Goal: Task Accomplishment & Management: Manage account settings

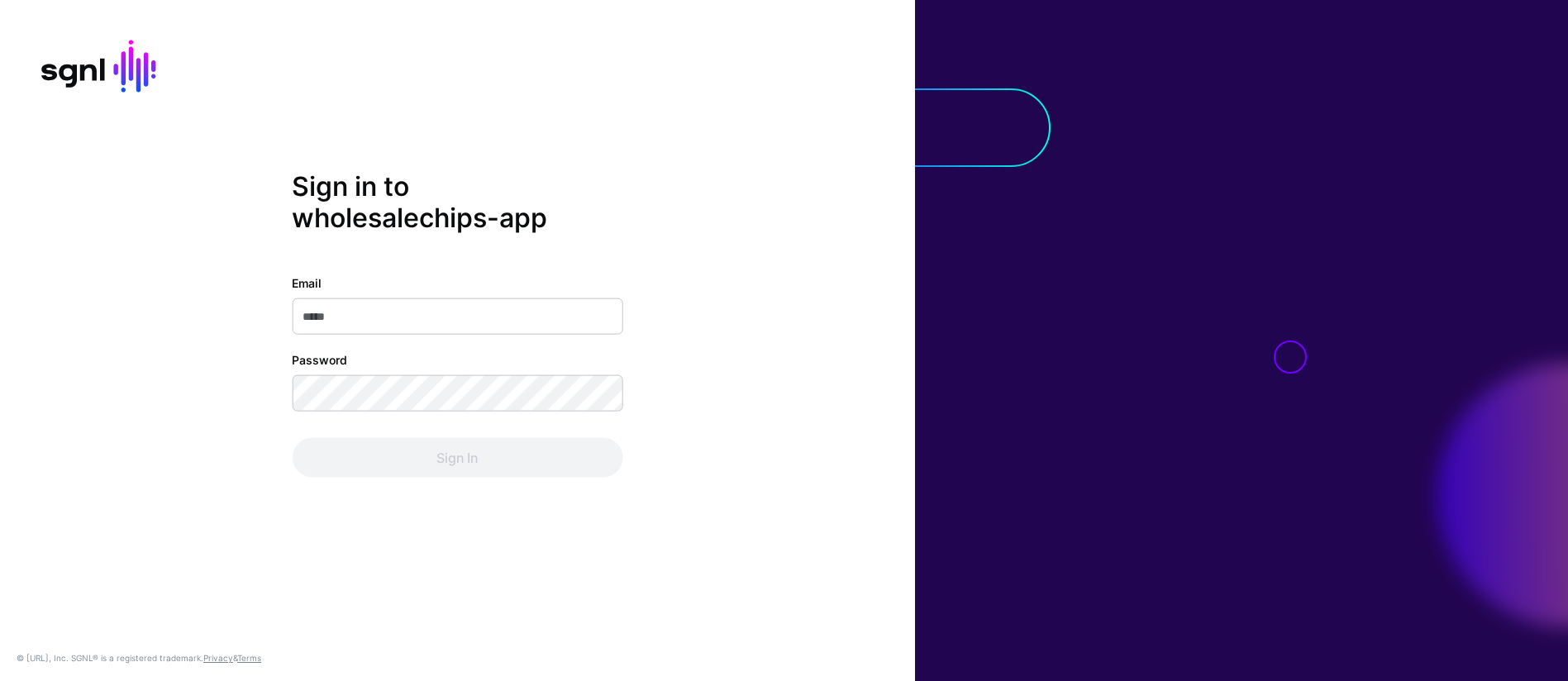
type input "**********"
click at [512, 322] on input "**********" at bounding box center [457, 316] width 330 height 37
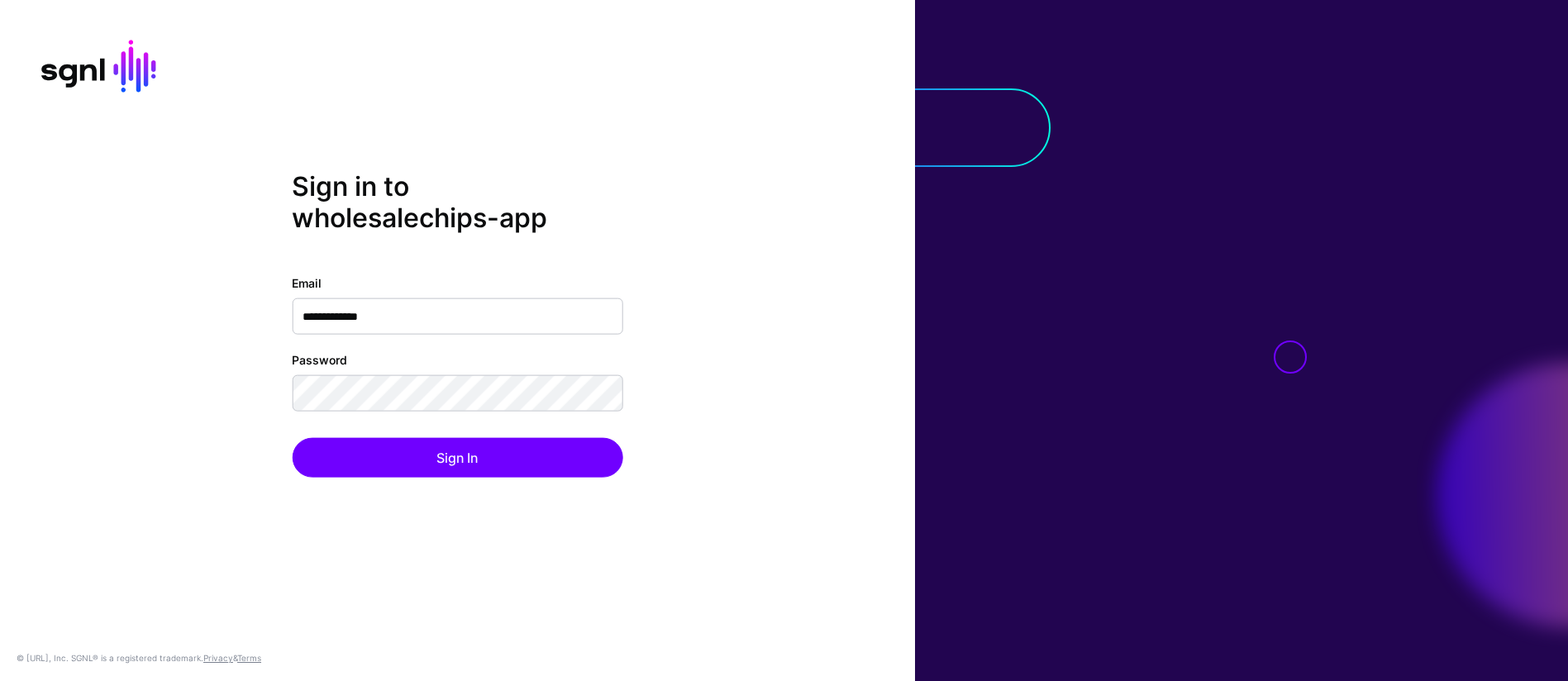
click at [781, 441] on div "**********" at bounding box center [457, 340] width 915 height 340
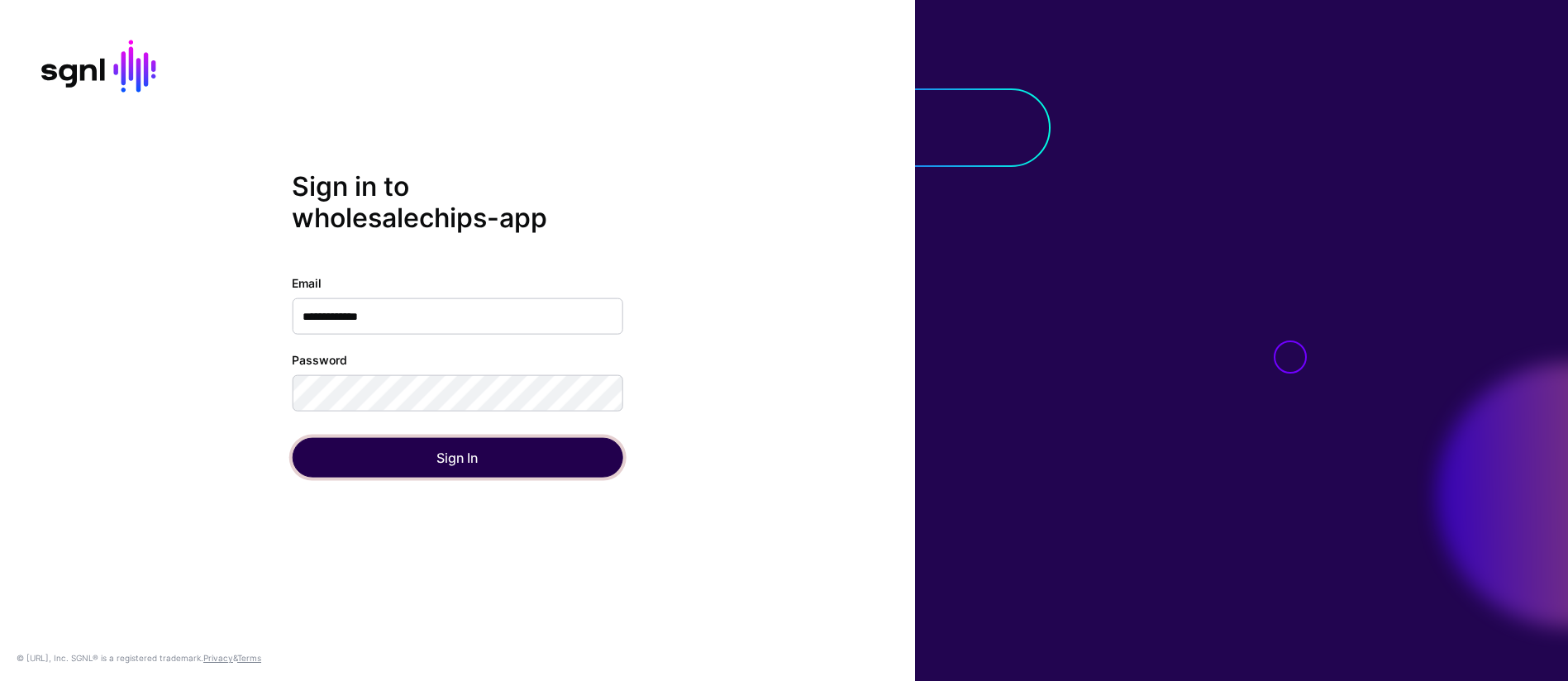
click at [502, 455] on button "Sign In" at bounding box center [457, 456] width 330 height 39
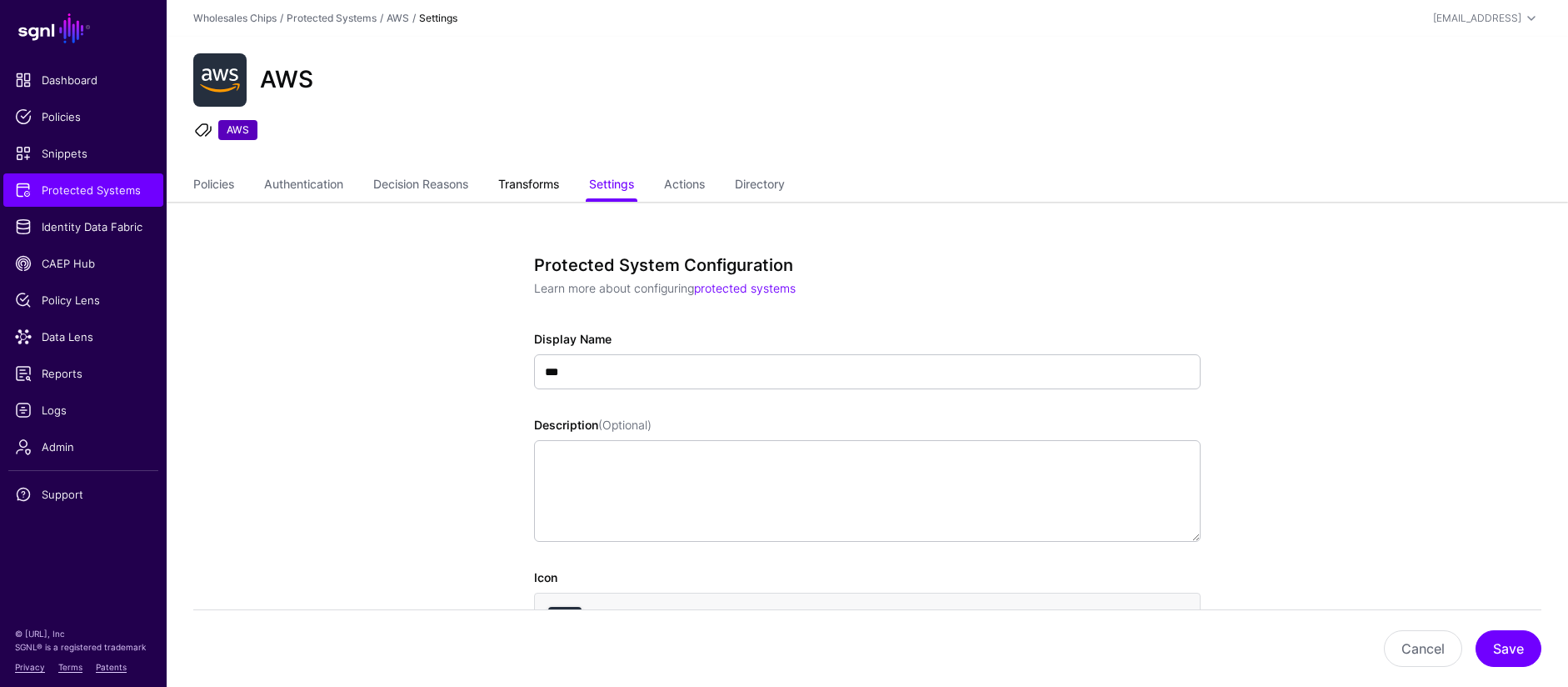
click at [541, 193] on link "Transforms" at bounding box center [529, 186] width 61 height 31
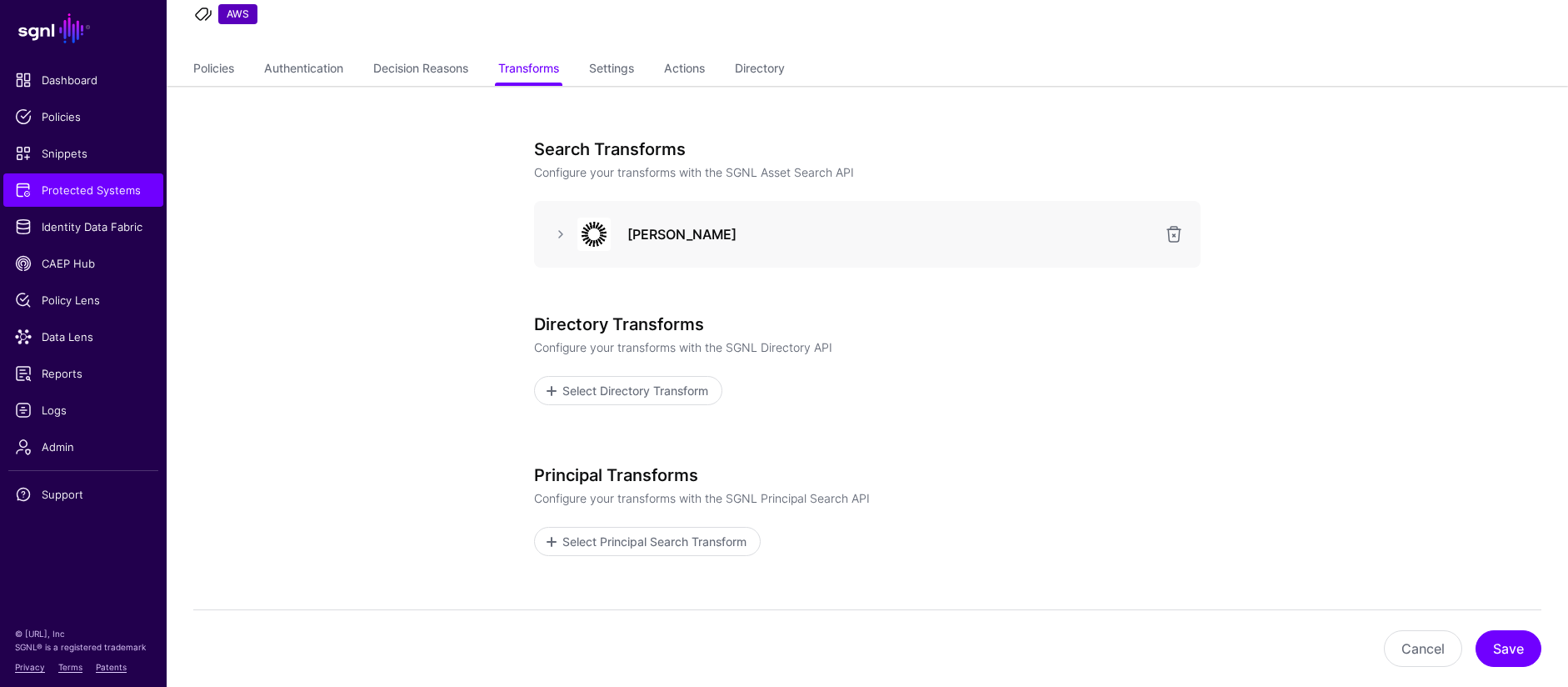
scroll to position [231, 0]
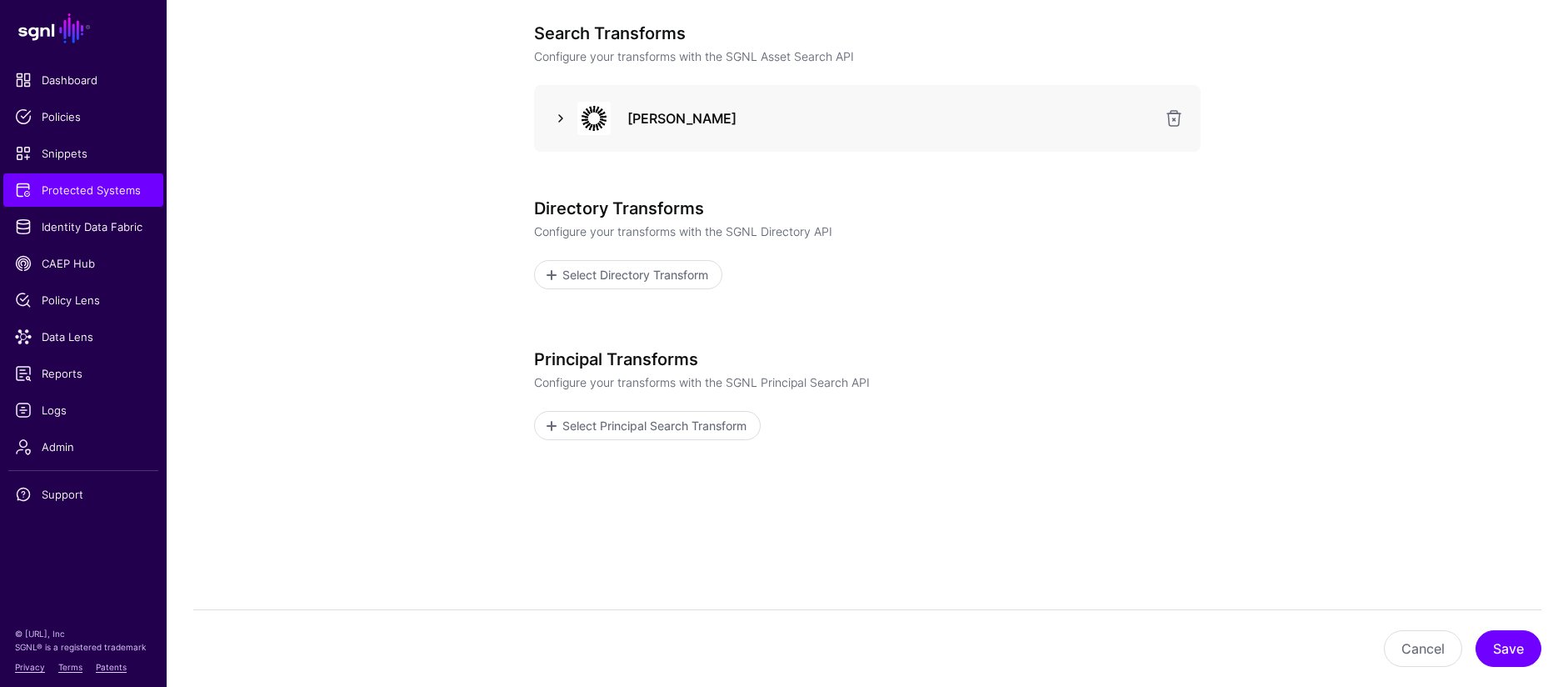
click at [570, 125] on link at bounding box center [561, 119] width 20 height 20
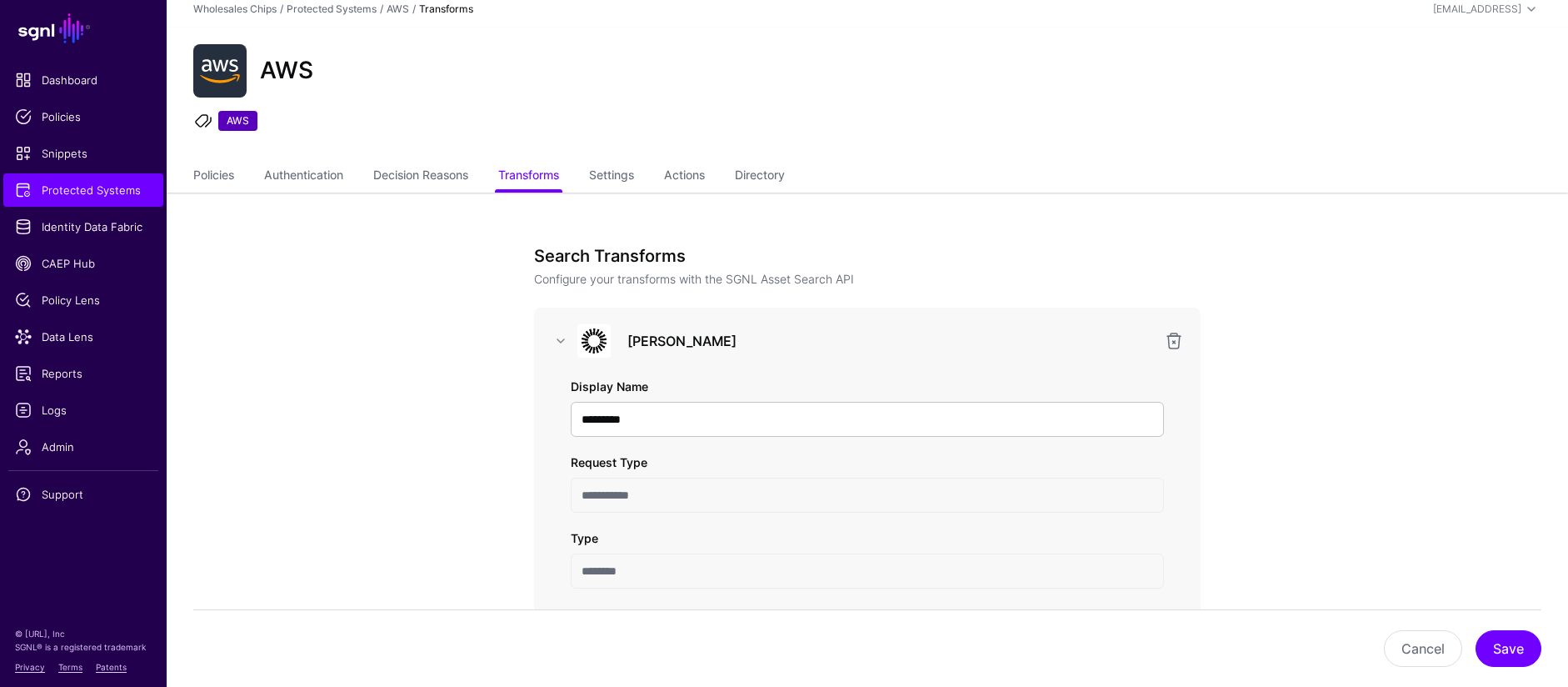
scroll to position [0, 0]
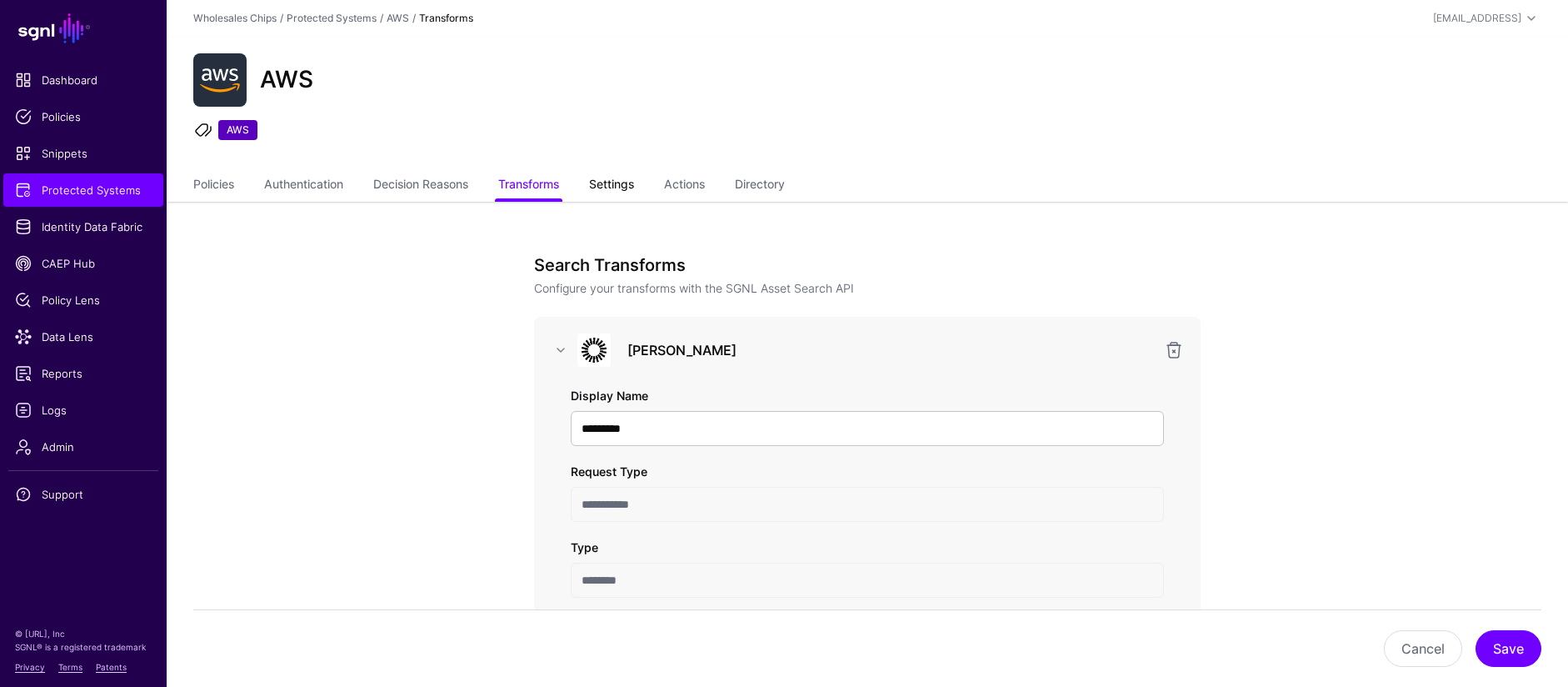
click at [632, 188] on link "Settings" at bounding box center [611, 186] width 45 height 31
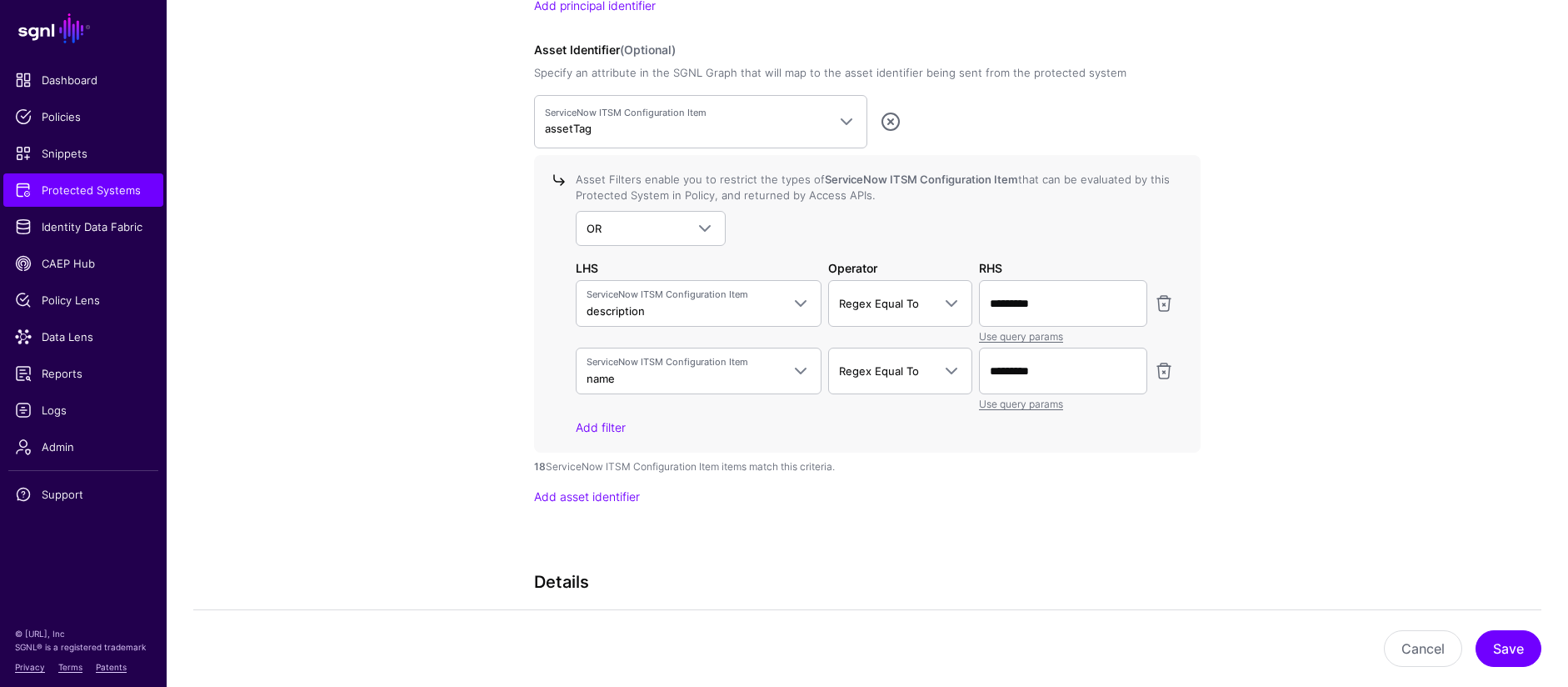
scroll to position [1630, 0]
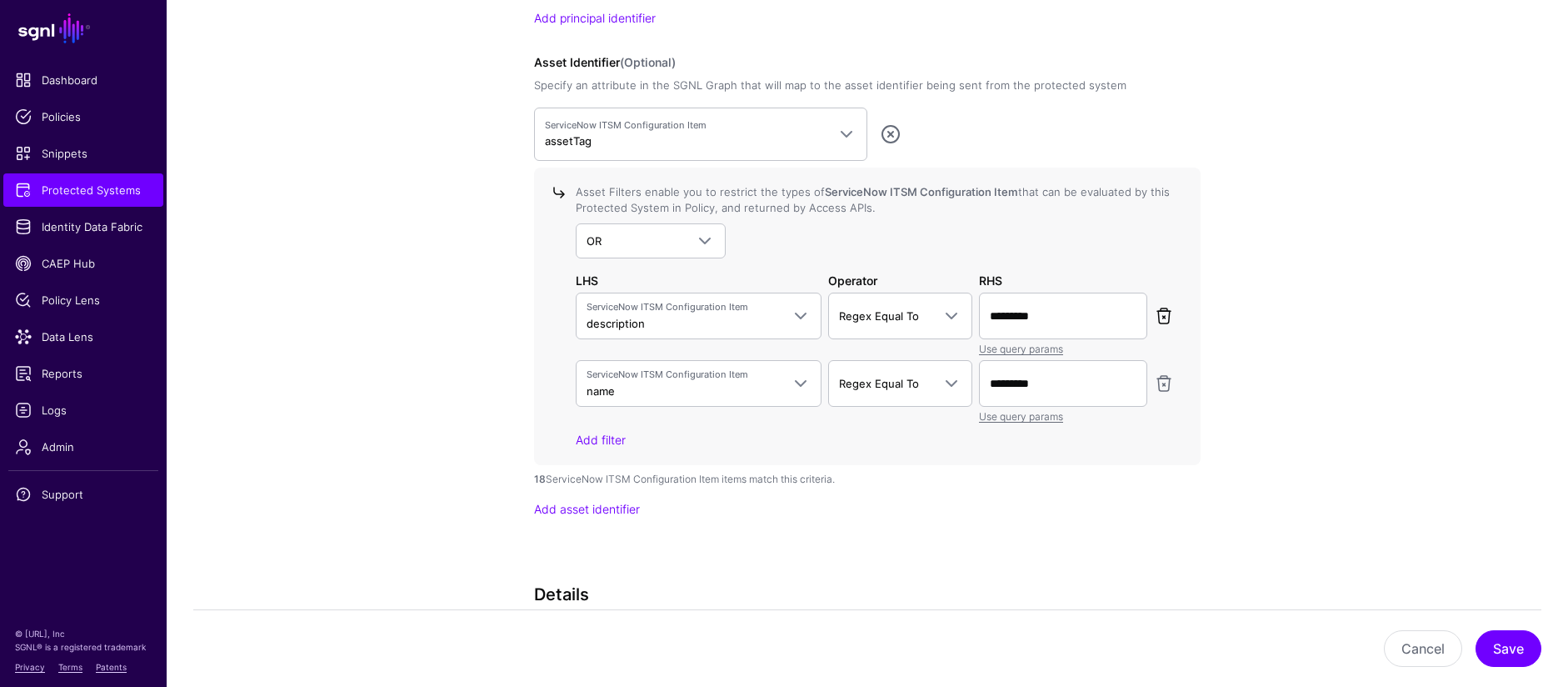
click at [1165, 319] on link at bounding box center [1164, 316] width 20 height 20
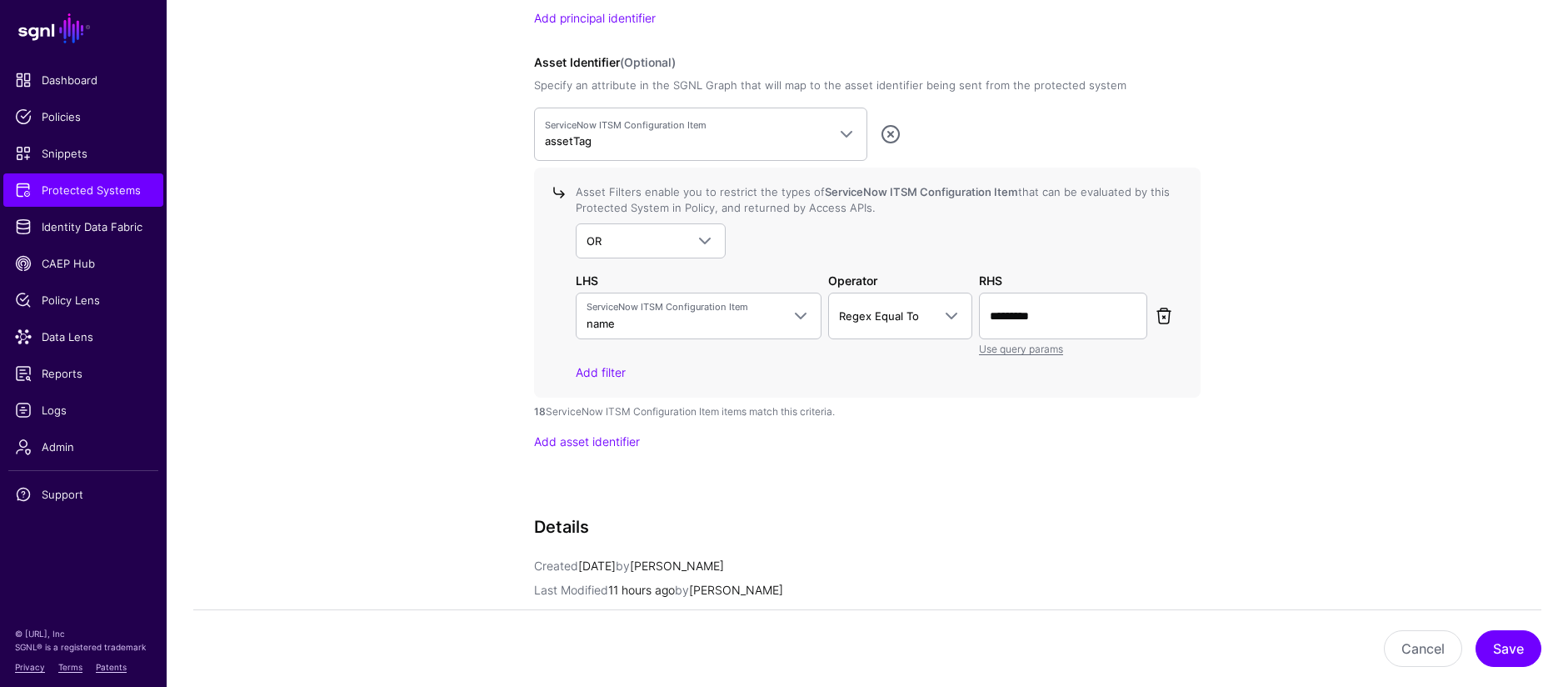
click at [1166, 319] on link at bounding box center [1164, 316] width 20 height 20
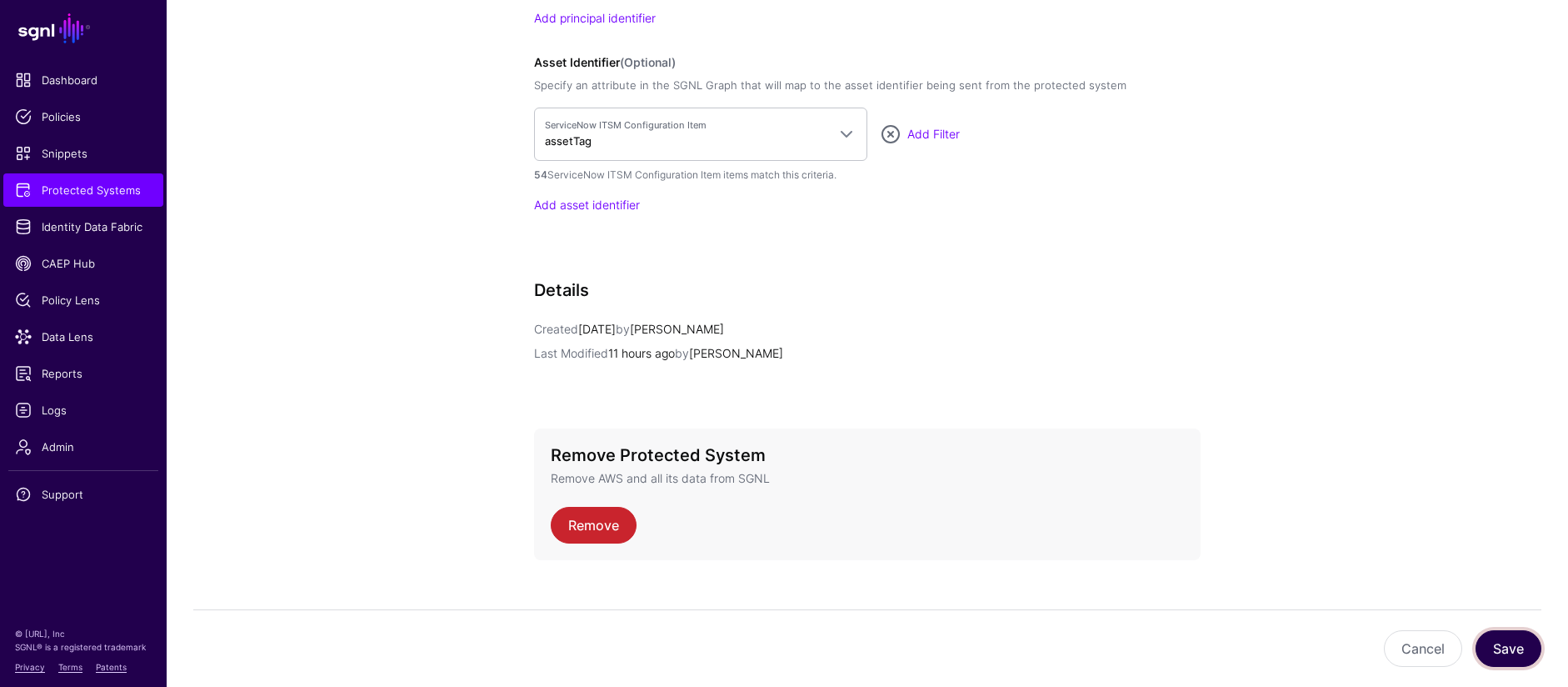
click at [1511, 644] on button "Save" at bounding box center [1508, 649] width 66 height 37
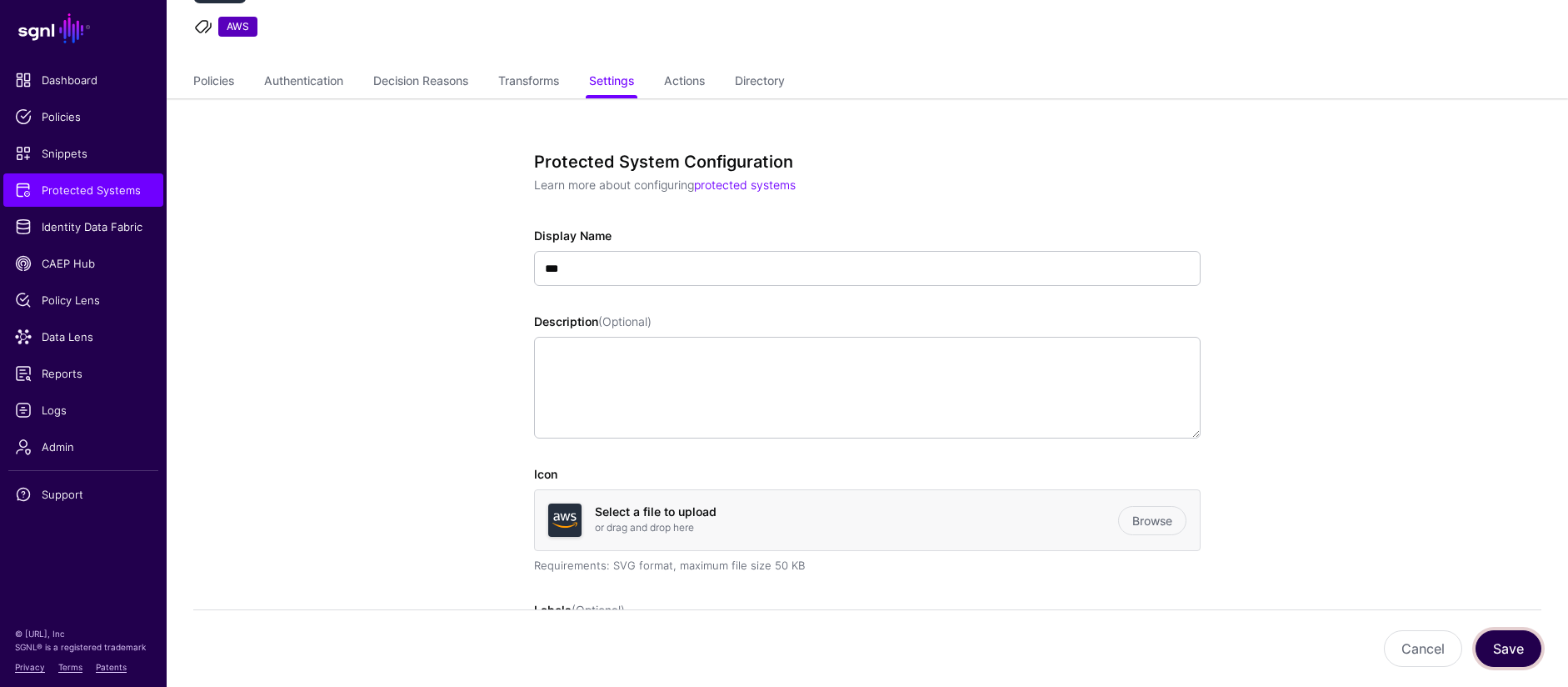
scroll to position [0, 0]
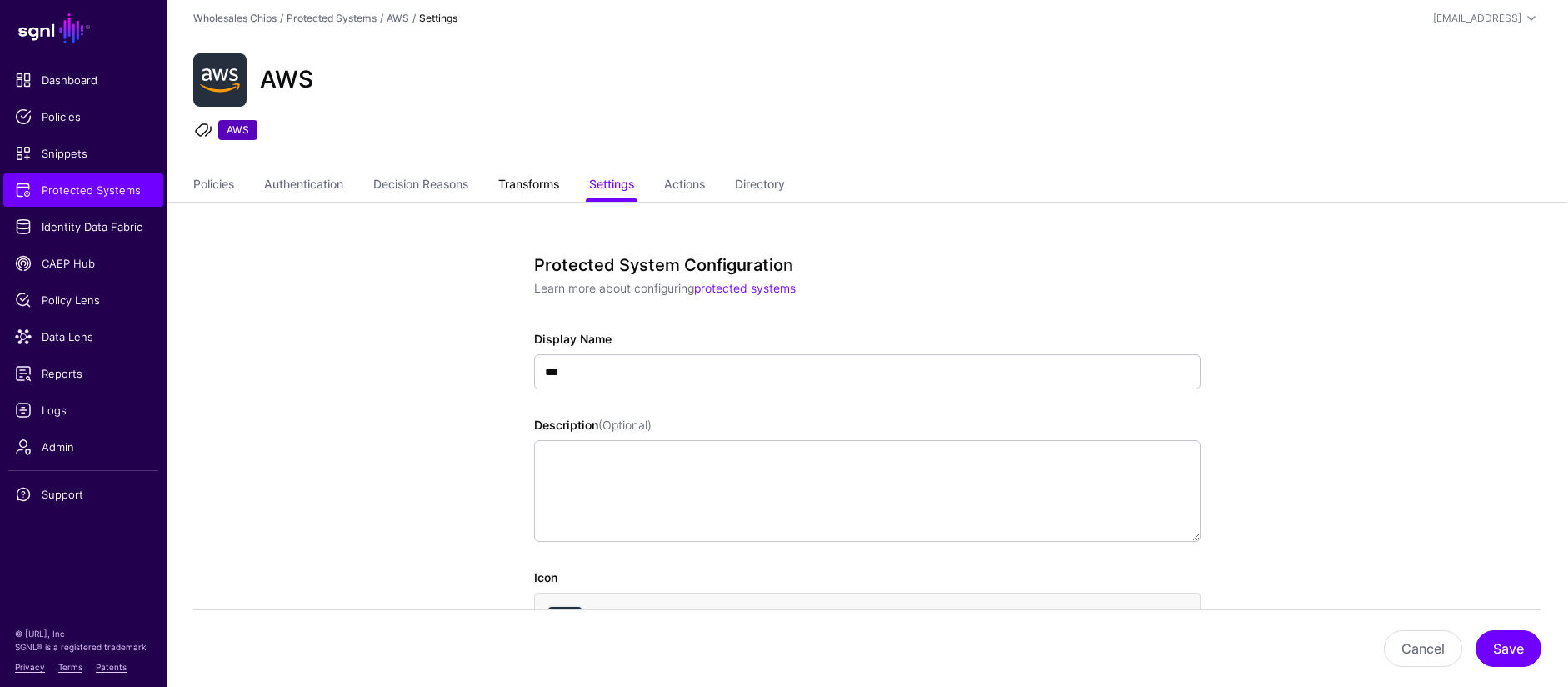
click at [514, 178] on link "Transforms" at bounding box center [529, 186] width 61 height 31
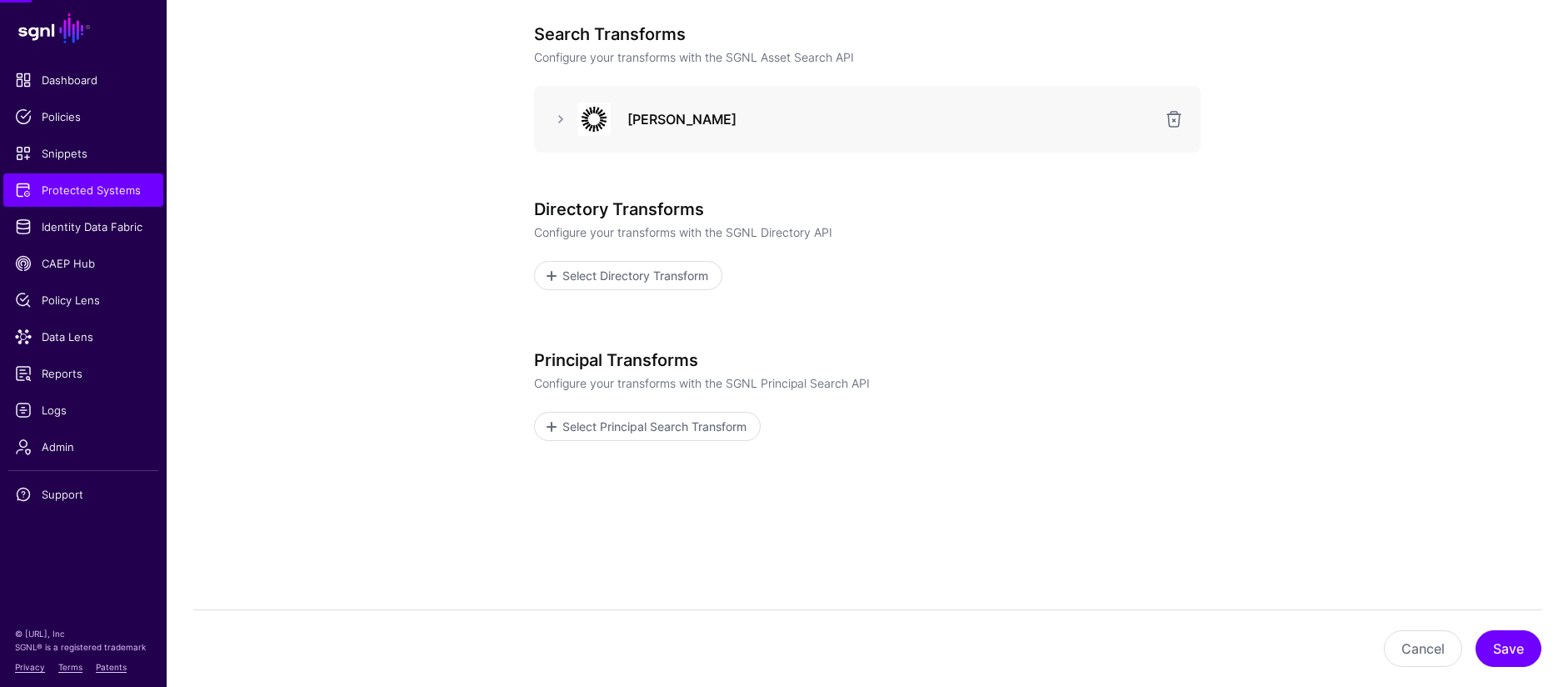
scroll to position [231, 0]
click at [557, 116] on link at bounding box center [561, 119] width 20 height 20
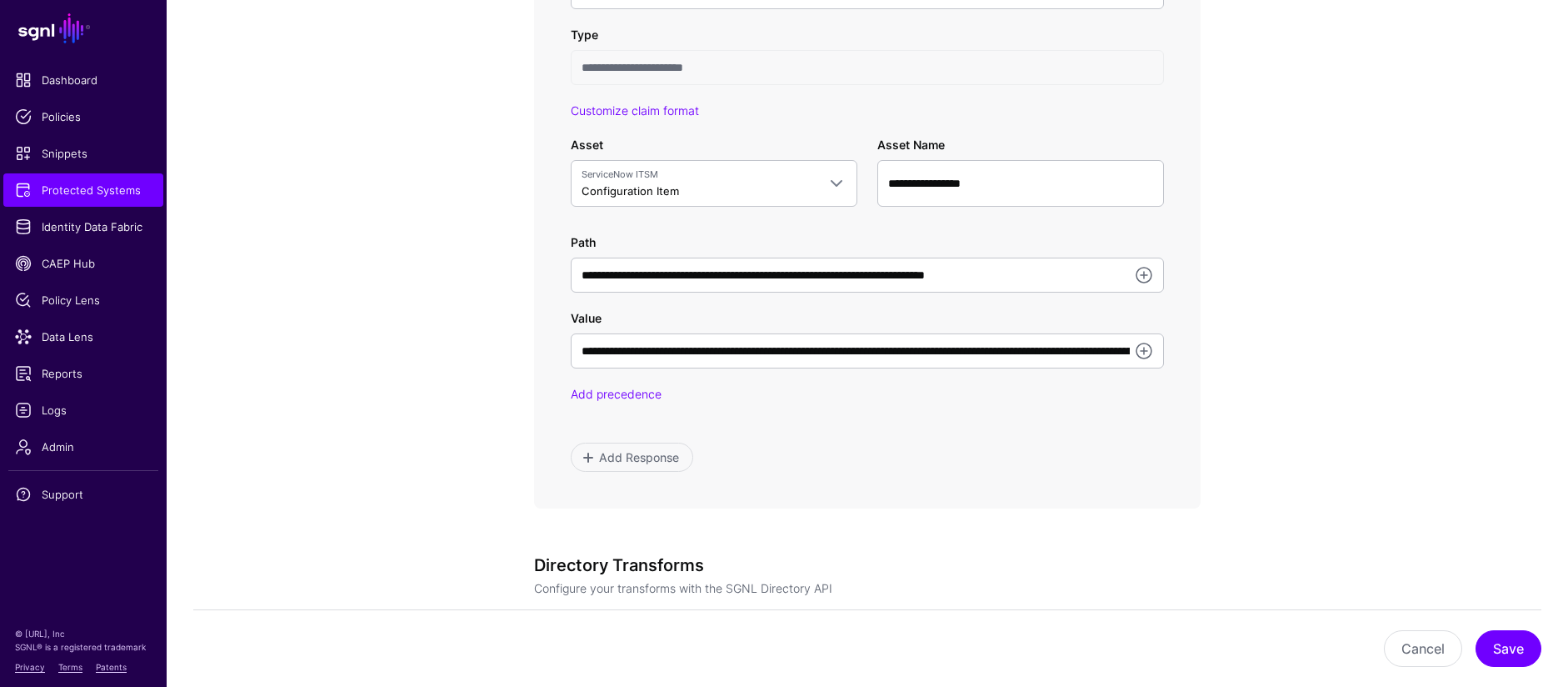
scroll to position [1093, 0]
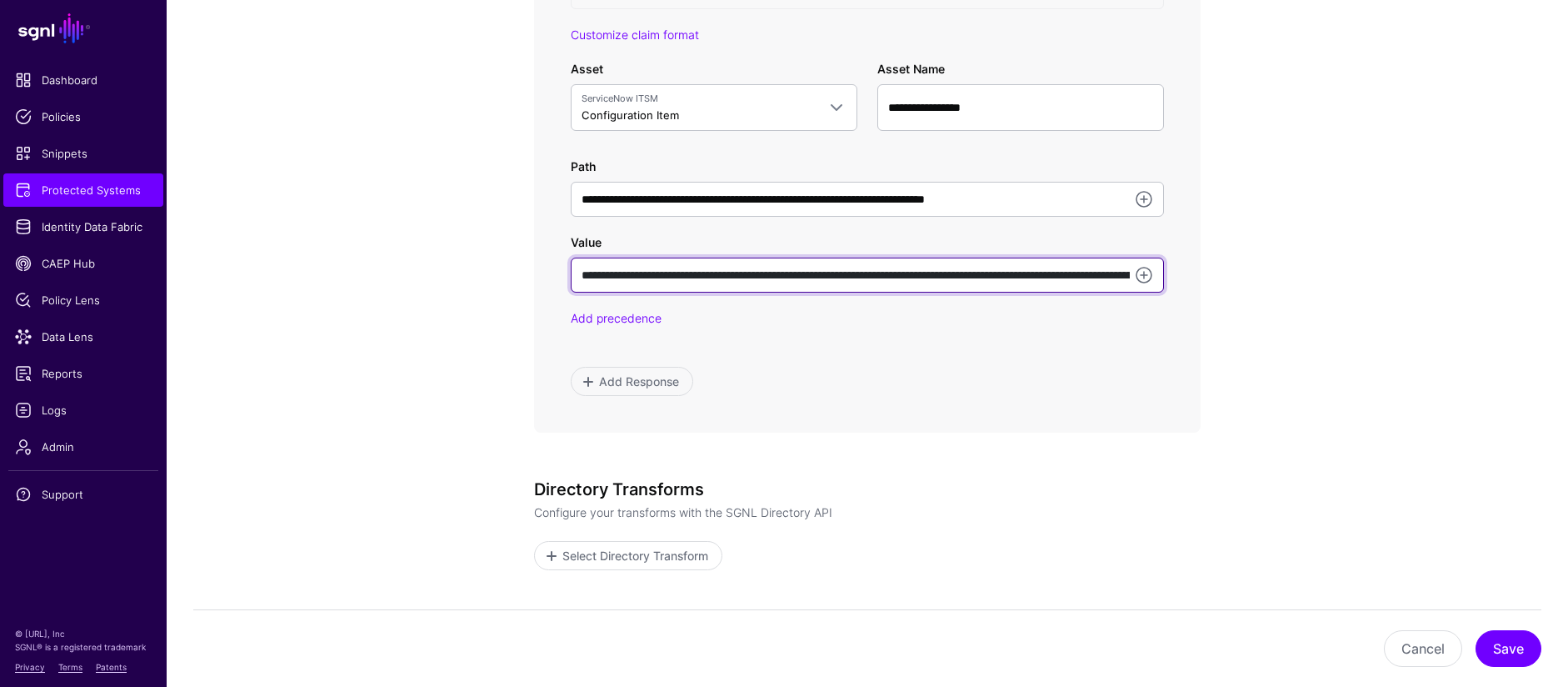
drag, startPoint x: 1003, startPoint y: 274, endPoint x: 1013, endPoint y: 273, distance: 10.0
click at [1013, 273] on input "**********" at bounding box center [867, 275] width 593 height 35
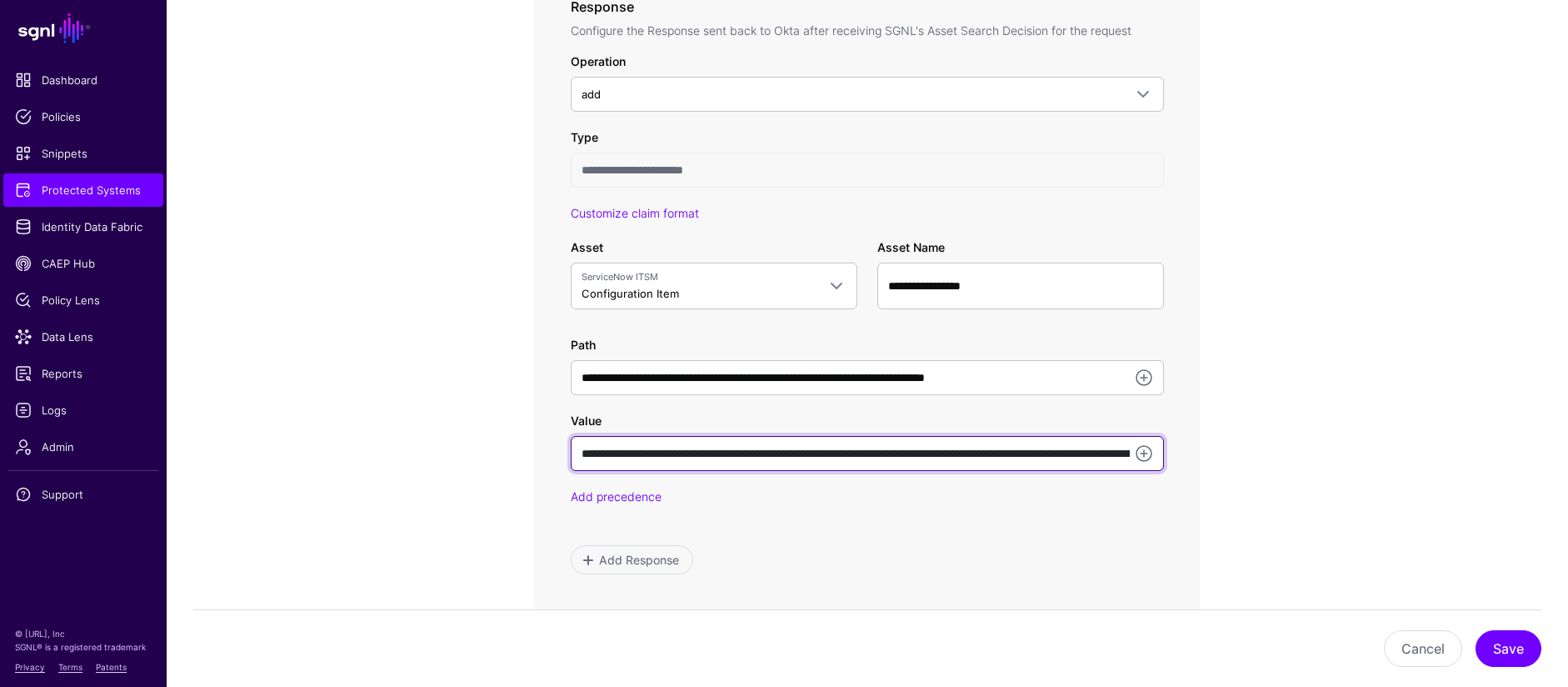
scroll to position [0, 0]
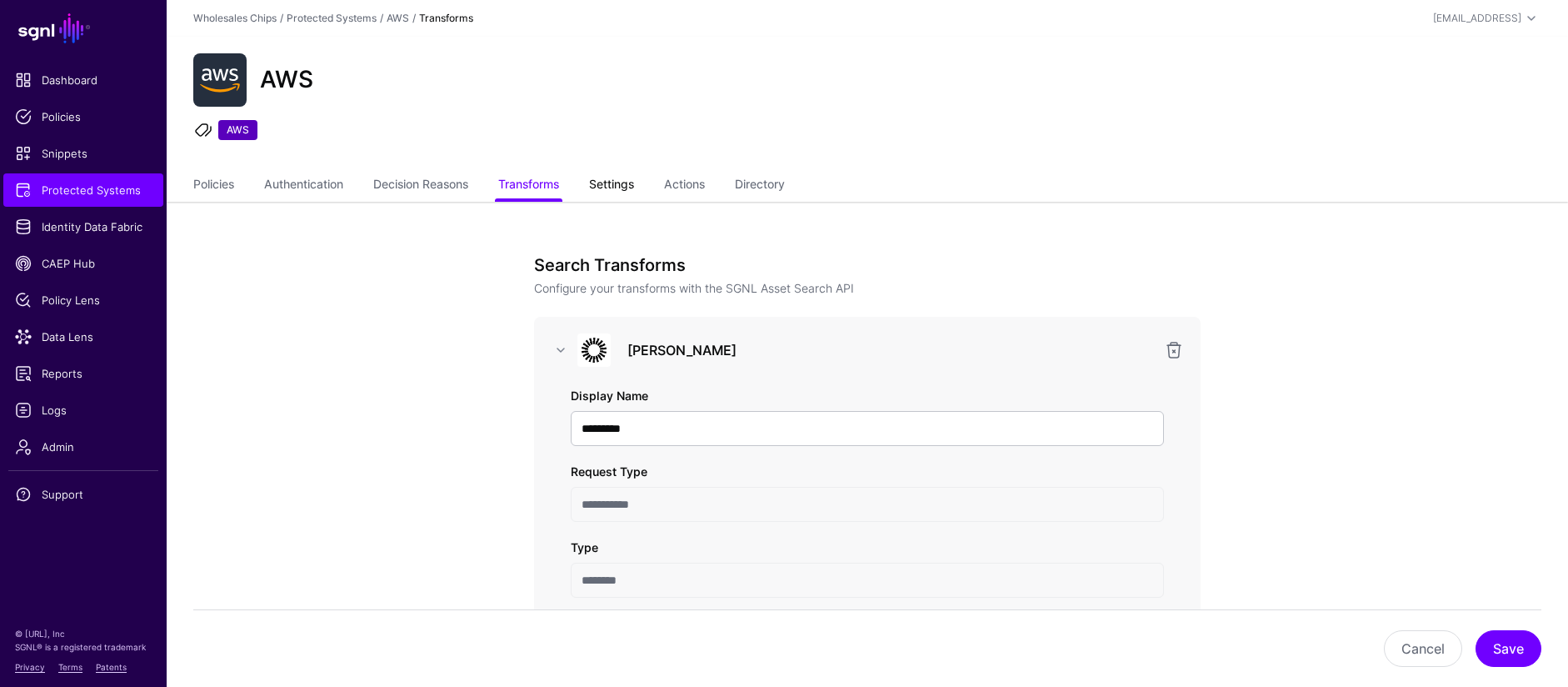
click at [607, 188] on link "Settings" at bounding box center [611, 186] width 45 height 31
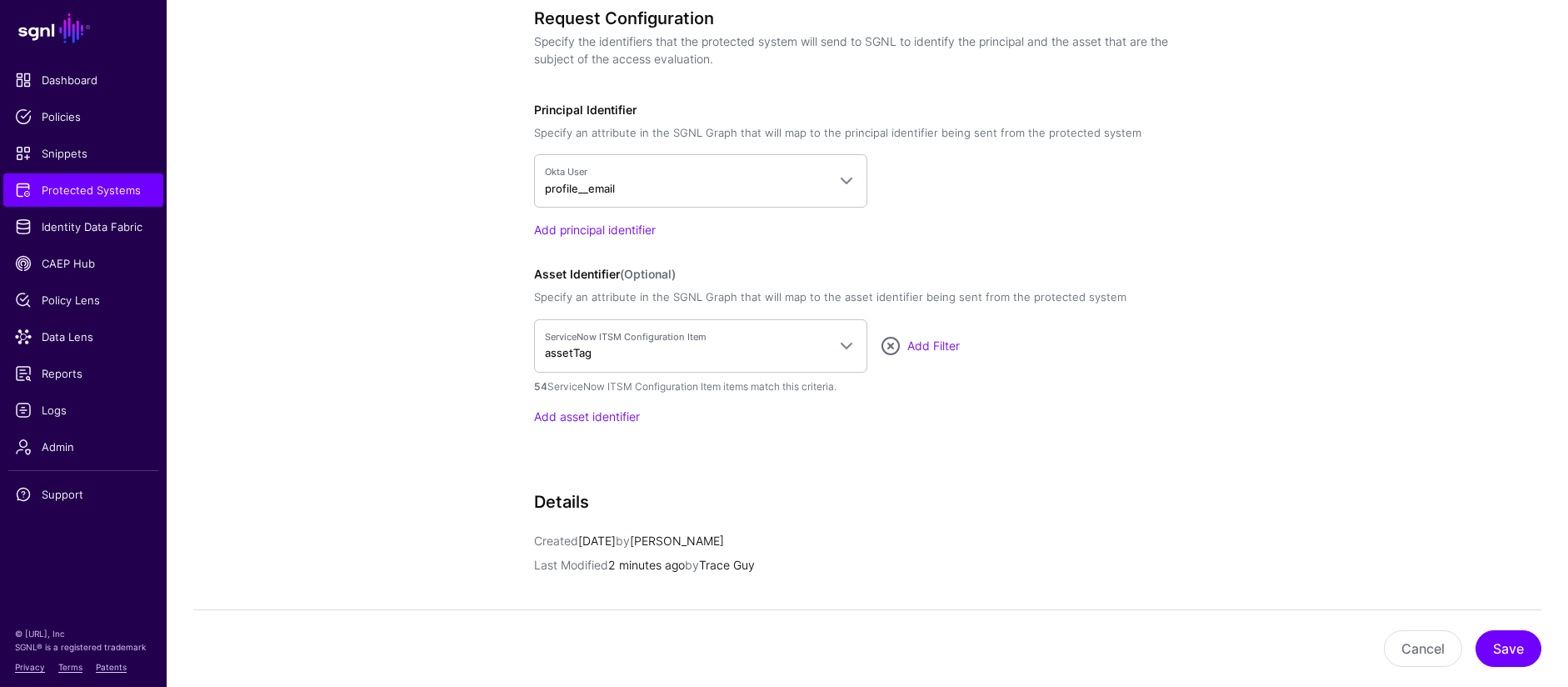
scroll to position [1399, 0]
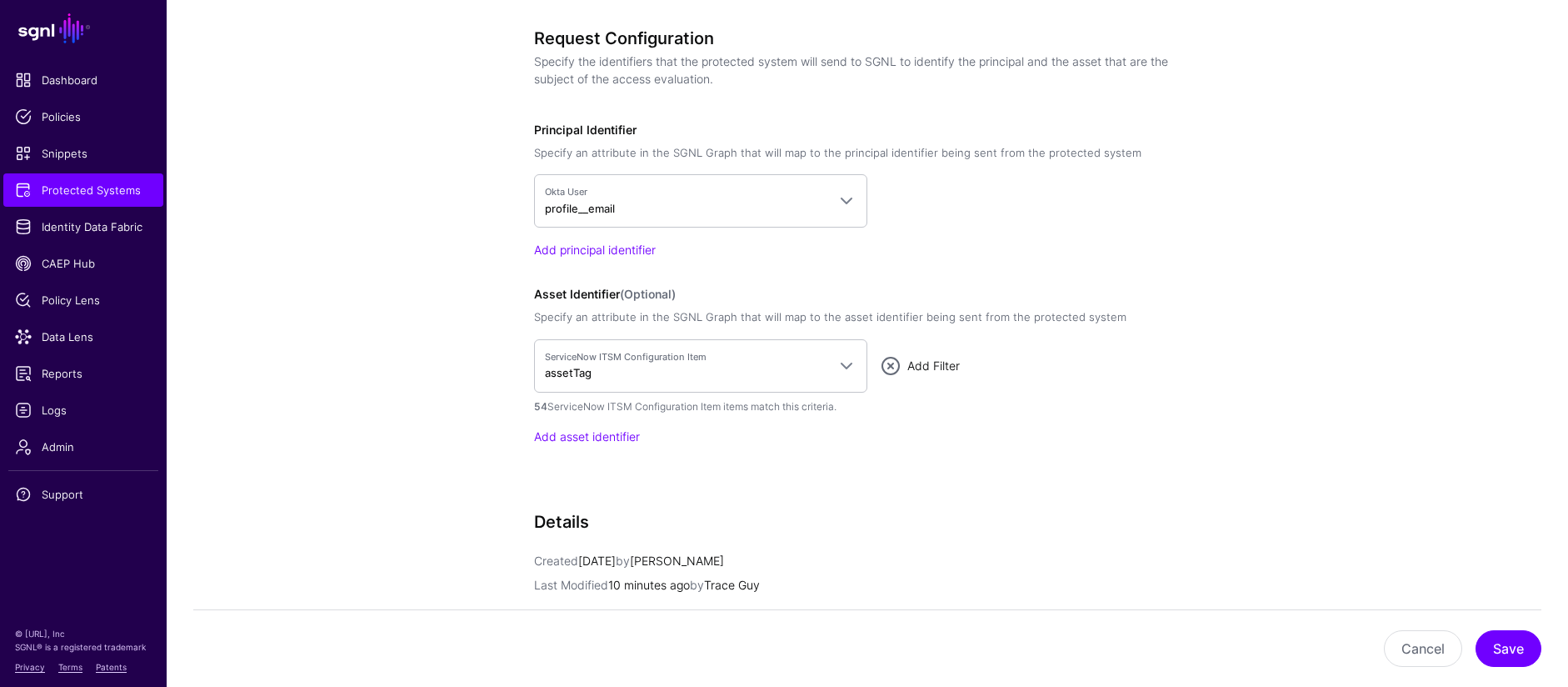
click at [951, 368] on link "Add Filter" at bounding box center [933, 365] width 53 height 14
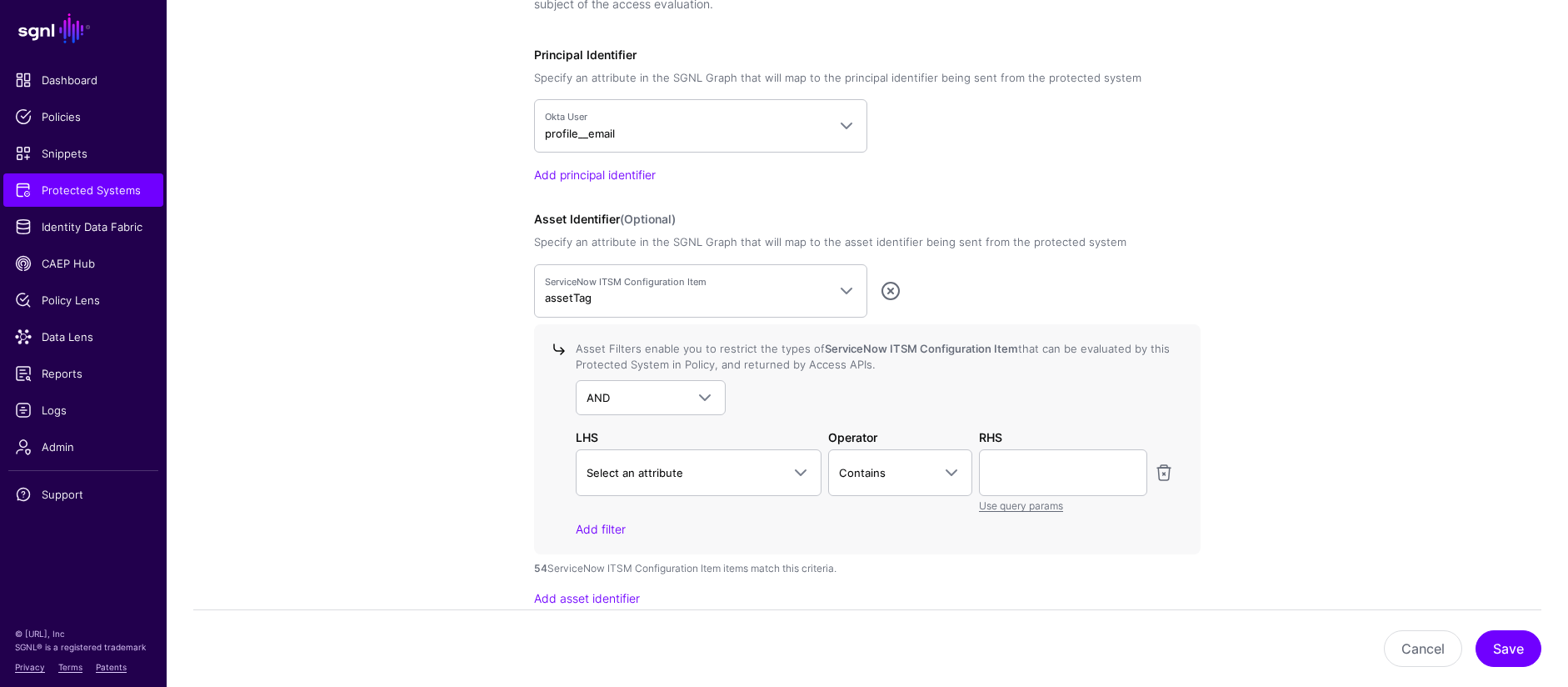
scroll to position [1587, 0]
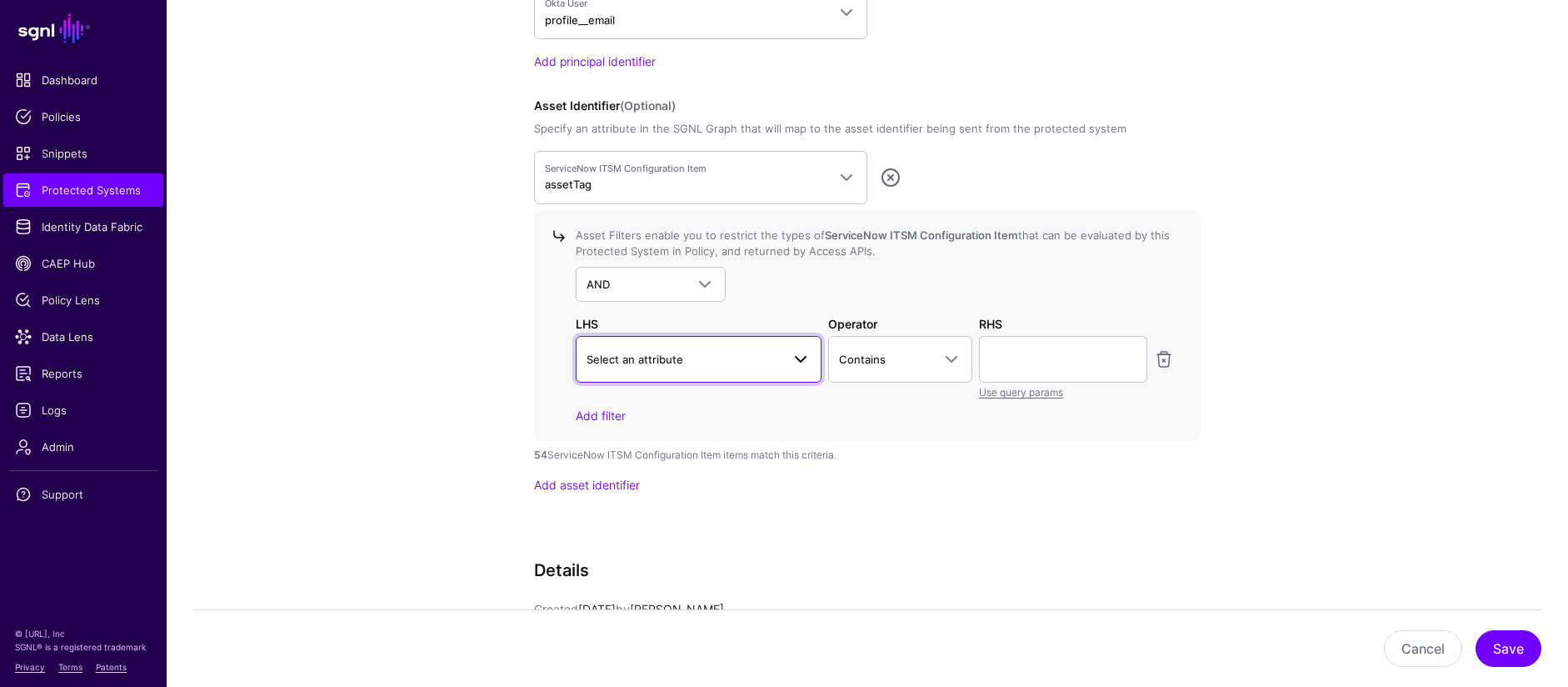
click at [801, 358] on span at bounding box center [801, 359] width 20 height 20
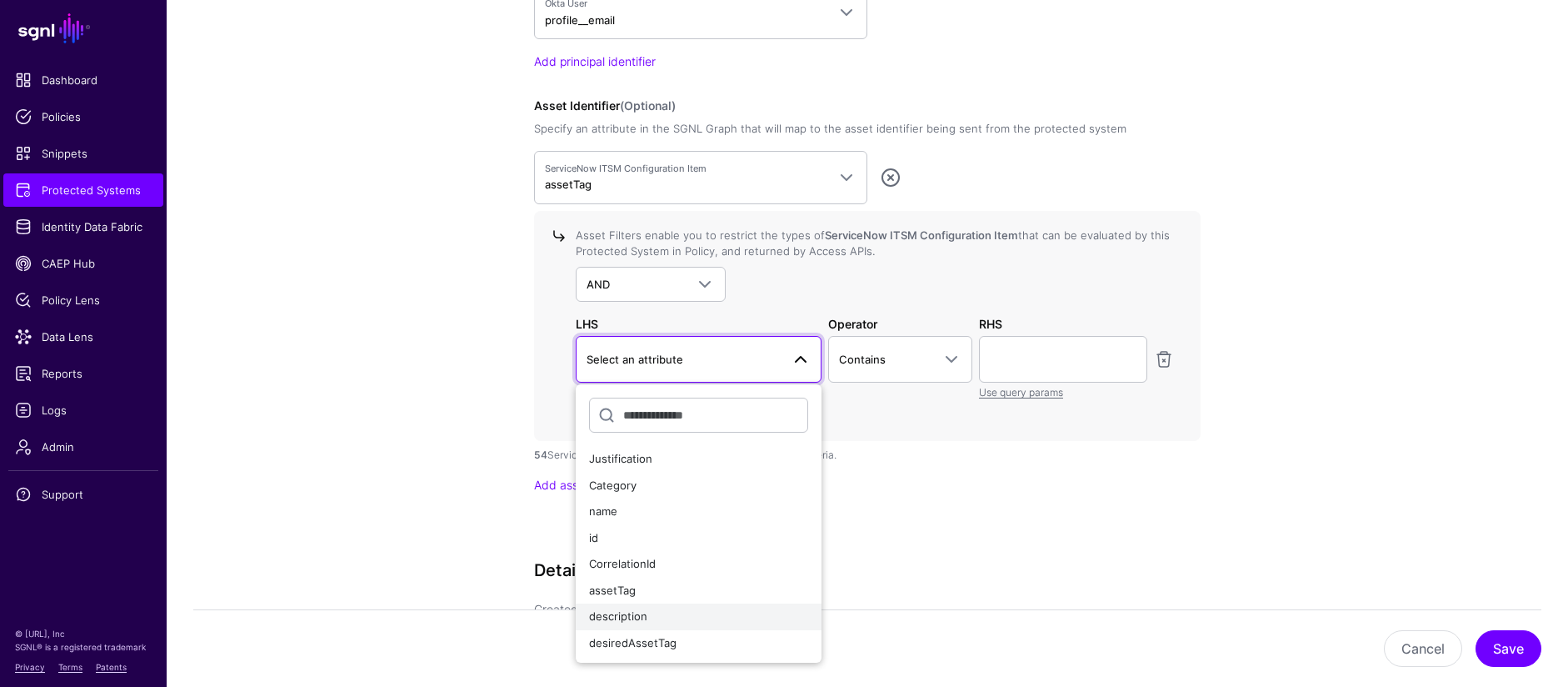
click at [686, 616] on div "description" at bounding box center [698, 617] width 219 height 17
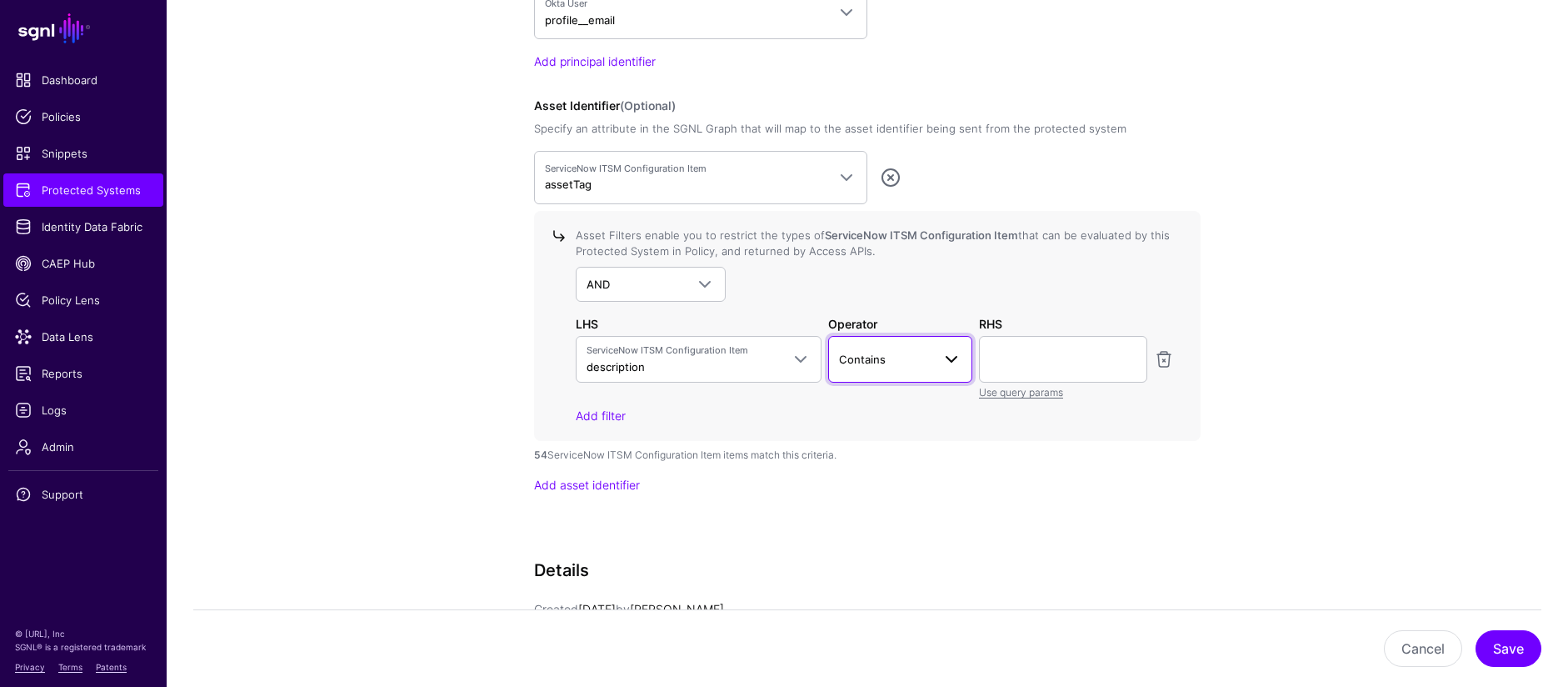
click at [884, 352] on span "Contains" at bounding box center [886, 359] width 93 height 19
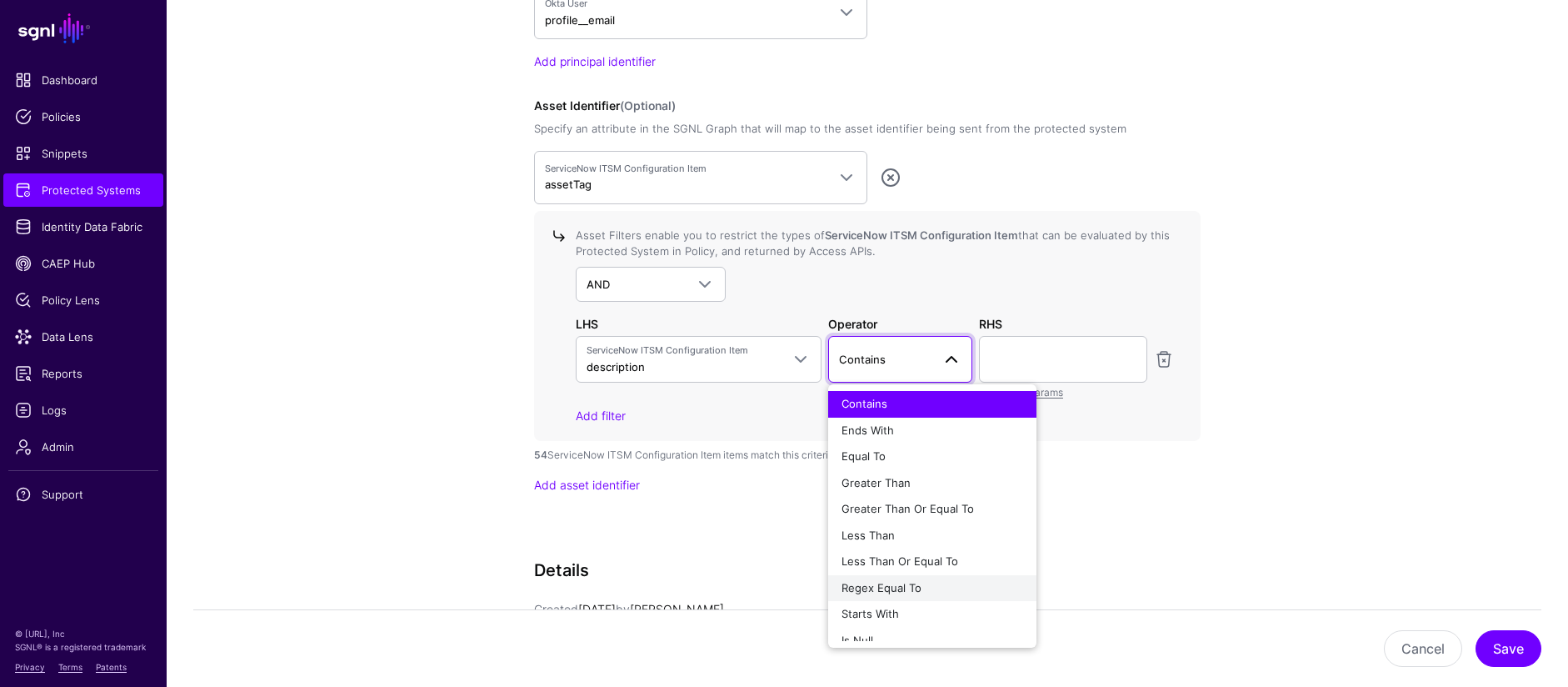
click at [950, 583] on div "Regex Equal To" at bounding box center [932, 589] width 181 height 17
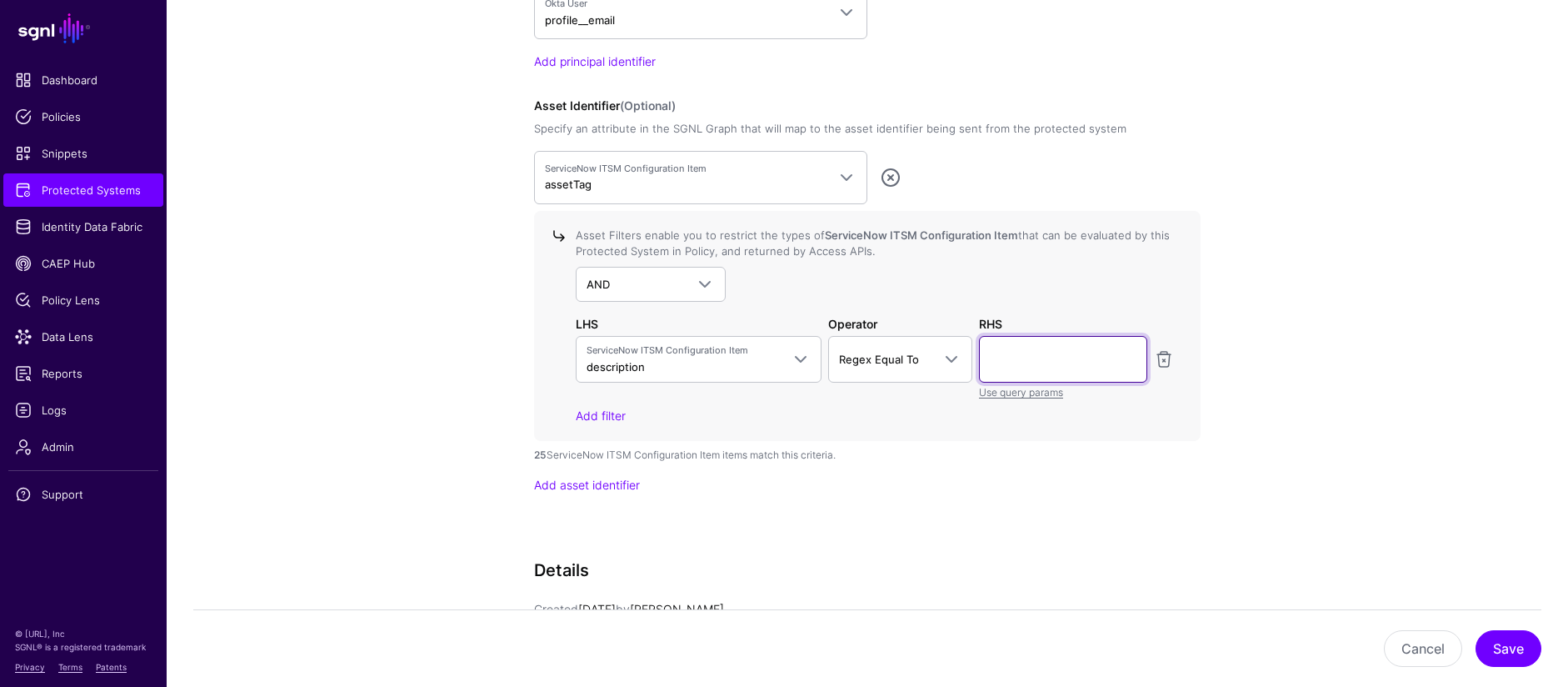
click at [1073, 355] on input "text" at bounding box center [1064, 359] width 168 height 46
click at [677, 281] on span "AND" at bounding box center [636, 284] width 98 height 19
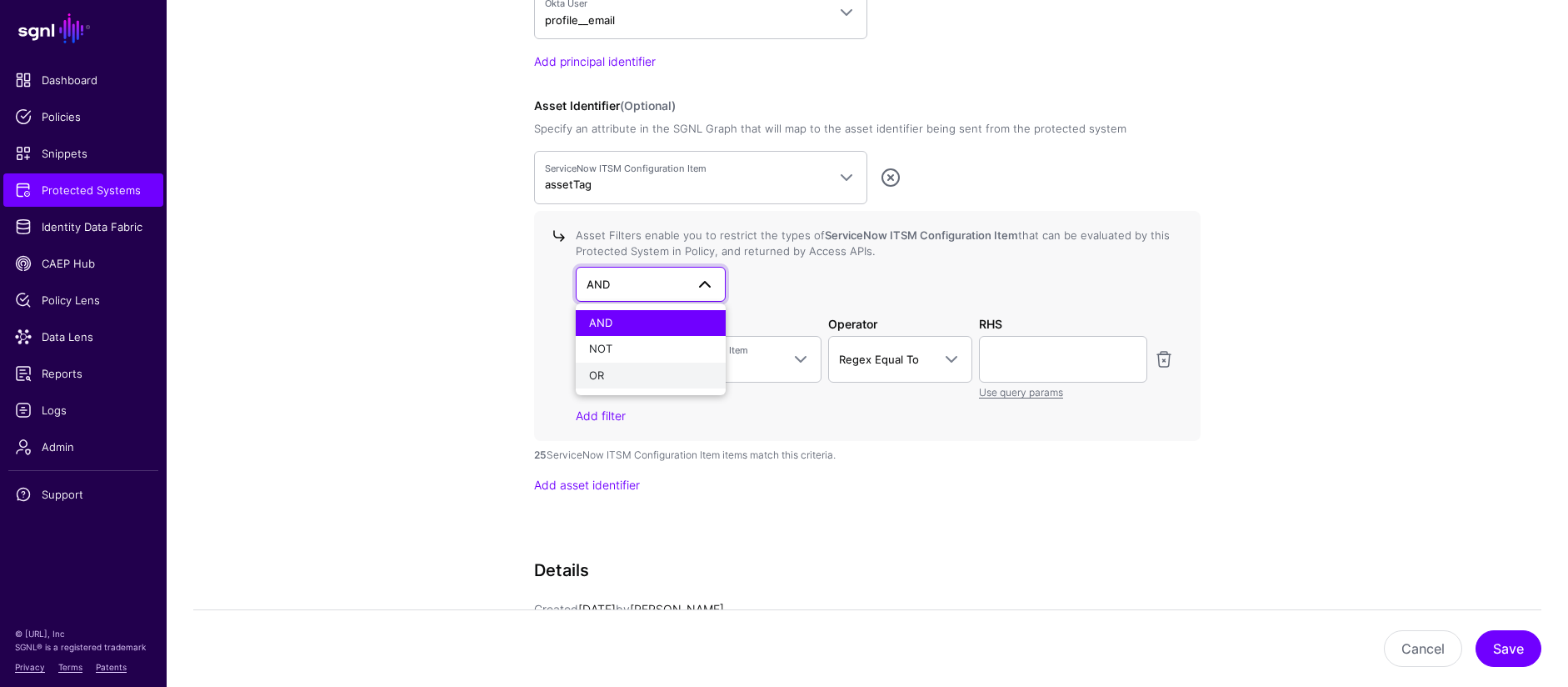
click at [663, 371] on div "OR" at bounding box center [650, 376] width 123 height 17
click at [682, 284] on span "OR" at bounding box center [636, 284] width 98 height 19
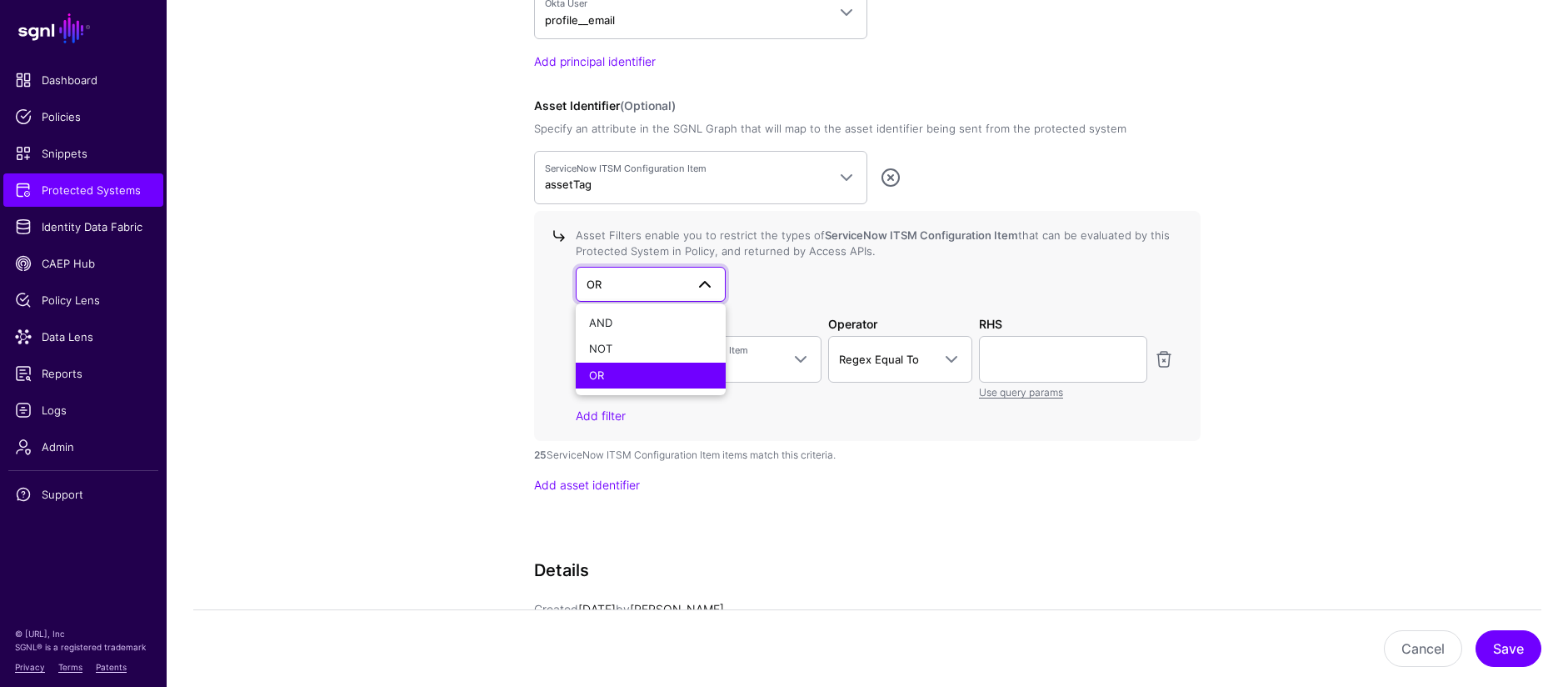
click at [682, 284] on span "OR" at bounding box center [636, 284] width 98 height 19
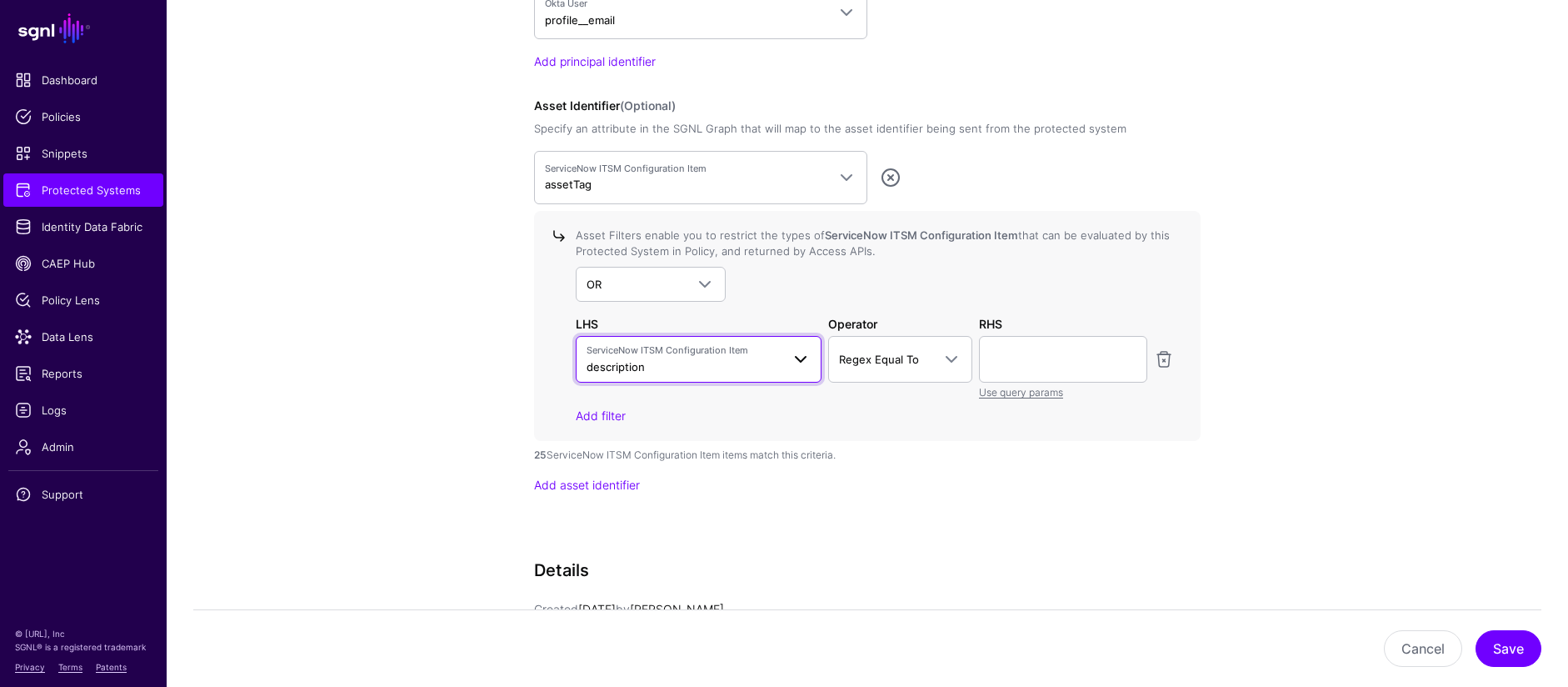
click at [798, 369] on span "ServiceNow ITSM Configuration Item description" at bounding box center [699, 359] width 224 height 31
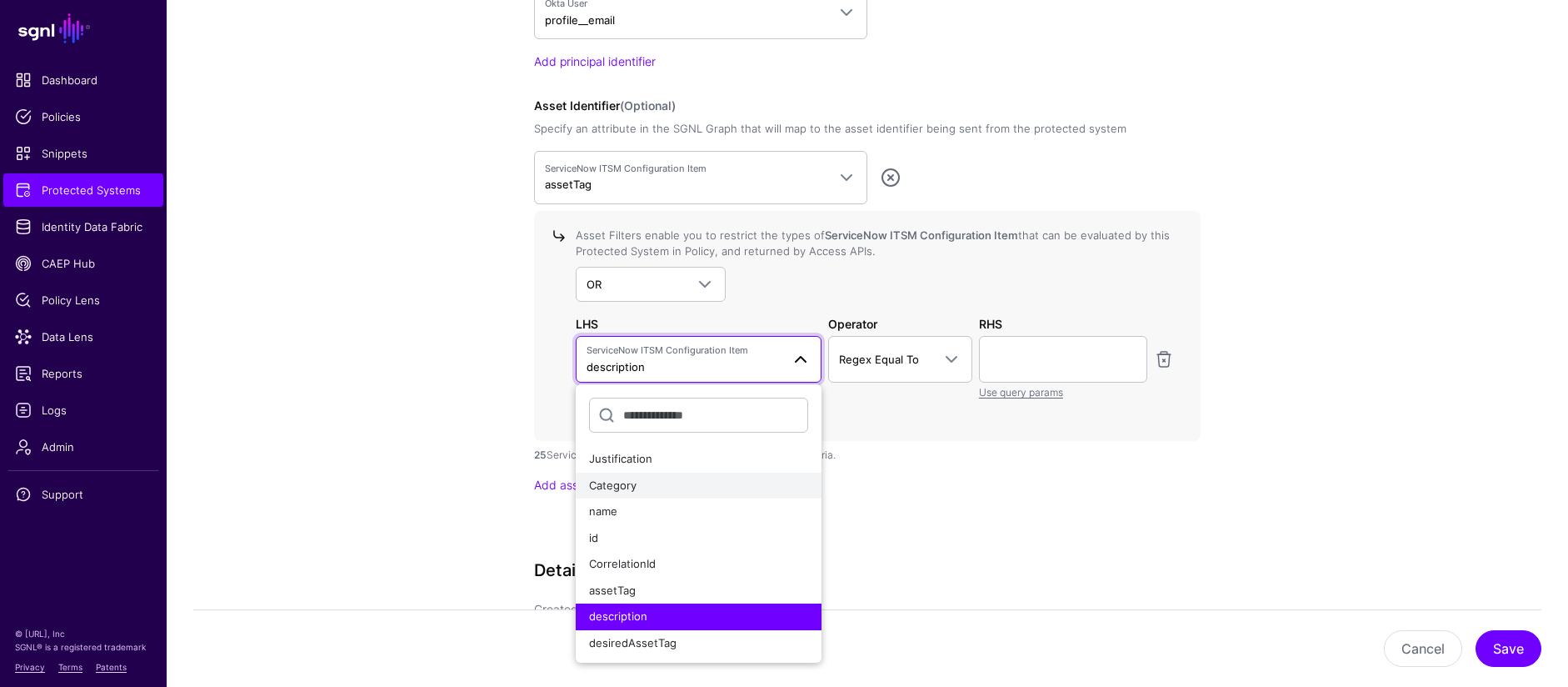
click at [678, 489] on div "Category" at bounding box center [698, 486] width 219 height 17
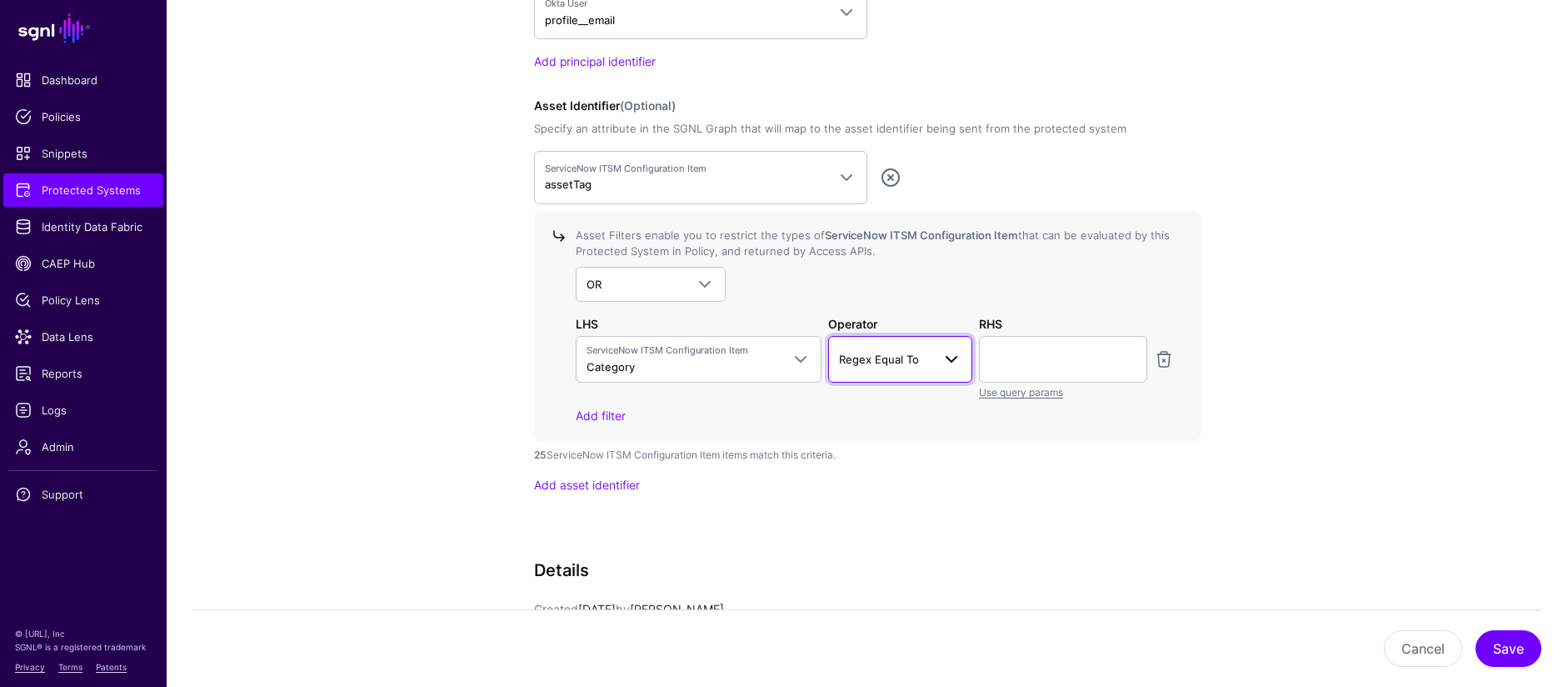
click at [887, 363] on span "Regex Equal To" at bounding box center [879, 359] width 80 height 13
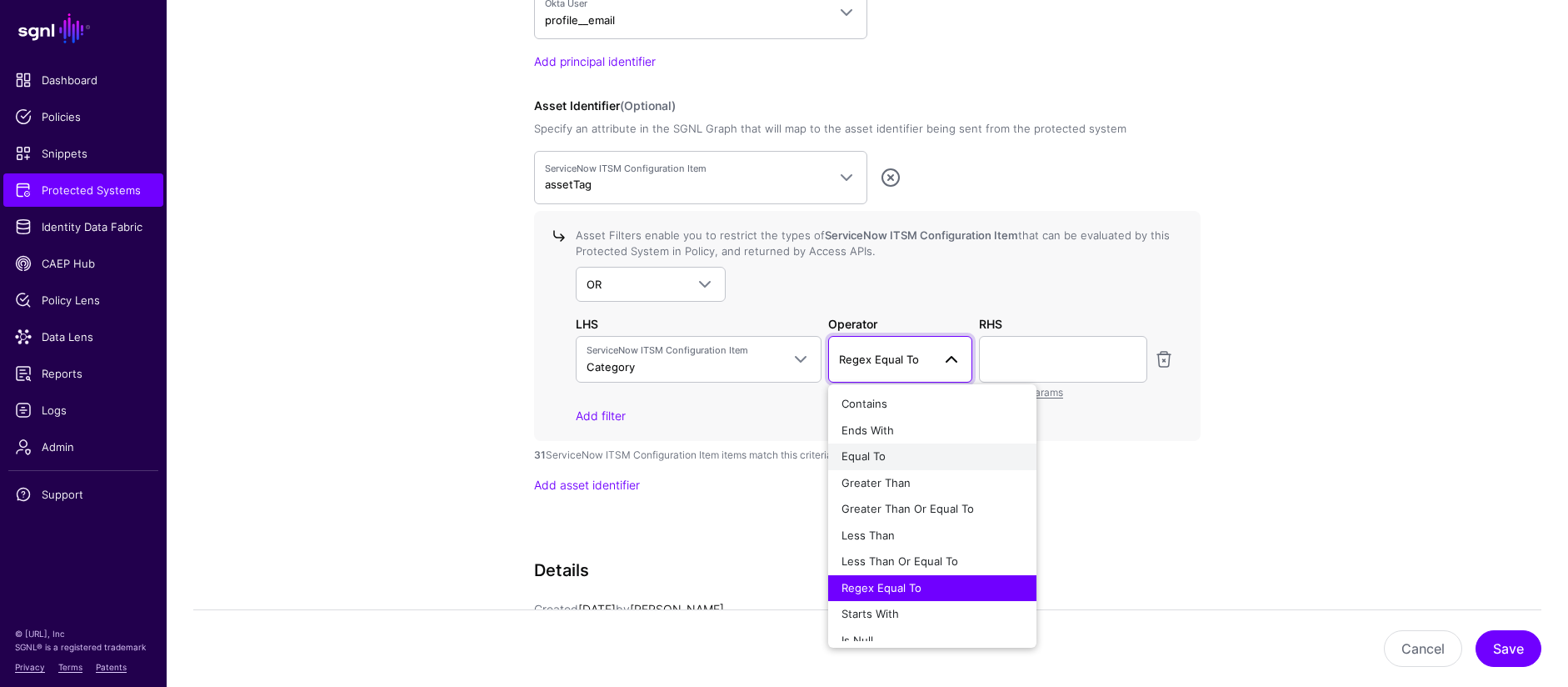
click at [928, 453] on div "Equal To" at bounding box center [932, 456] width 181 height 17
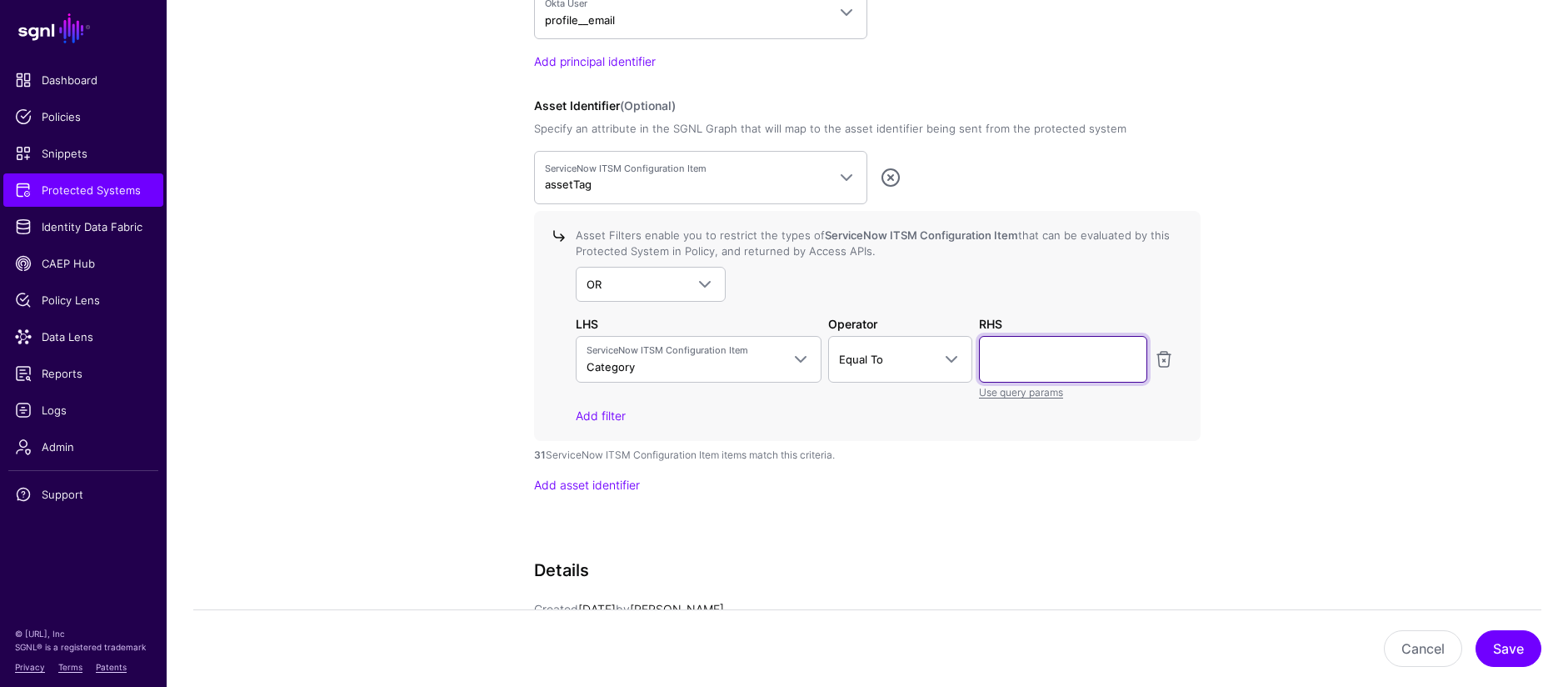
click at [1039, 347] on input "text" at bounding box center [1064, 359] width 168 height 46
type input "****"
click at [604, 422] on link "Add filter" at bounding box center [601, 415] width 50 height 14
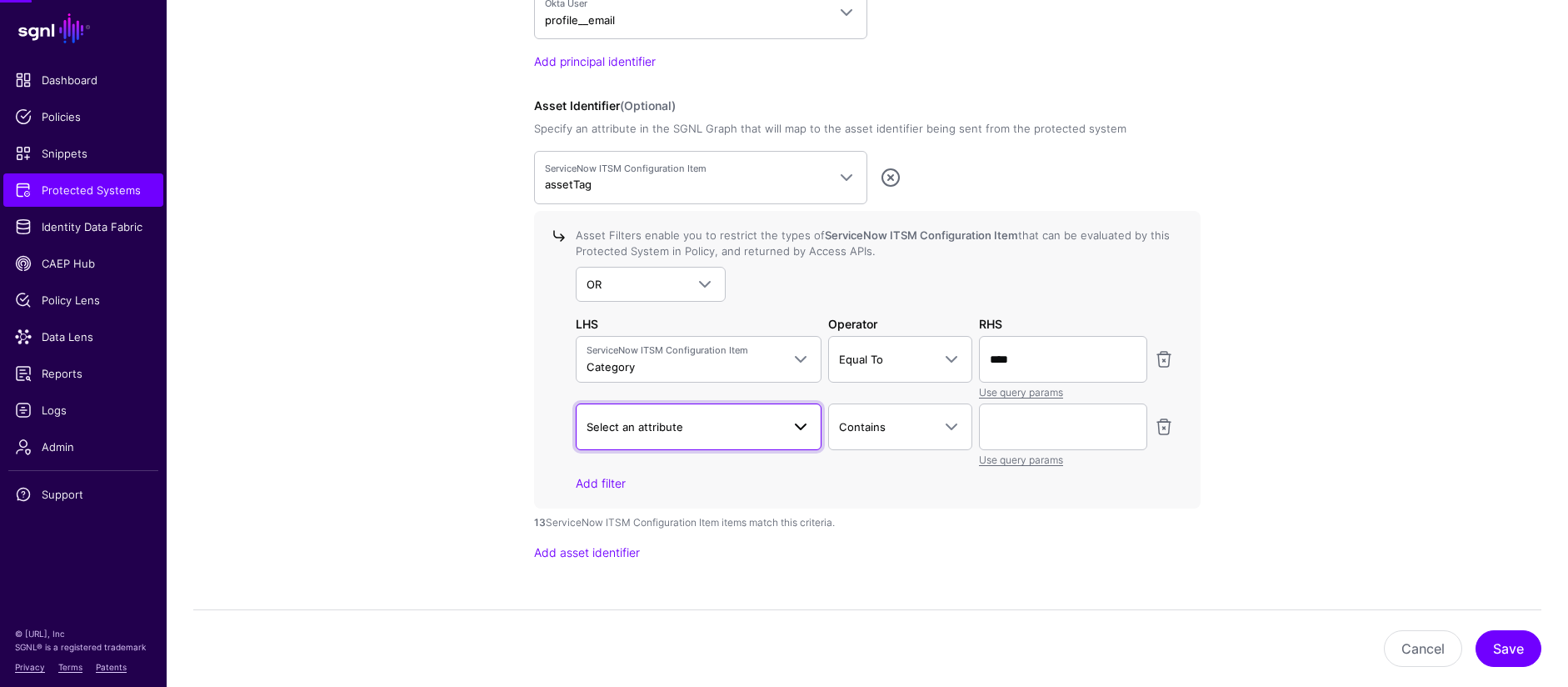
click at [747, 429] on span "Select an attribute" at bounding box center [684, 427] width 194 height 19
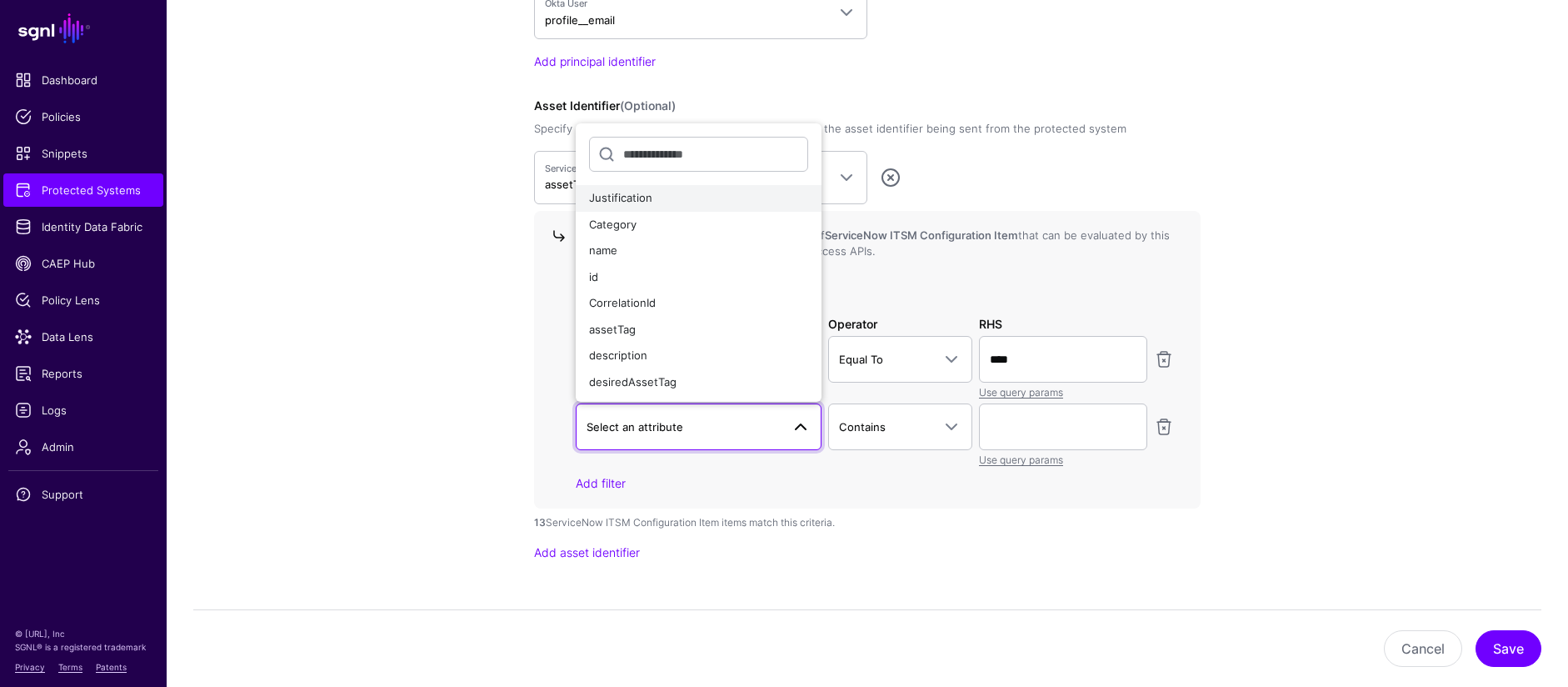
click at [678, 200] on div "Justification" at bounding box center [698, 198] width 219 height 17
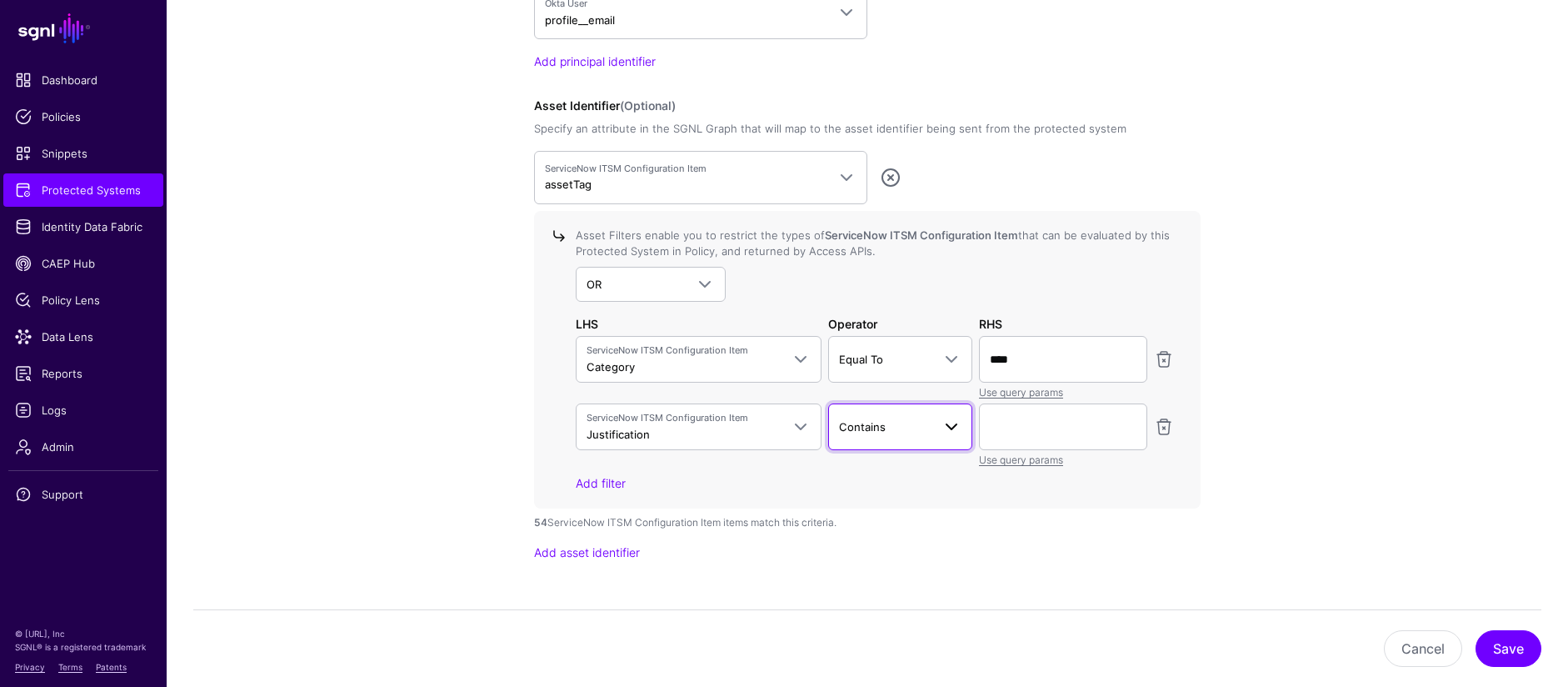
click at [952, 431] on span at bounding box center [952, 427] width 20 height 20
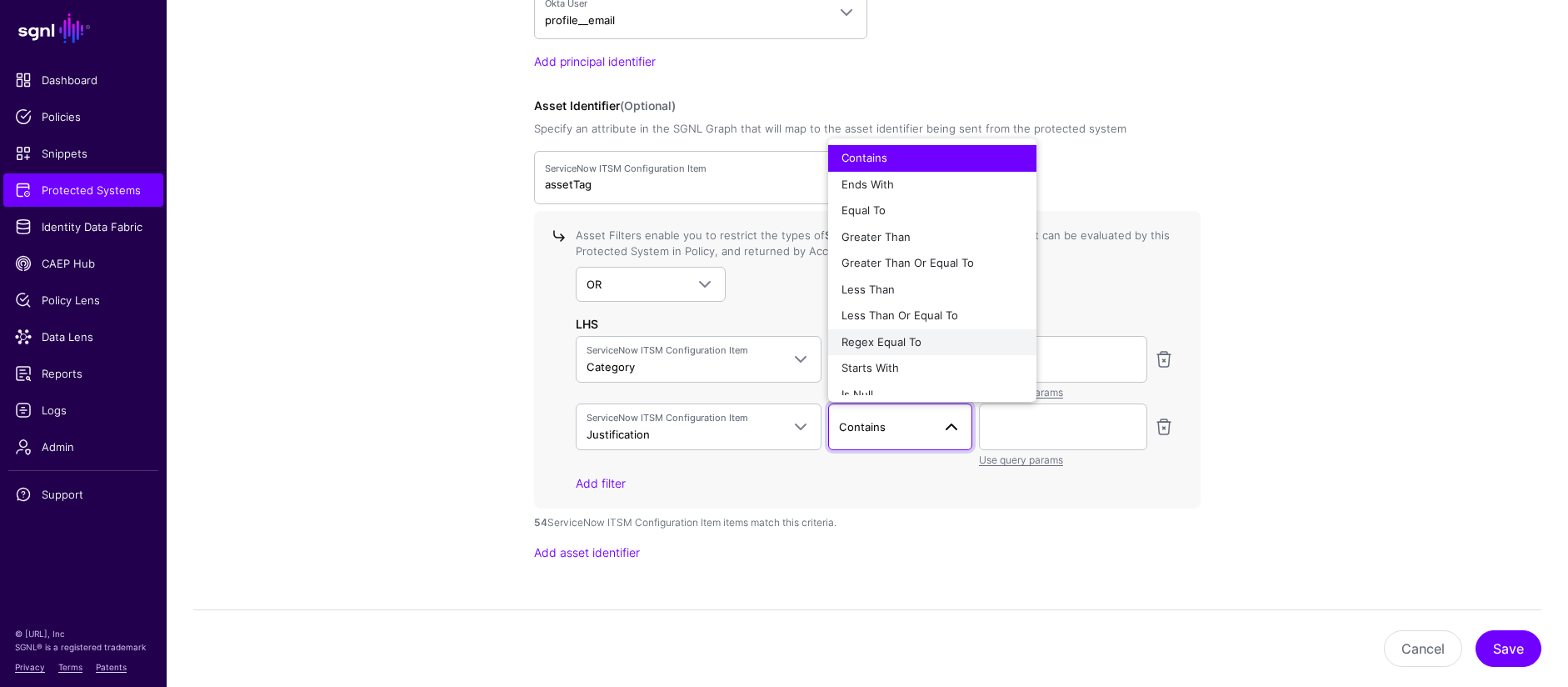
click at [928, 341] on div "Regex Equal To" at bounding box center [932, 343] width 181 height 17
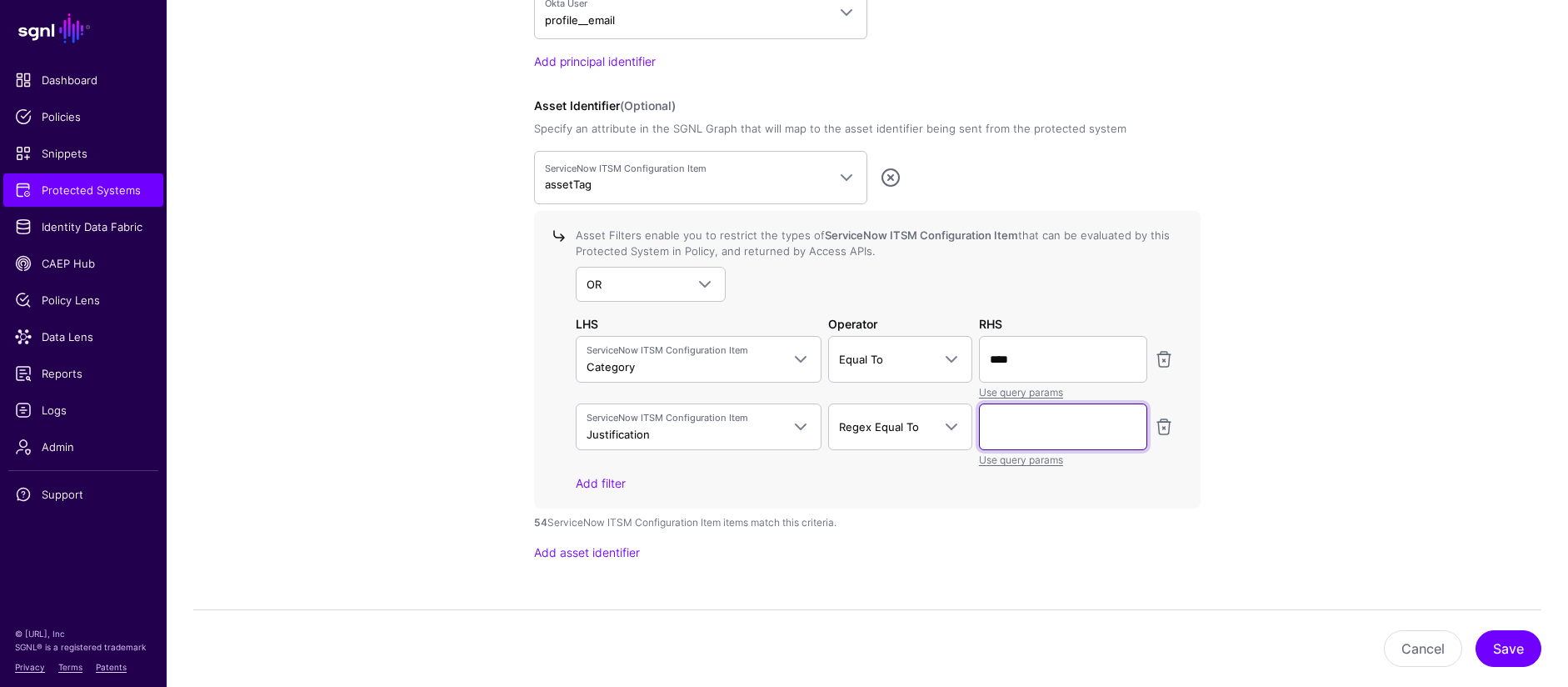
click at [1032, 431] on input "text" at bounding box center [1064, 427] width 168 height 46
type input "******"
click at [1165, 424] on link at bounding box center [1164, 427] width 20 height 20
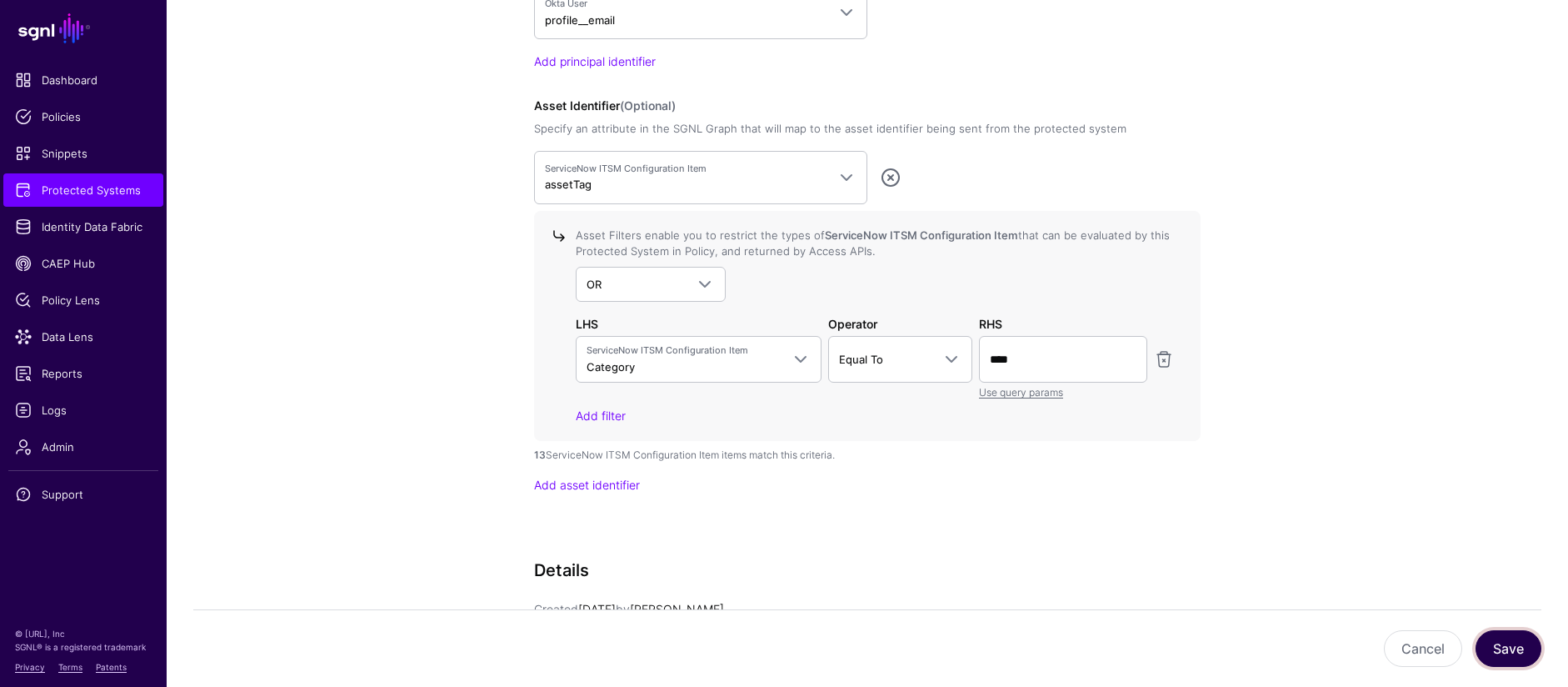
click at [1527, 646] on button "Save" at bounding box center [1508, 649] width 66 height 37
click at [121, 343] on span "Data Lens" at bounding box center [83, 337] width 137 height 17
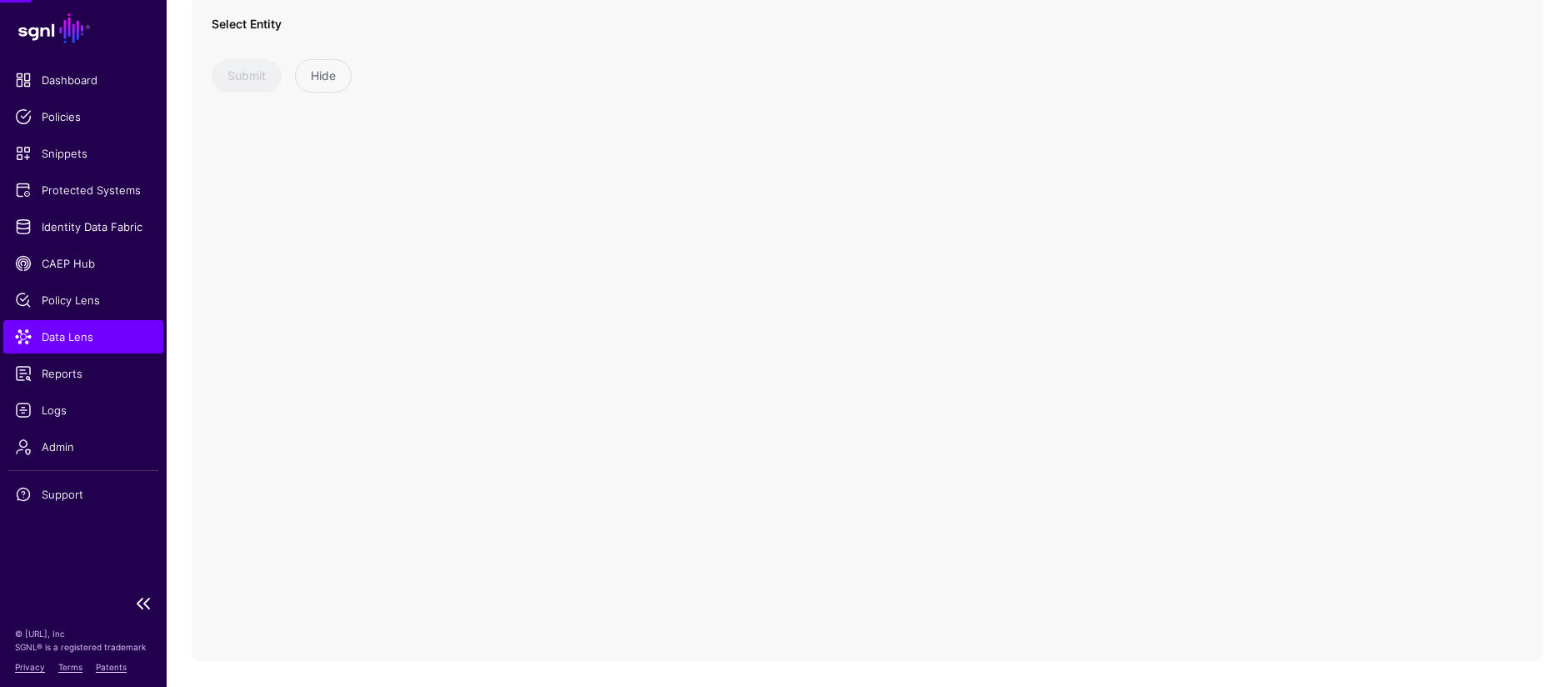
scroll to position [142, 0]
click at [96, 303] on span "Policy Lens" at bounding box center [83, 300] width 137 height 17
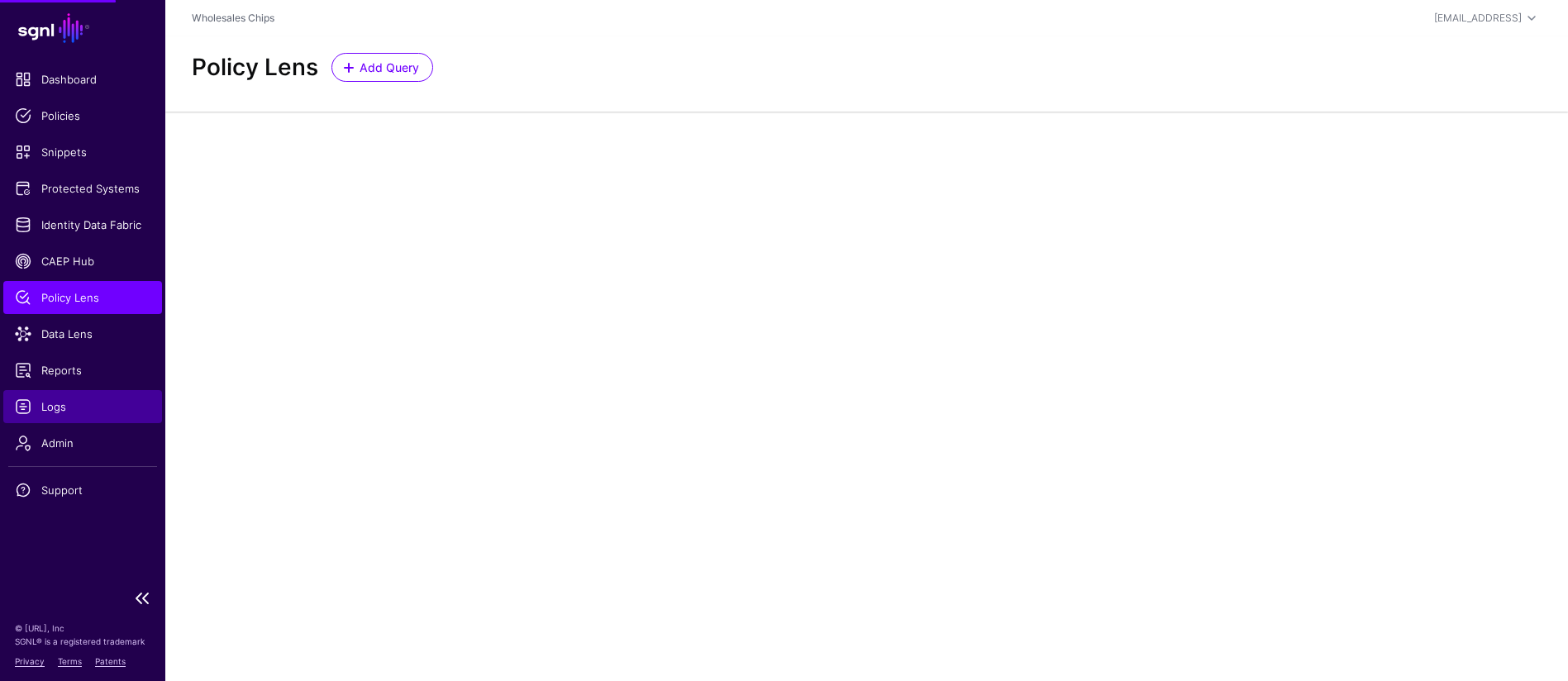
click at [71, 396] on link "Logs" at bounding box center [83, 407] width 159 height 33
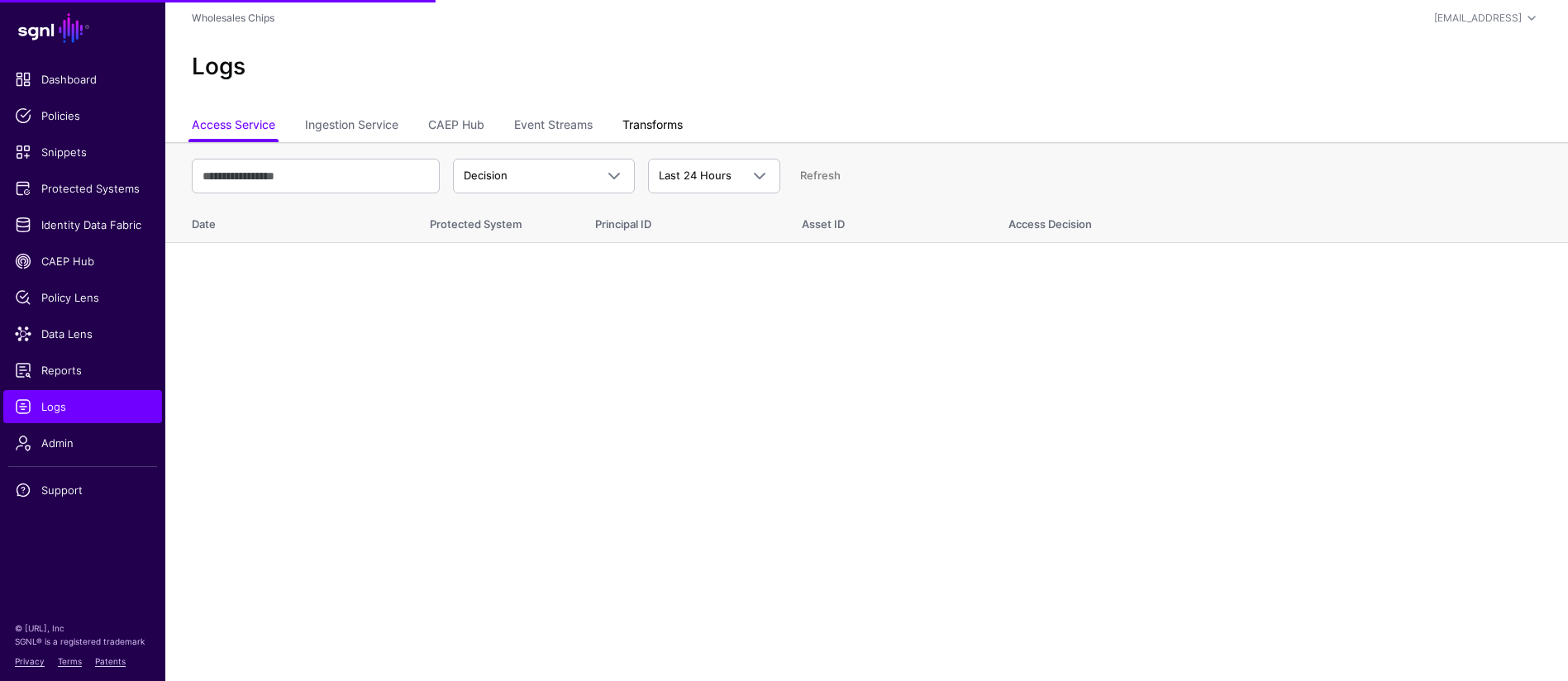
click at [651, 122] on link "Transforms" at bounding box center [653, 127] width 61 height 31
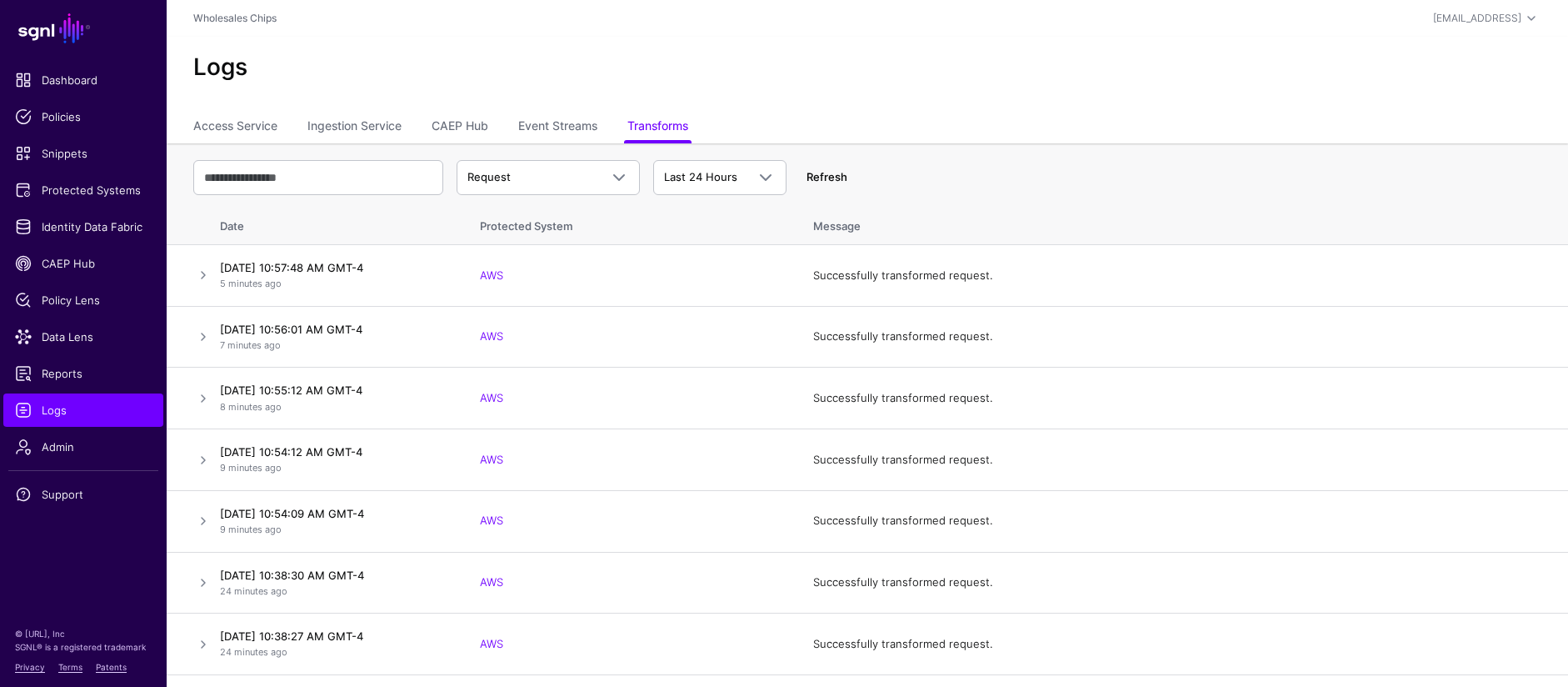
click at [829, 173] on link "Refresh" at bounding box center [827, 177] width 41 height 13
click at [249, 129] on link "Access Service" at bounding box center [235, 128] width 84 height 31
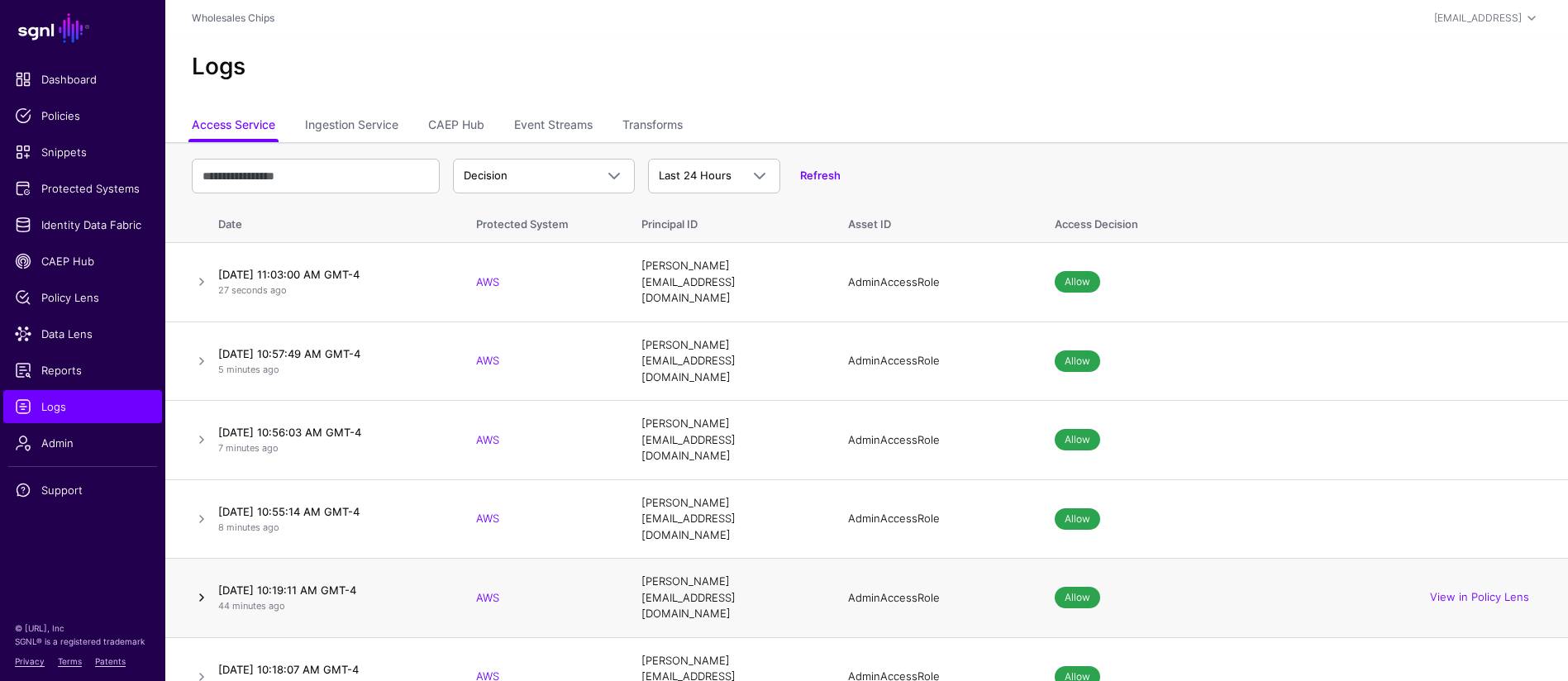
click at [203, 587] on link at bounding box center [202, 597] width 20 height 20
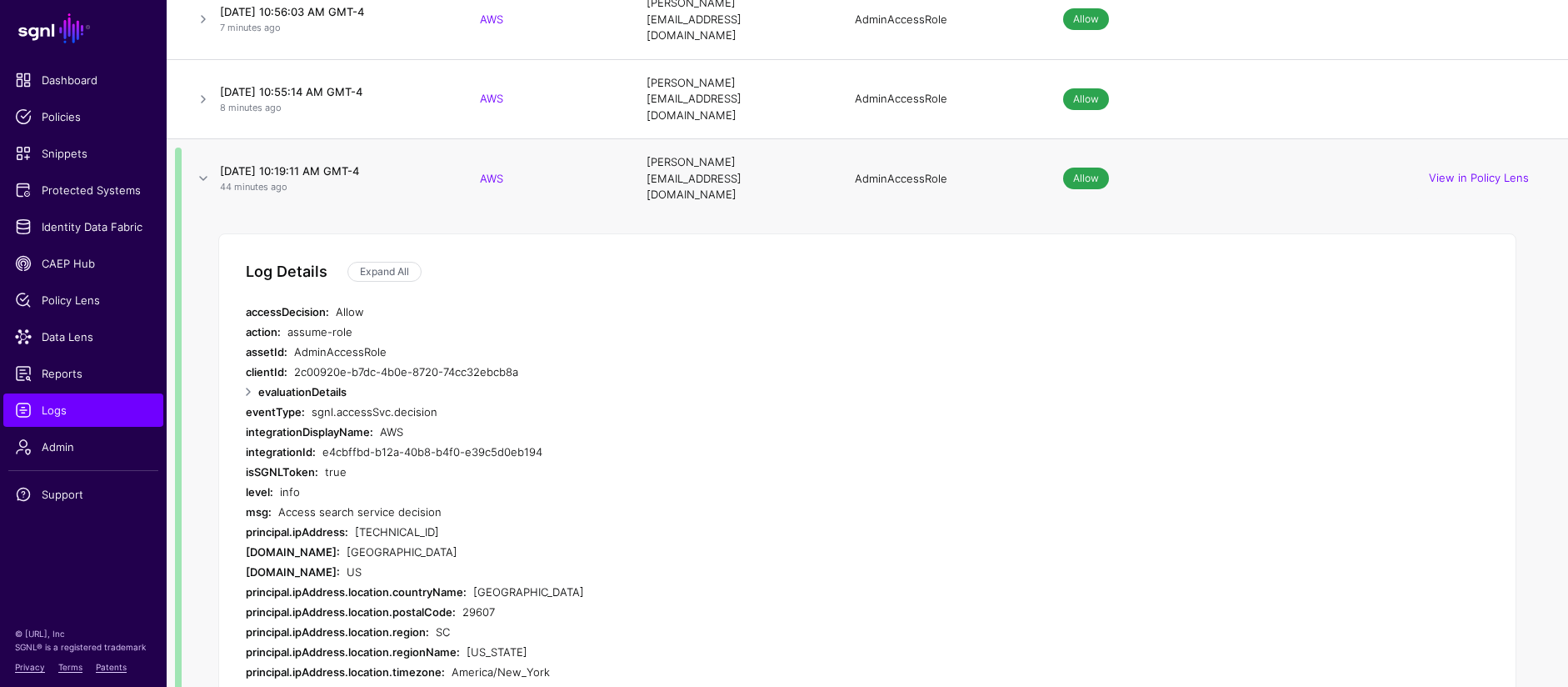
scroll to position [349, 0]
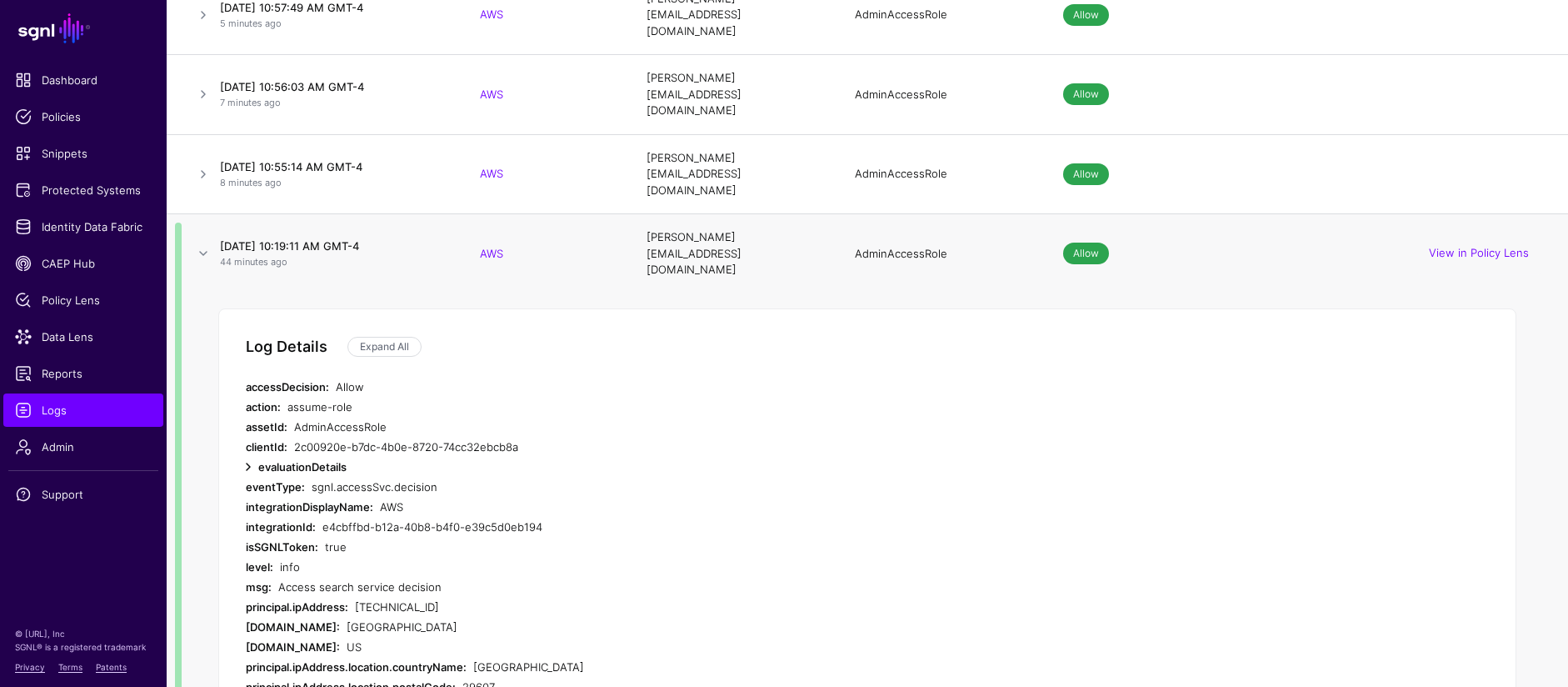
click at [255, 456] on link at bounding box center [248, 467] width 20 height 20
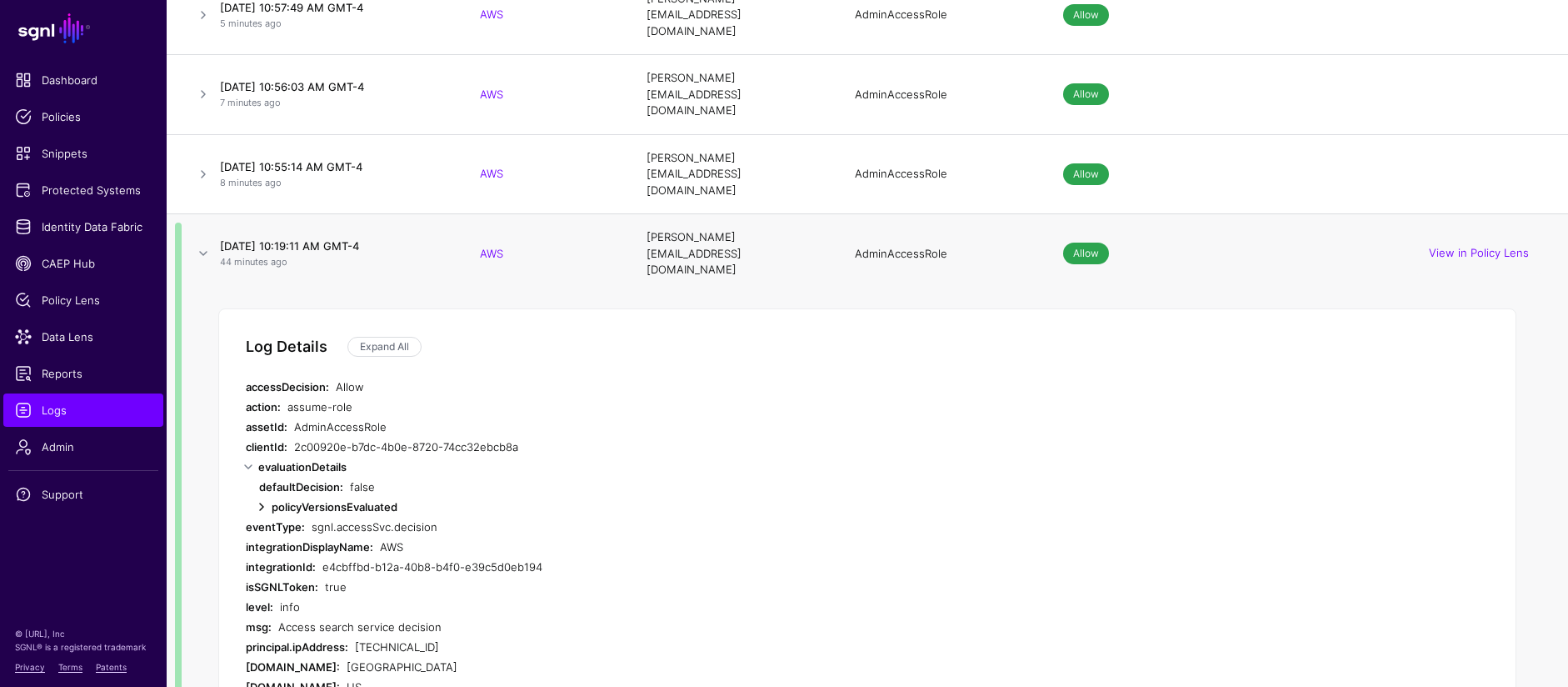
click at [267, 497] on link at bounding box center [262, 507] width 20 height 20
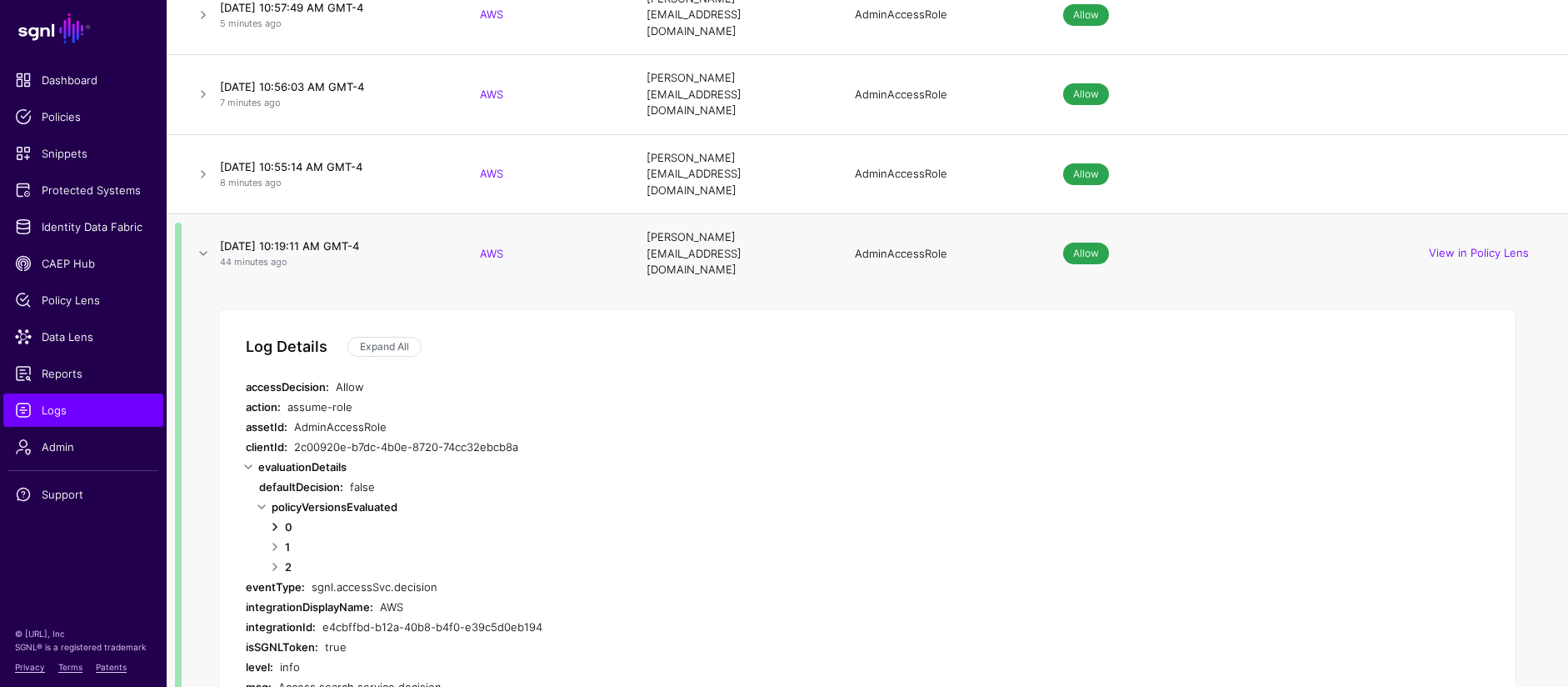
click at [280, 517] on link at bounding box center [275, 527] width 20 height 20
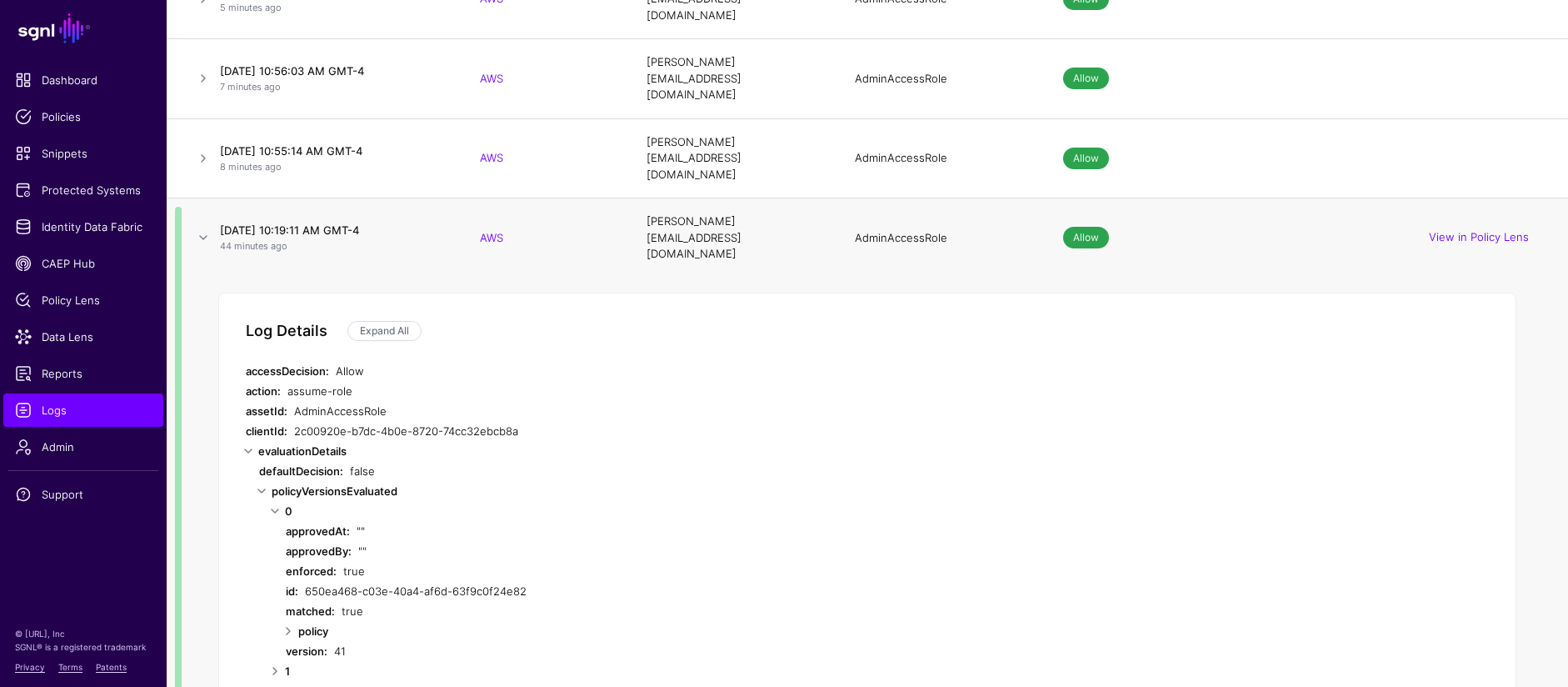
scroll to position [383, 0]
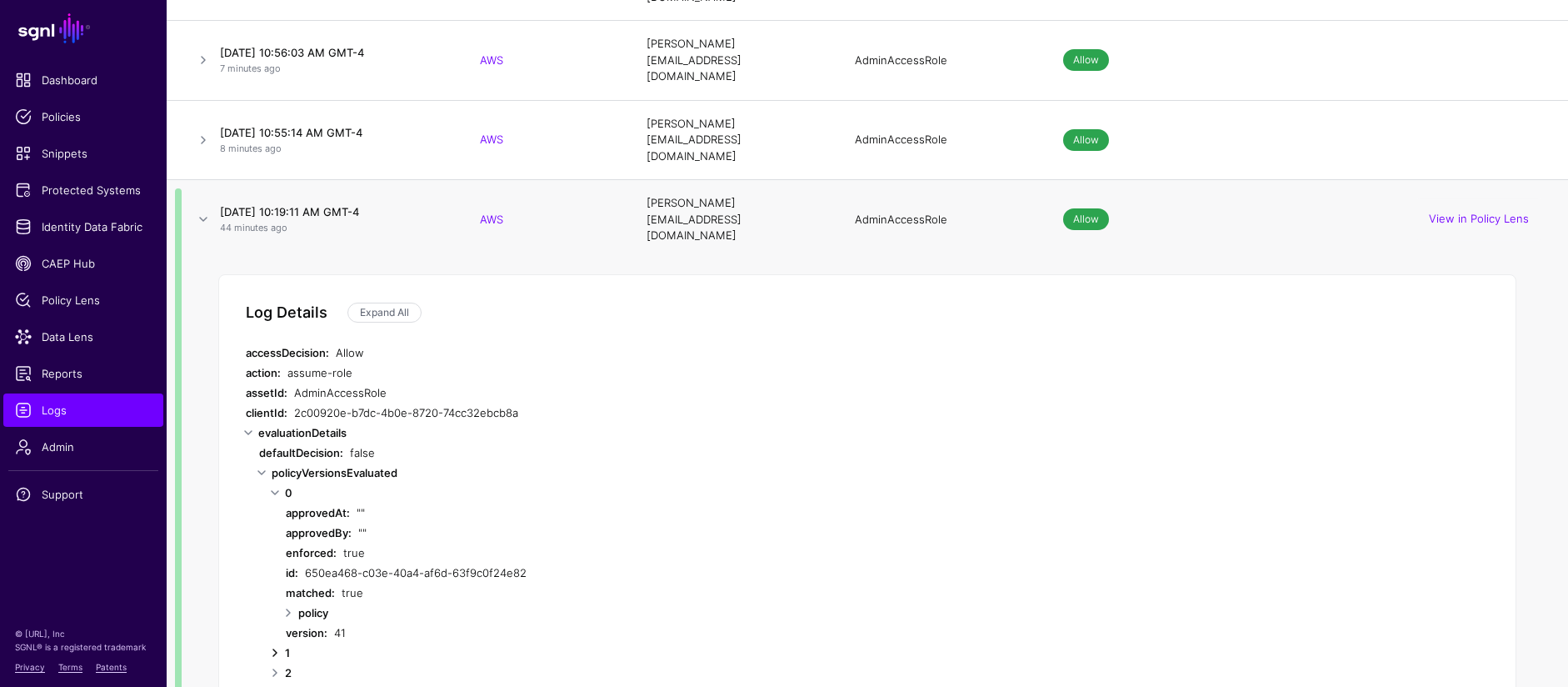
click at [274, 643] on link at bounding box center [275, 653] width 20 height 20
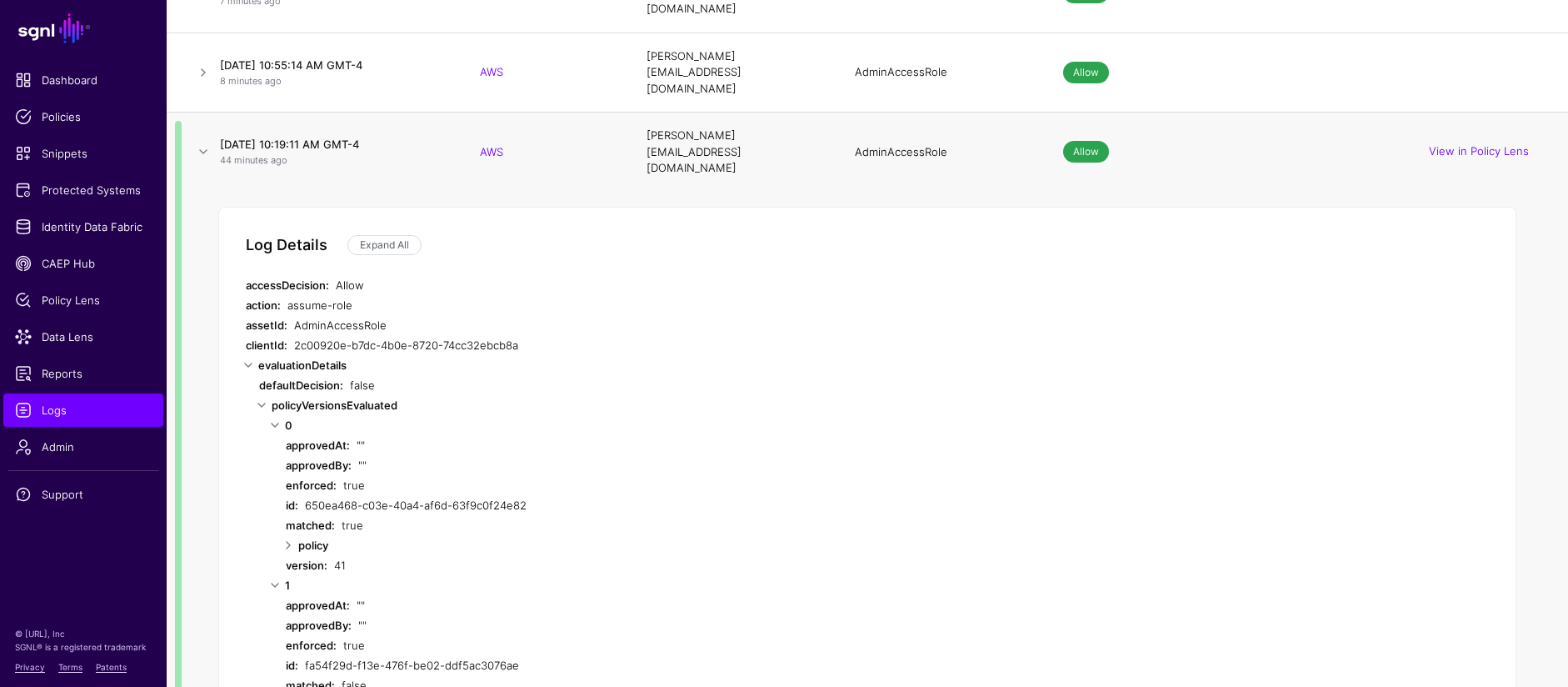
scroll to position [748, 0]
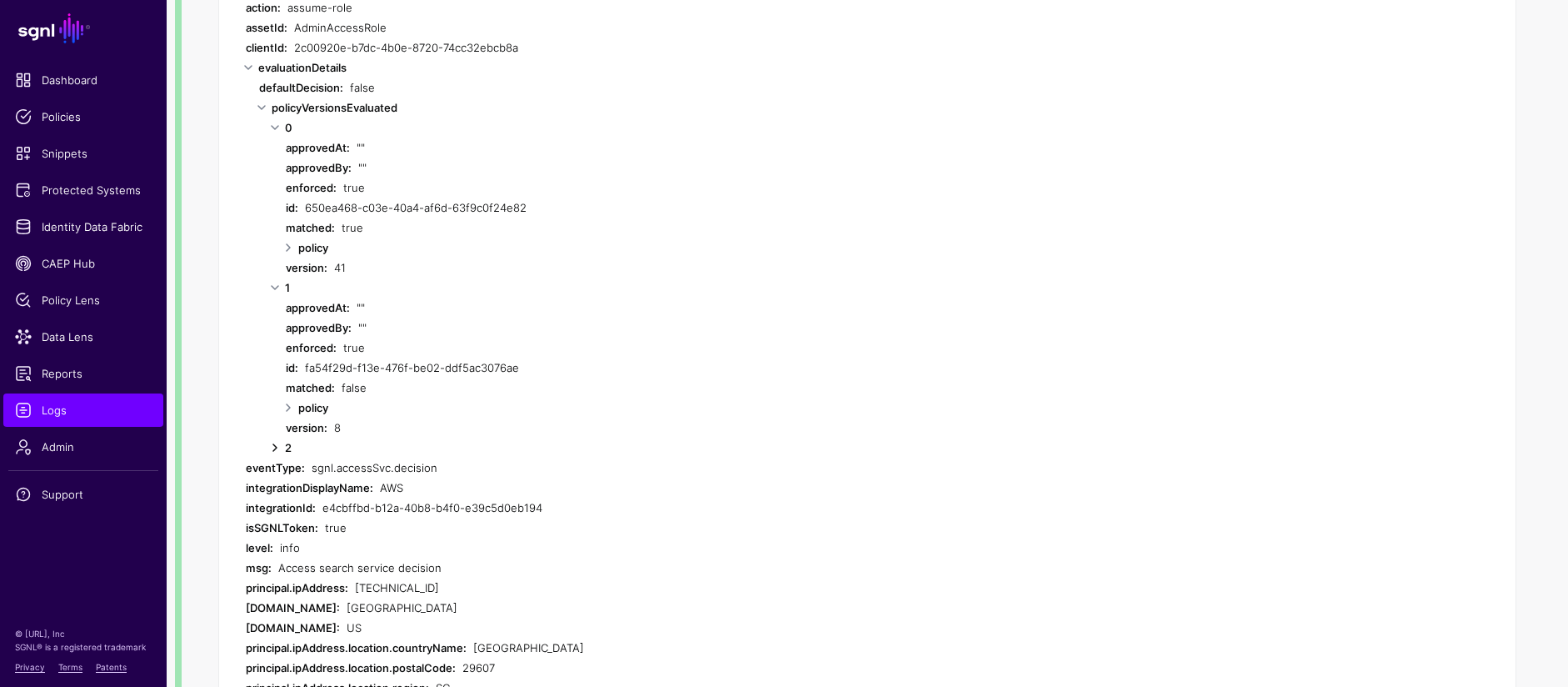
click at [280, 438] on link at bounding box center [275, 448] width 20 height 20
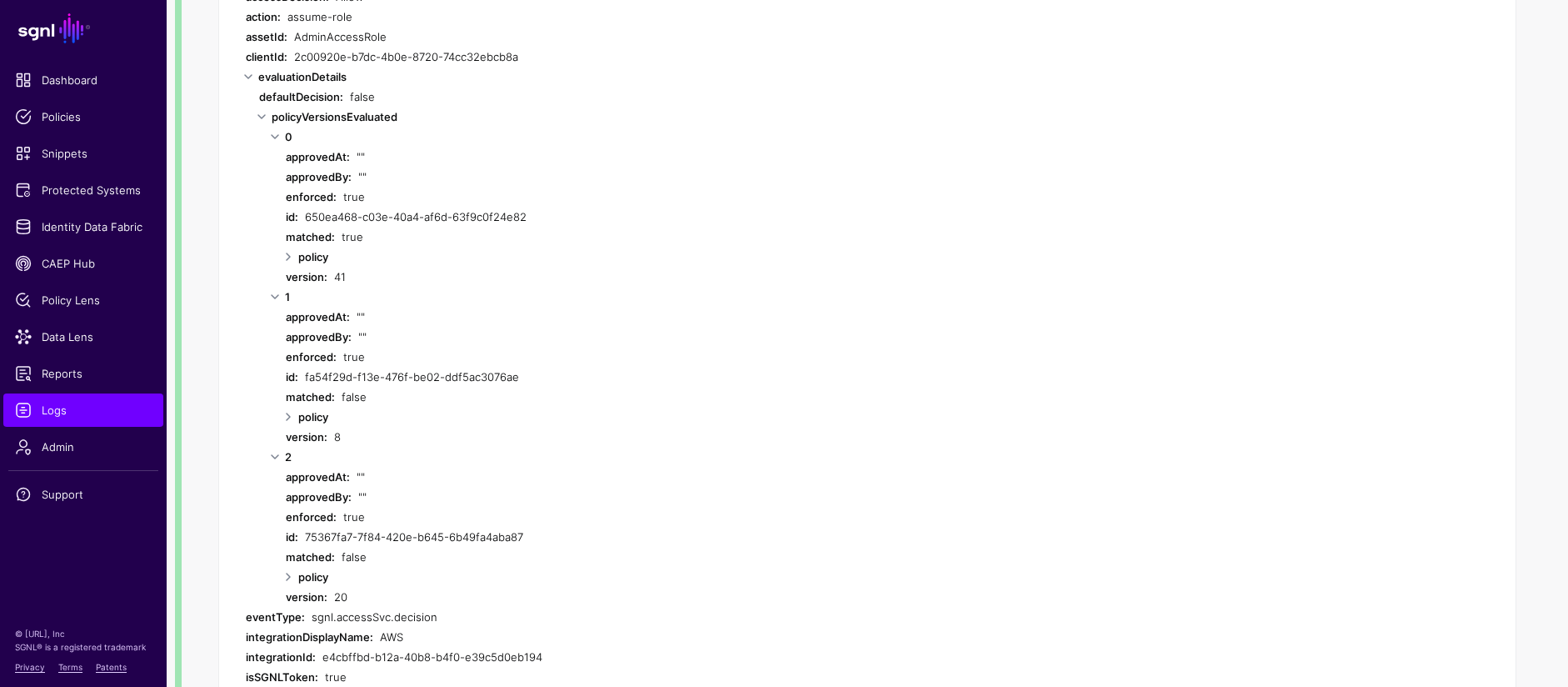
scroll to position [729, 0]
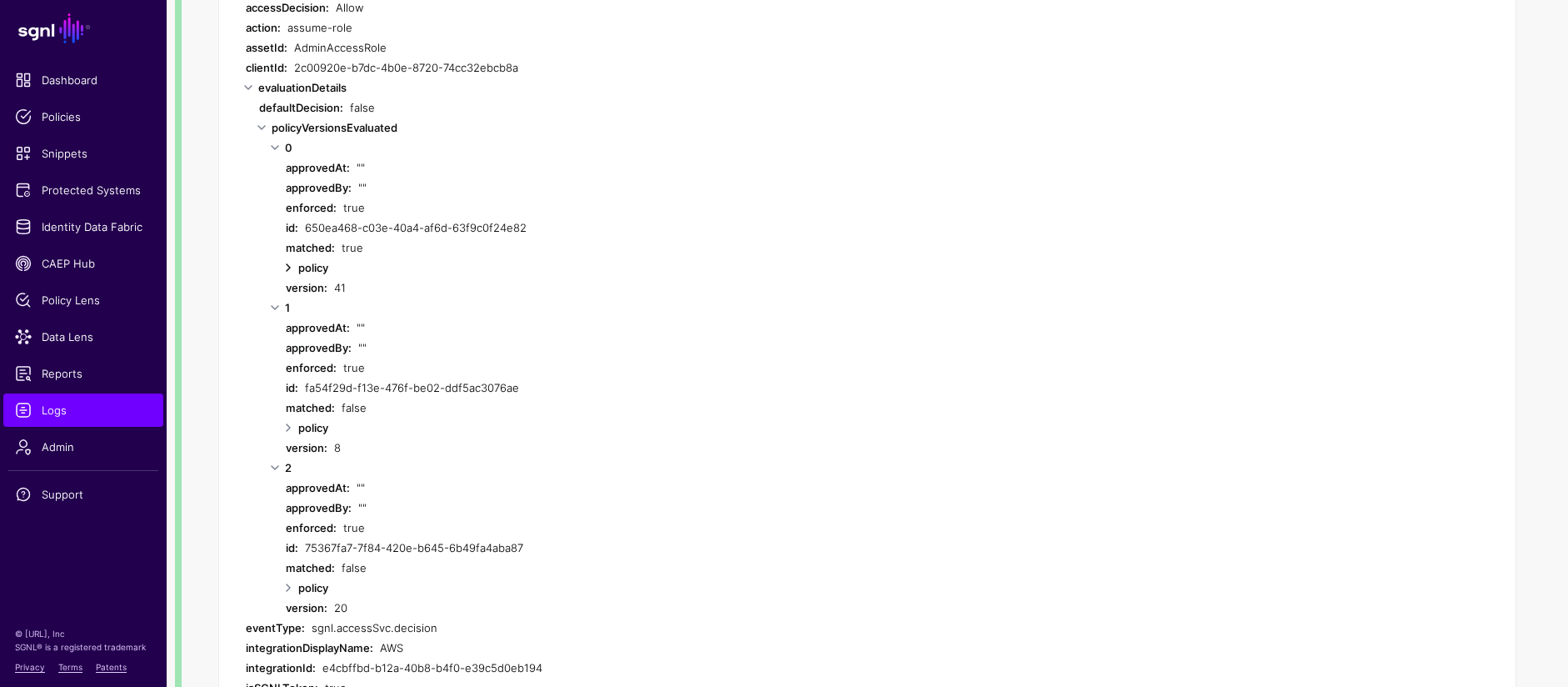
click at [288, 257] on link at bounding box center [289, 268] width 20 height 20
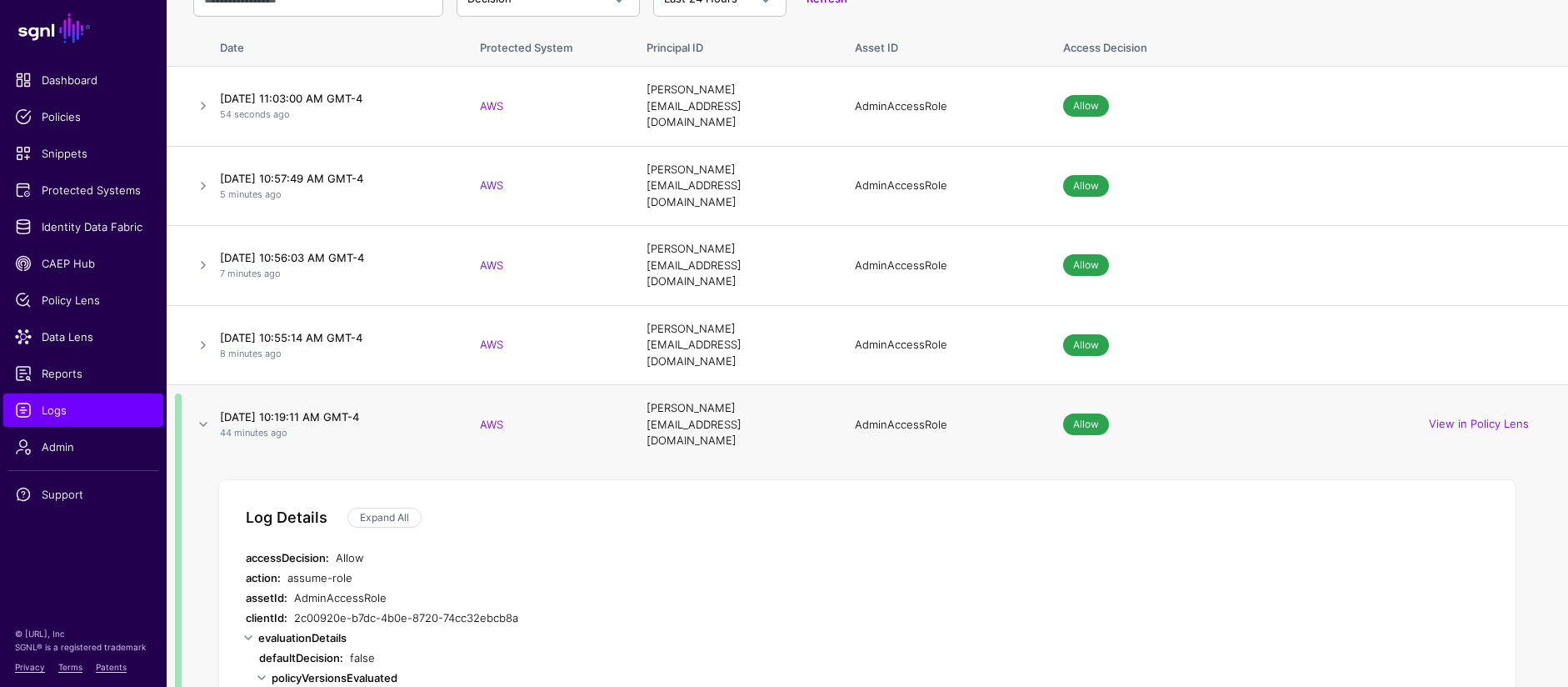
scroll to position [0, 0]
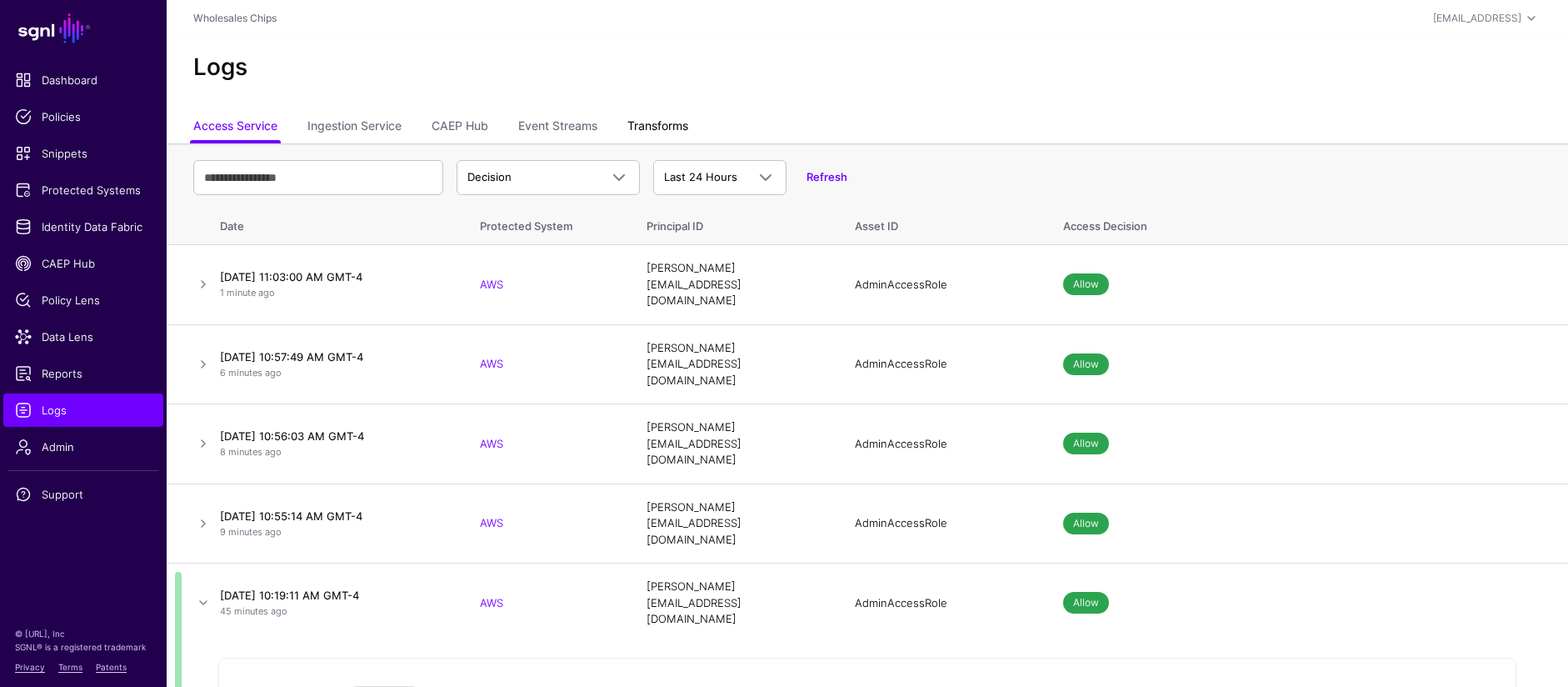
click at [650, 130] on link "Transforms" at bounding box center [658, 128] width 61 height 31
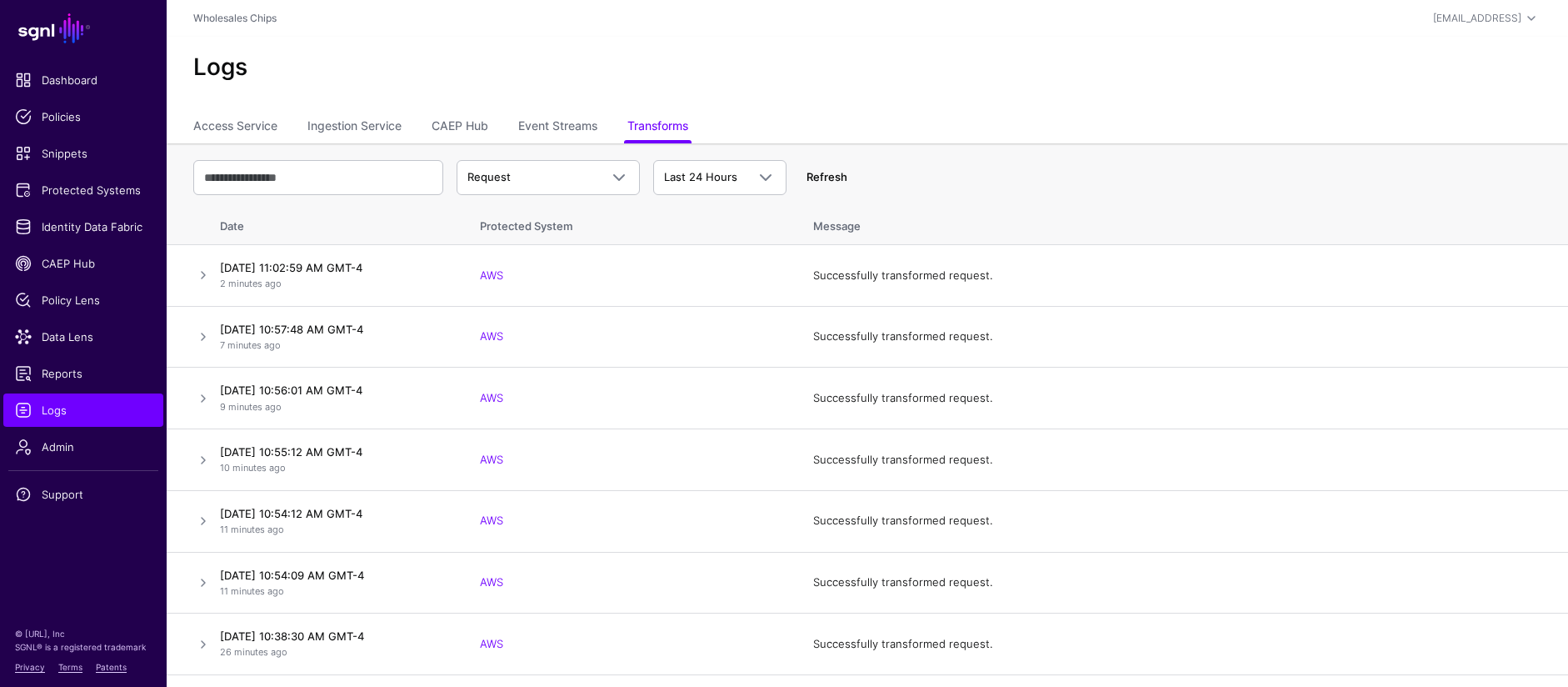
click at [831, 173] on link "Refresh" at bounding box center [827, 177] width 41 height 13
click at [617, 181] on span at bounding box center [619, 178] width 20 height 20
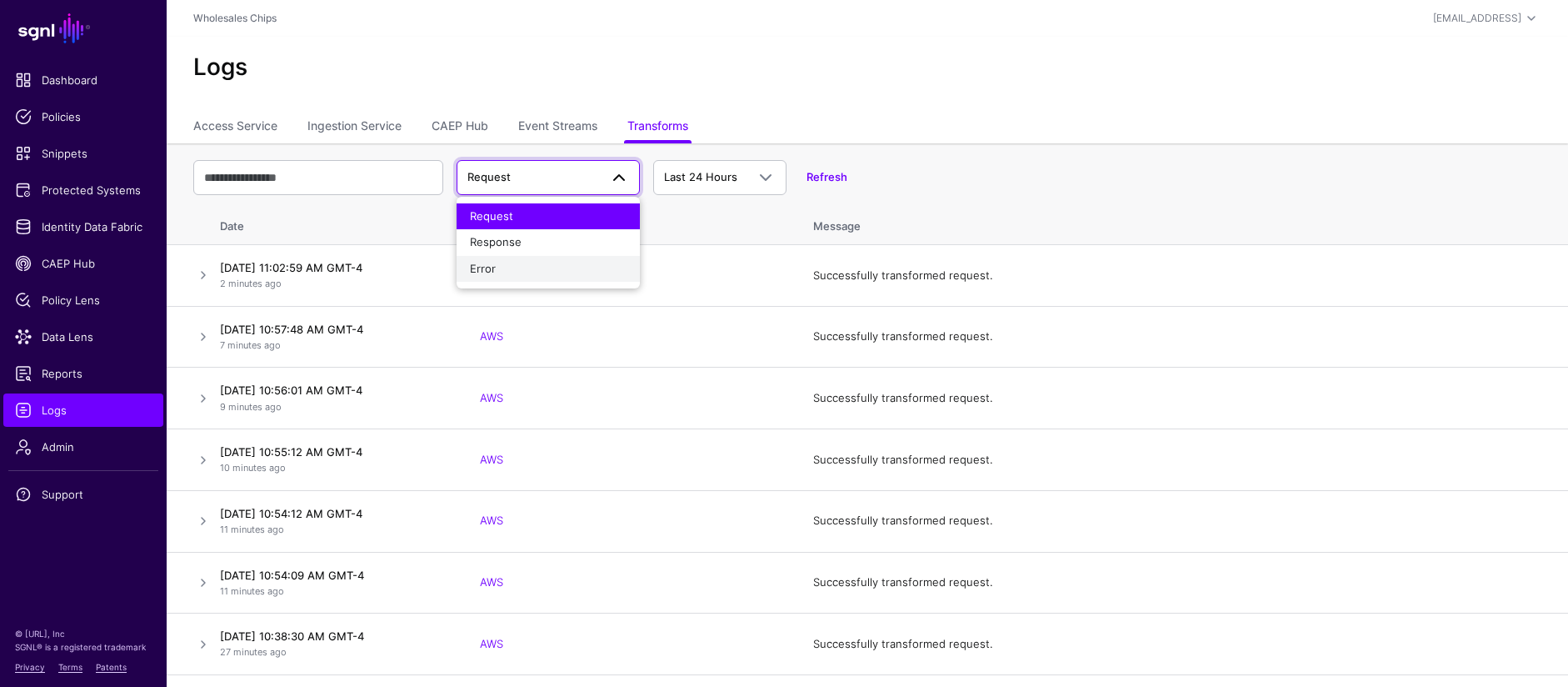
click at [570, 273] on div "Error" at bounding box center [548, 269] width 156 height 17
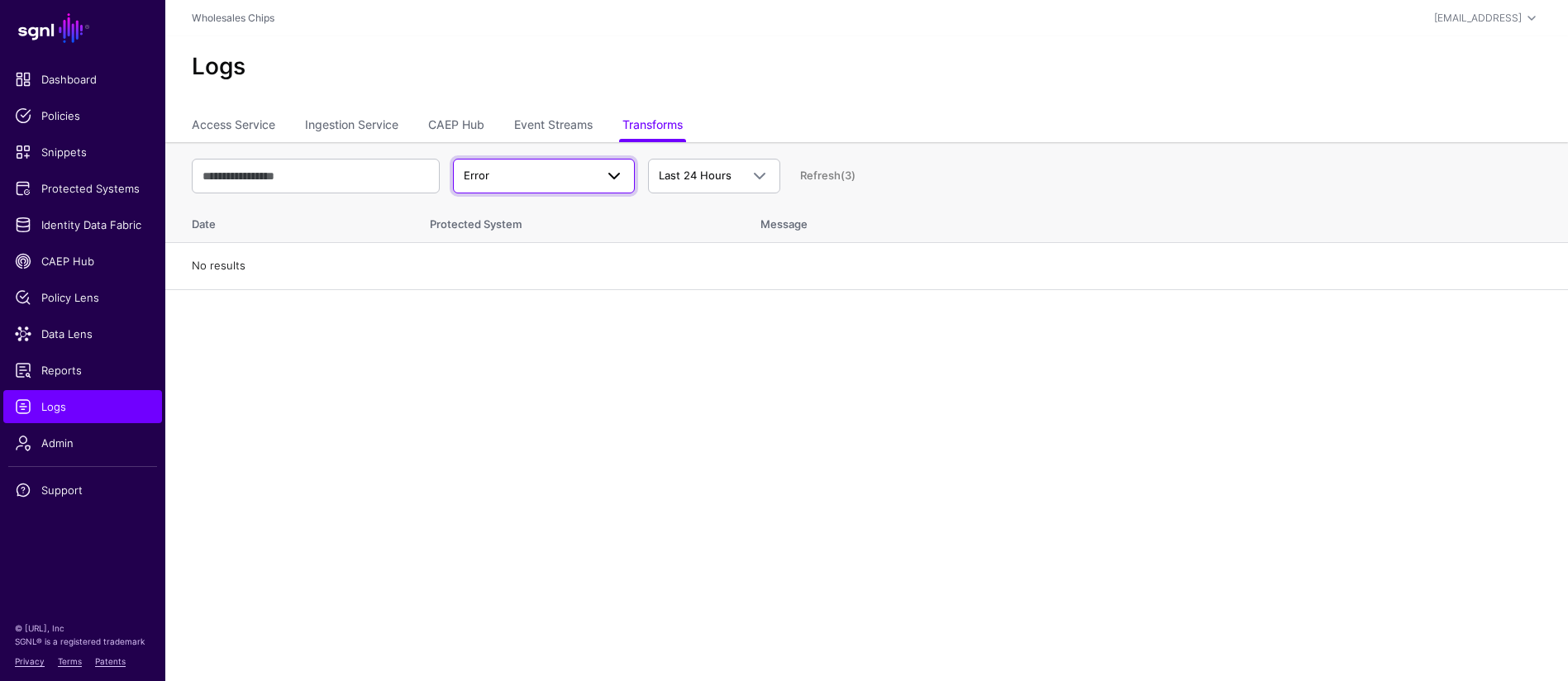
click at [553, 175] on span "Error" at bounding box center [529, 176] width 130 height 17
click at [543, 229] on button "Response" at bounding box center [543, 240] width 182 height 27
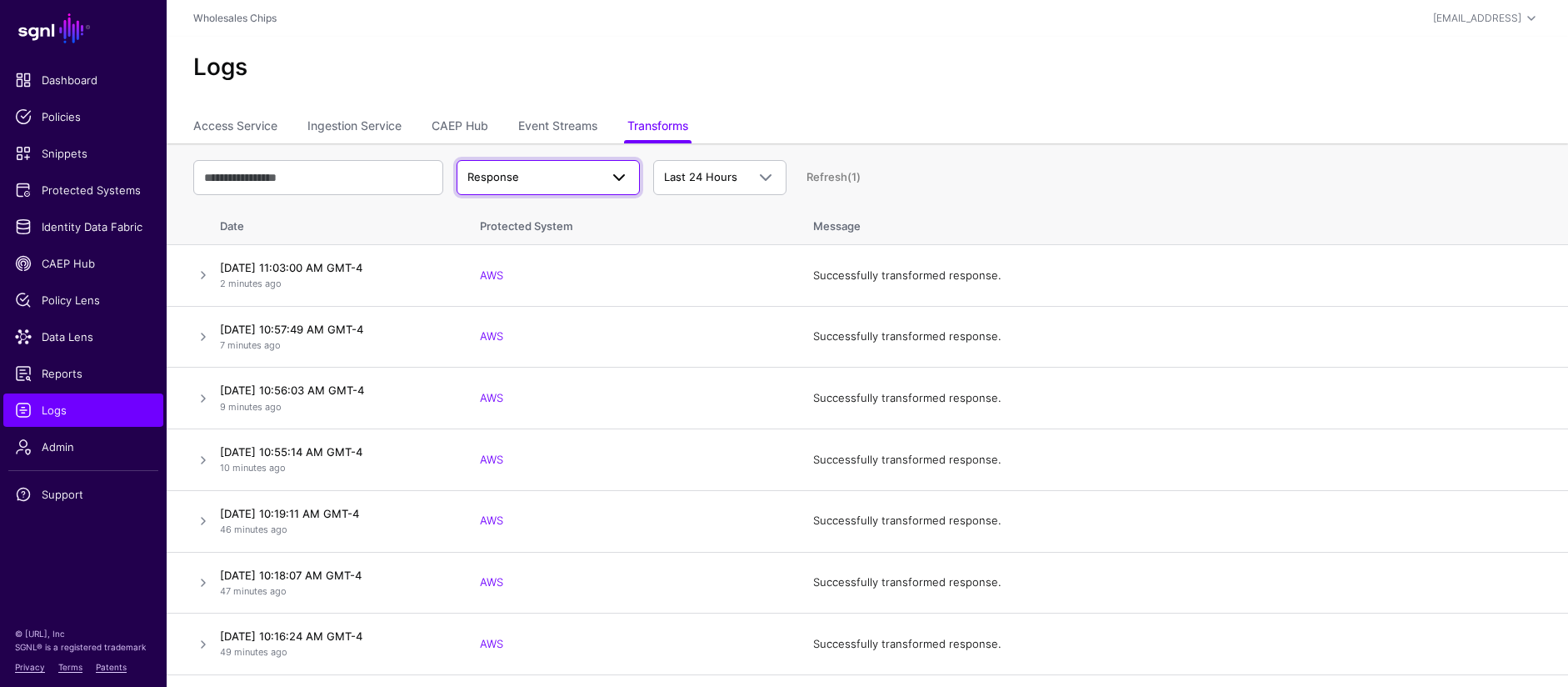
click at [626, 179] on span at bounding box center [619, 178] width 20 height 20
click at [591, 215] on div "Request" at bounding box center [548, 217] width 156 height 17
click at [844, 171] on link "Refresh" at bounding box center [827, 177] width 41 height 13
click at [206, 334] on link at bounding box center [204, 337] width 20 height 20
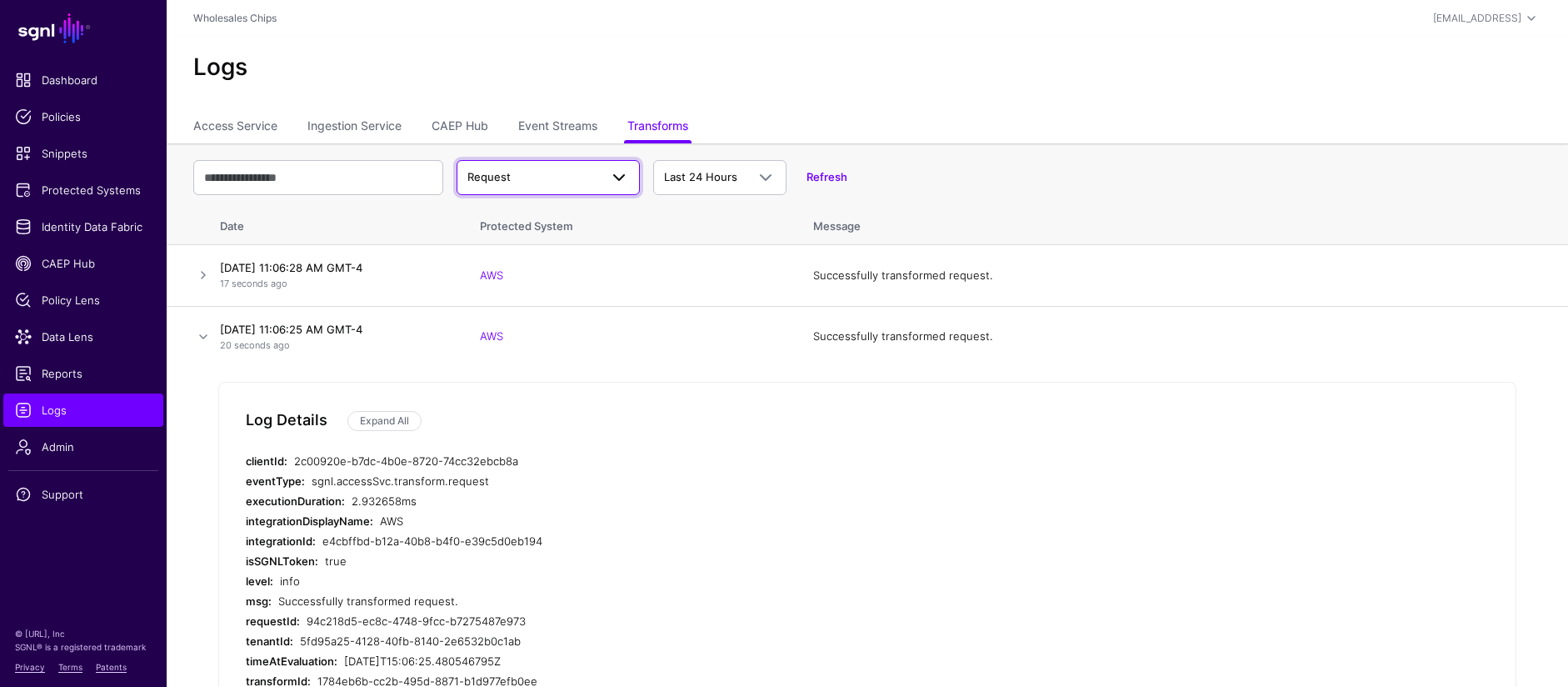
click at [572, 174] on span "Request" at bounding box center [533, 178] width 131 height 17
click at [561, 242] on div "Response" at bounding box center [548, 243] width 156 height 17
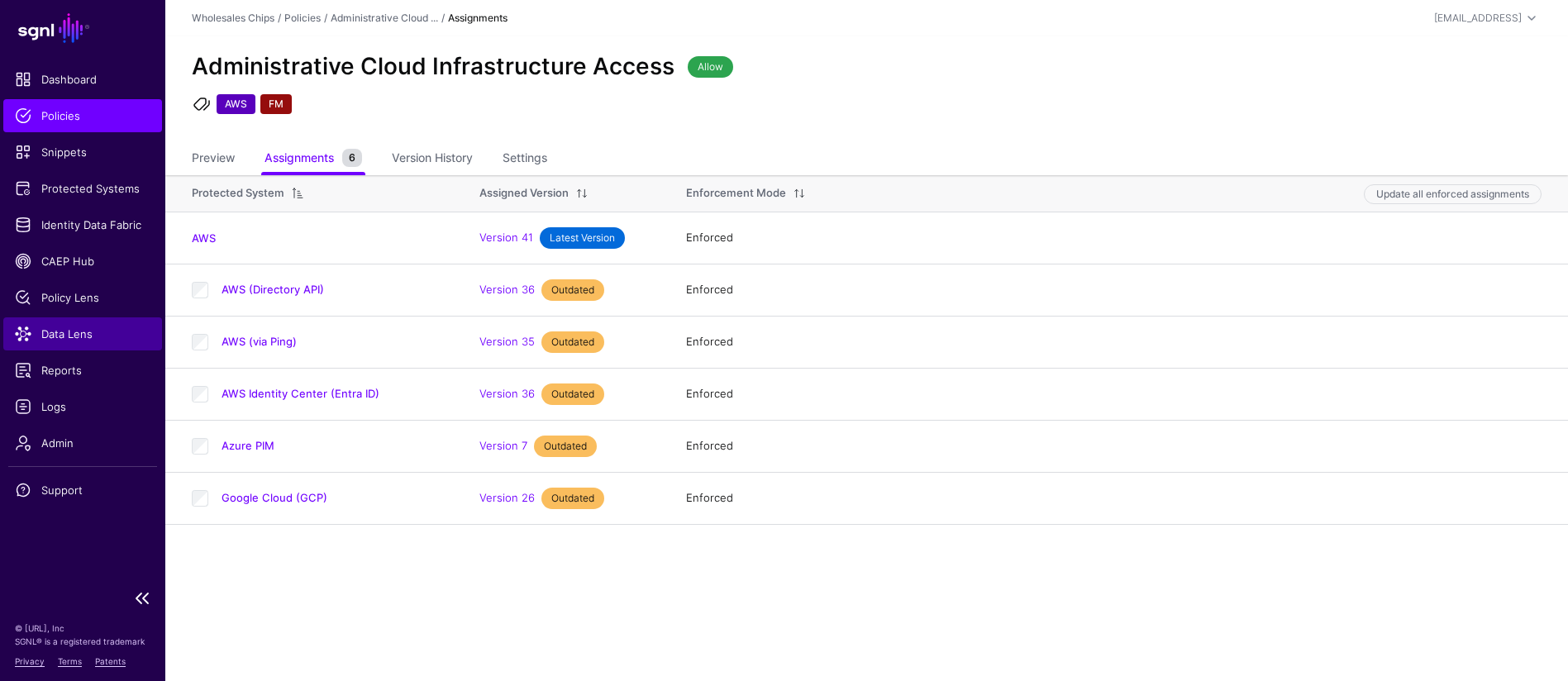
click at [57, 348] on link "Data Lens" at bounding box center [83, 334] width 159 height 33
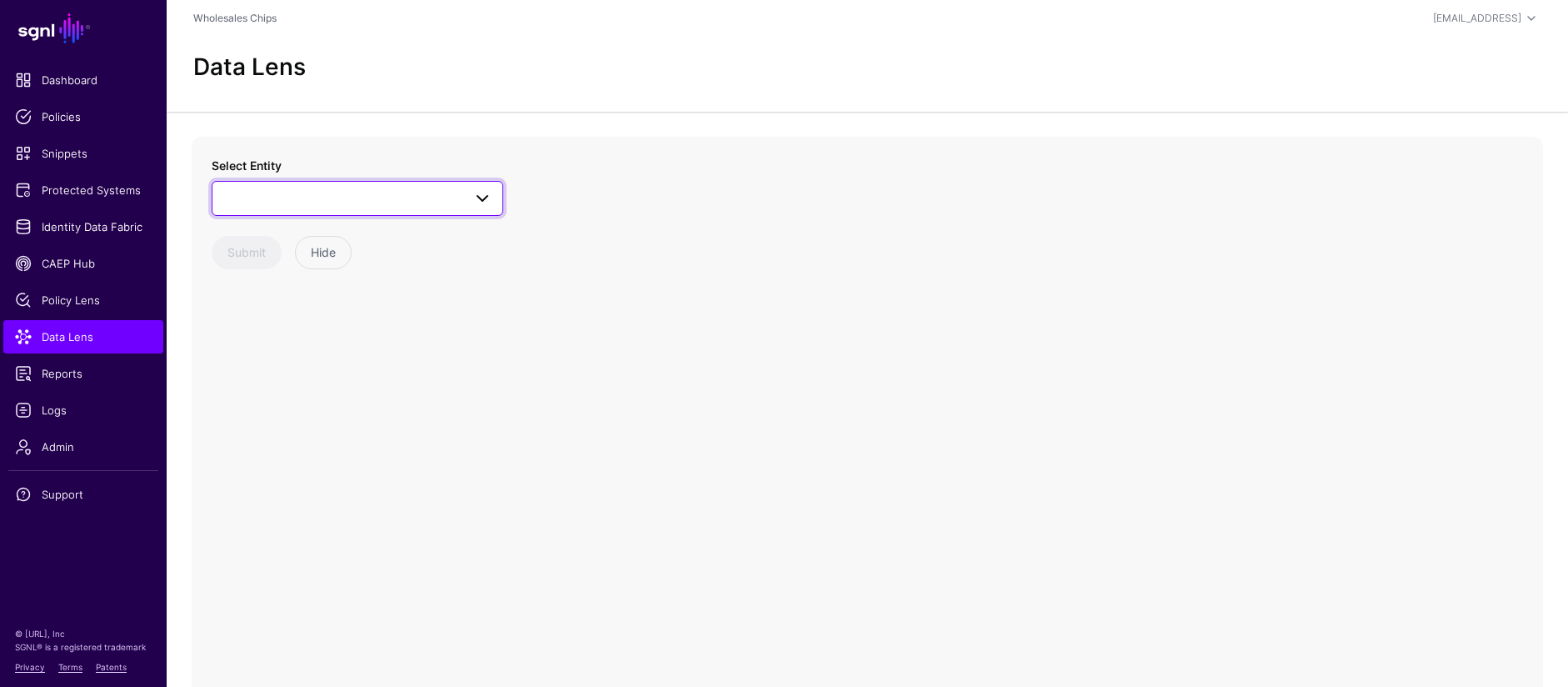
click at [467, 195] on span at bounding box center [478, 198] width 30 height 20
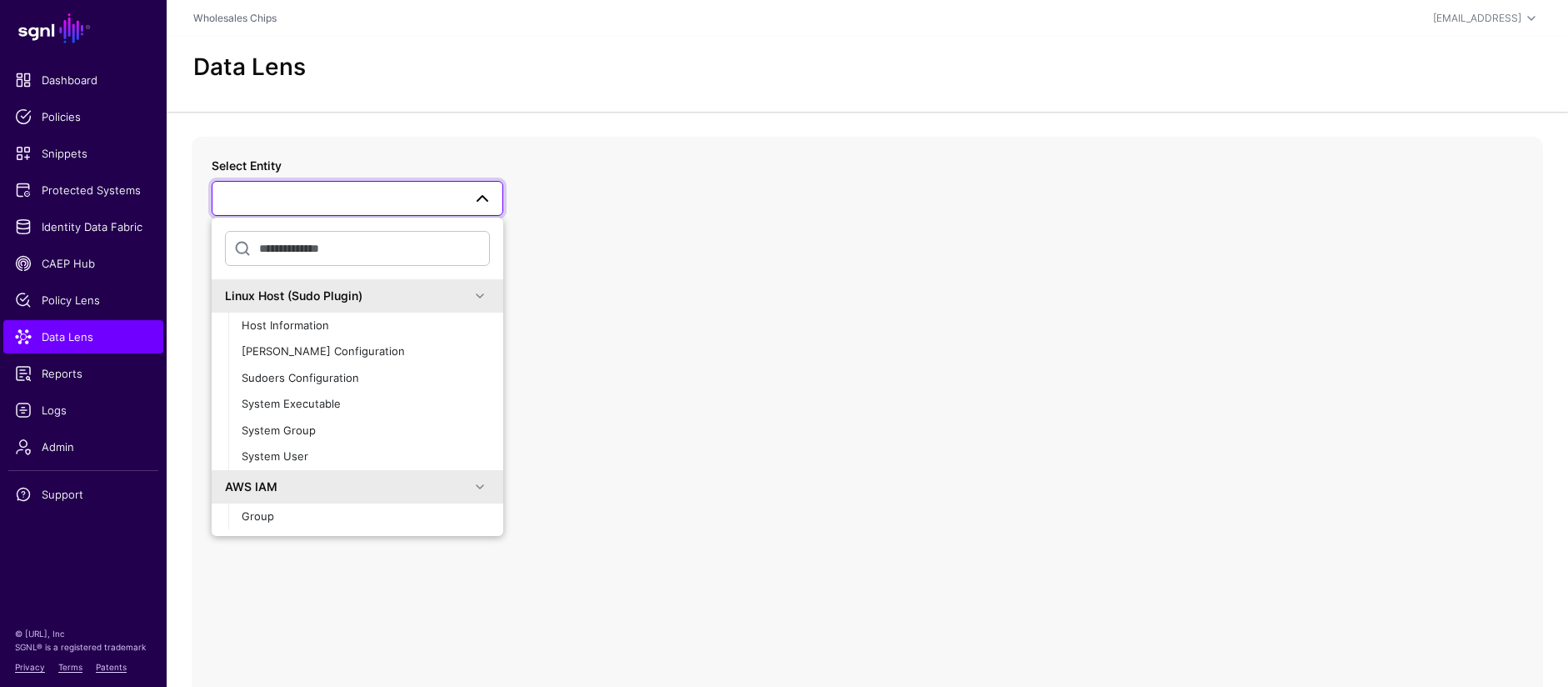
click at [483, 295] on div "Linux Host (Sudo Plugin)" at bounding box center [357, 296] width 292 height 33
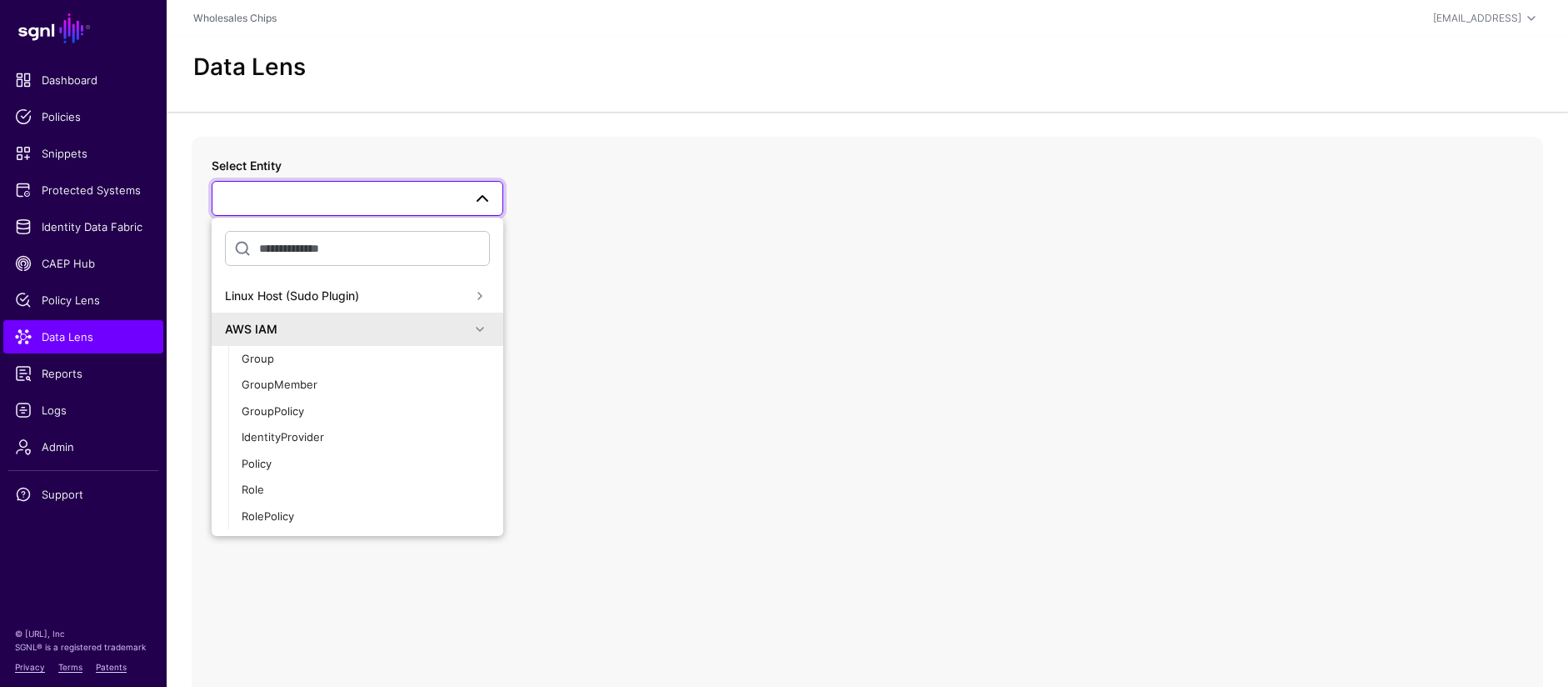
click at [478, 332] on div "AWS IAM" at bounding box center [357, 330] width 292 height 33
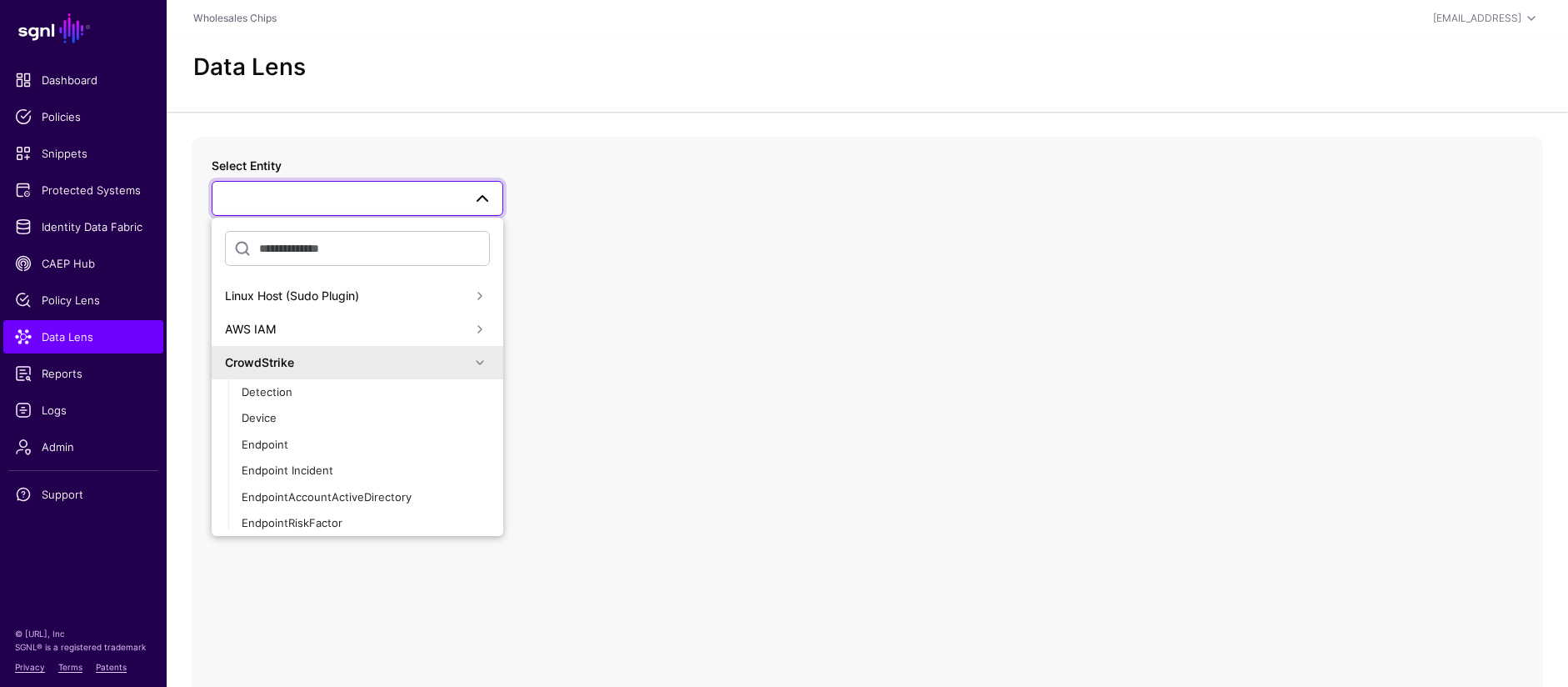
click at [479, 358] on div "CrowdStrike" at bounding box center [357, 363] width 292 height 33
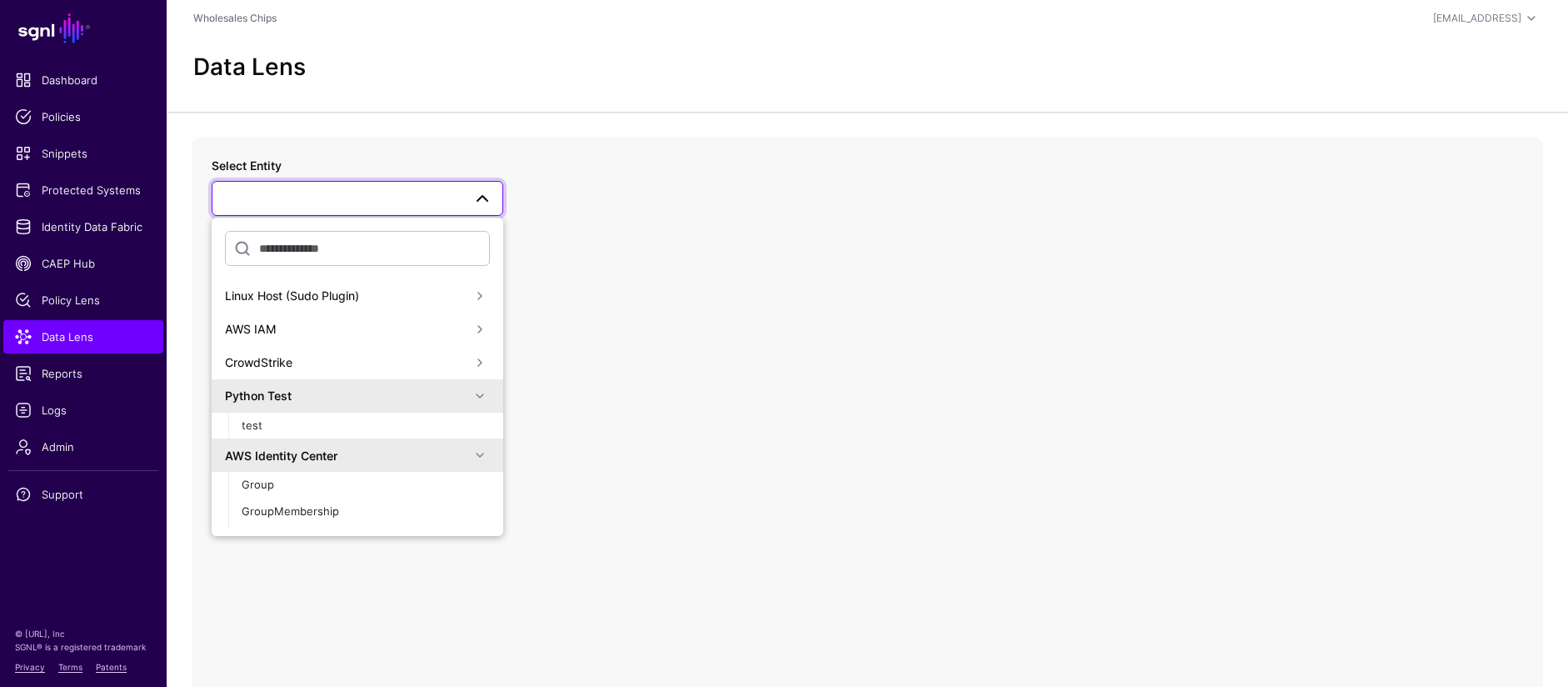
click at [475, 392] on span at bounding box center [480, 396] width 20 height 20
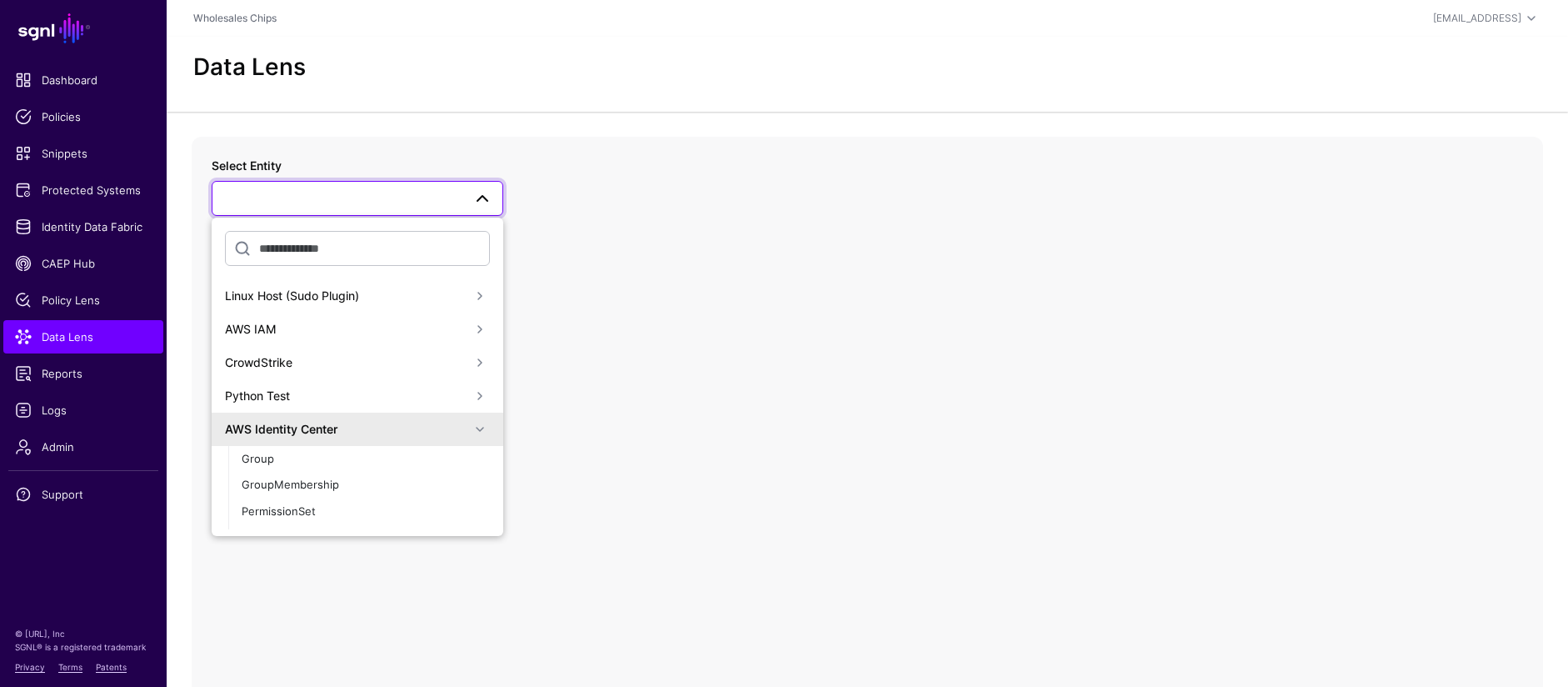
click at [475, 422] on span at bounding box center [480, 430] width 20 height 20
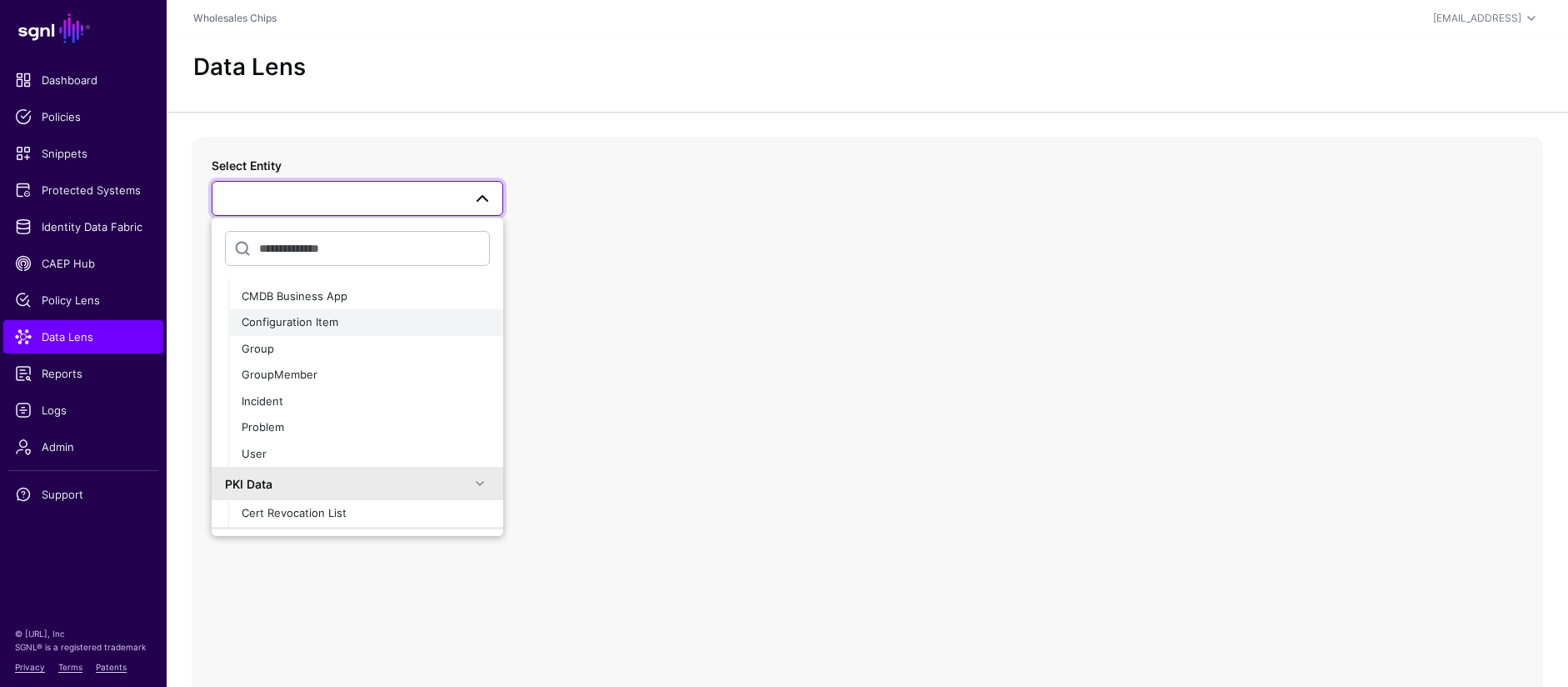
scroll to position [1205, 0]
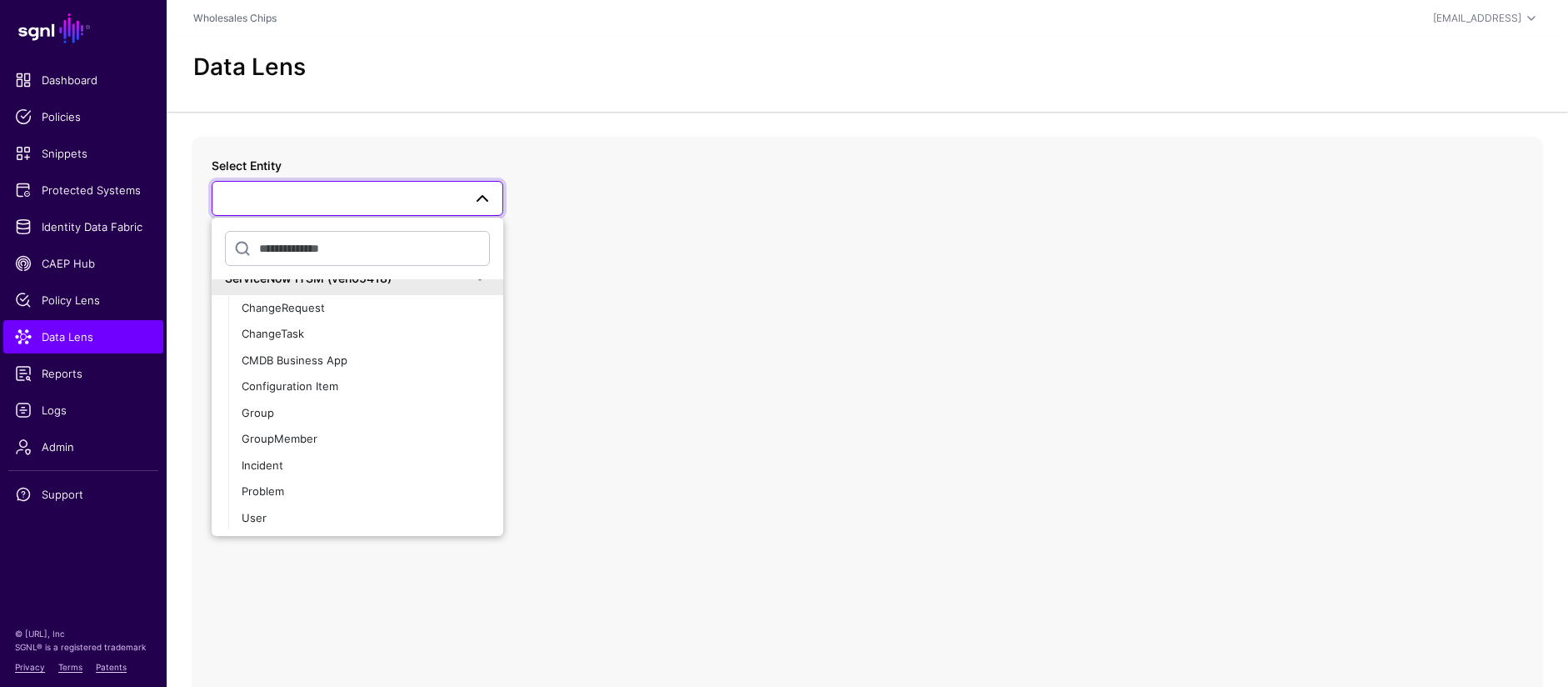
click at [417, 206] on span at bounding box center [357, 198] width 270 height 20
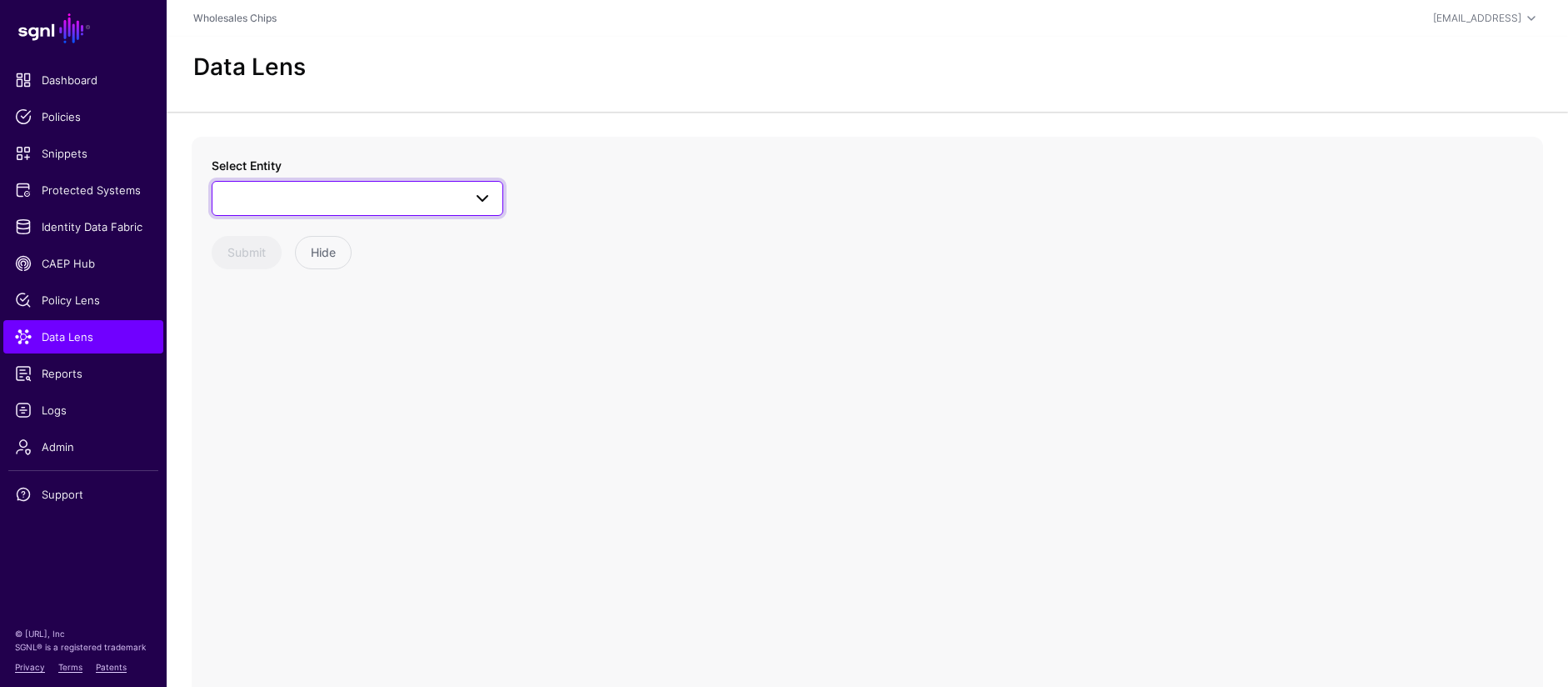
click at [417, 206] on span at bounding box center [357, 198] width 270 height 20
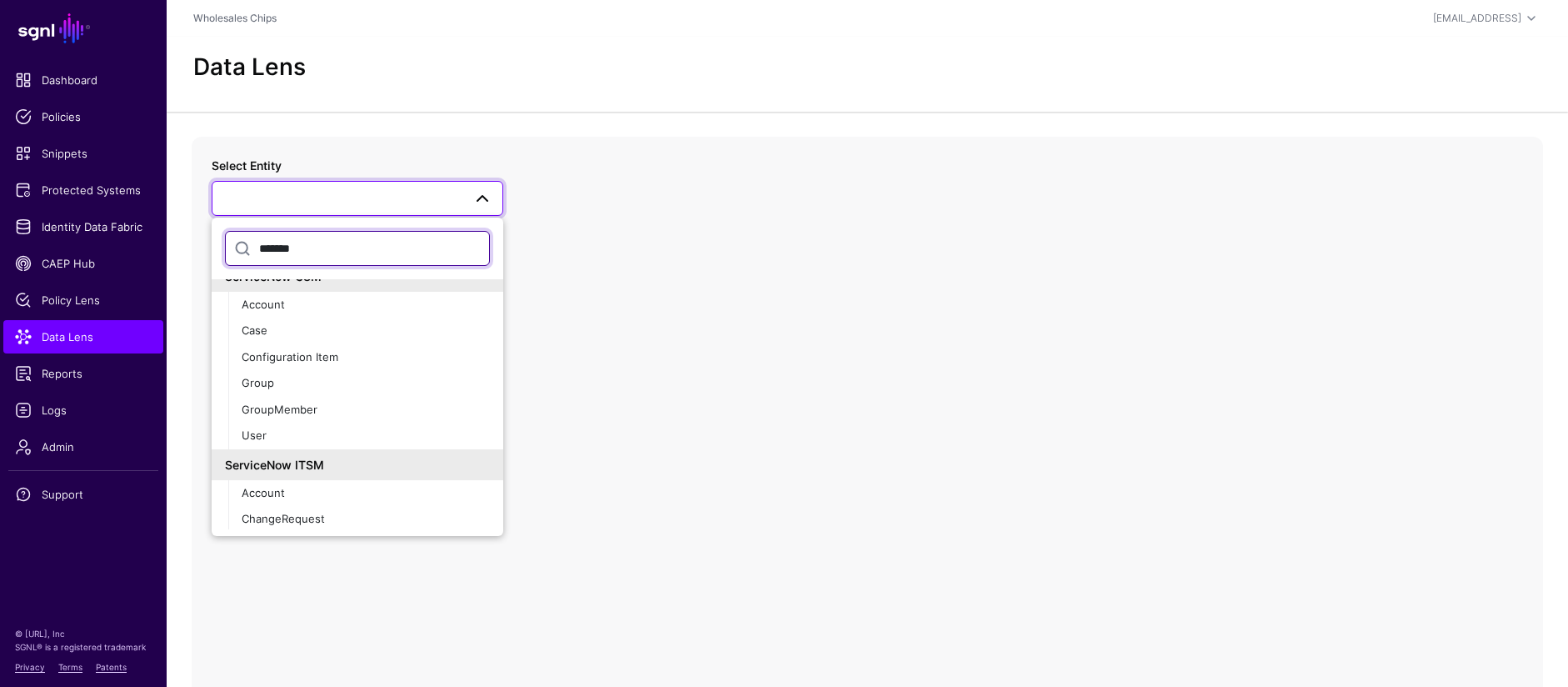
scroll to position [556, 0]
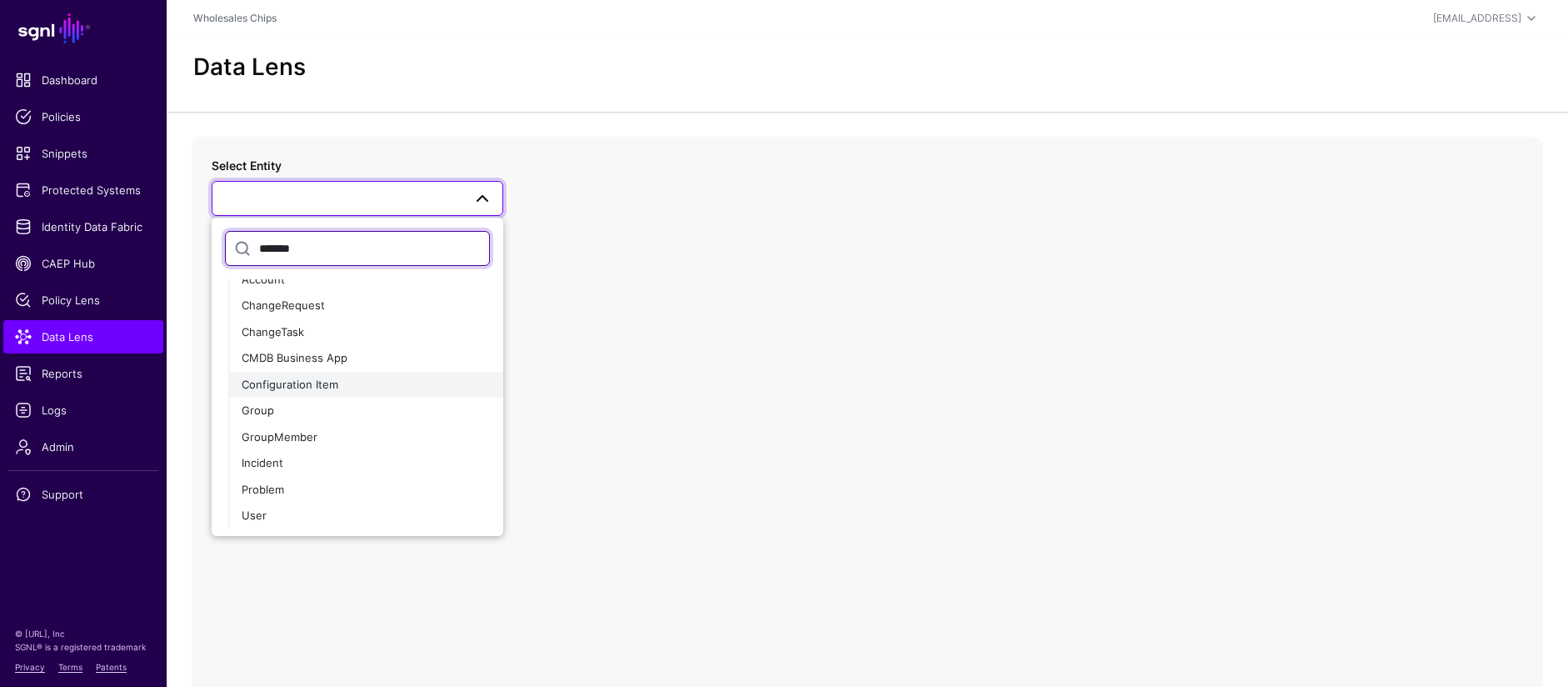
type input "*******"
click at [380, 381] on div "Configuration Item" at bounding box center [366, 385] width 248 height 17
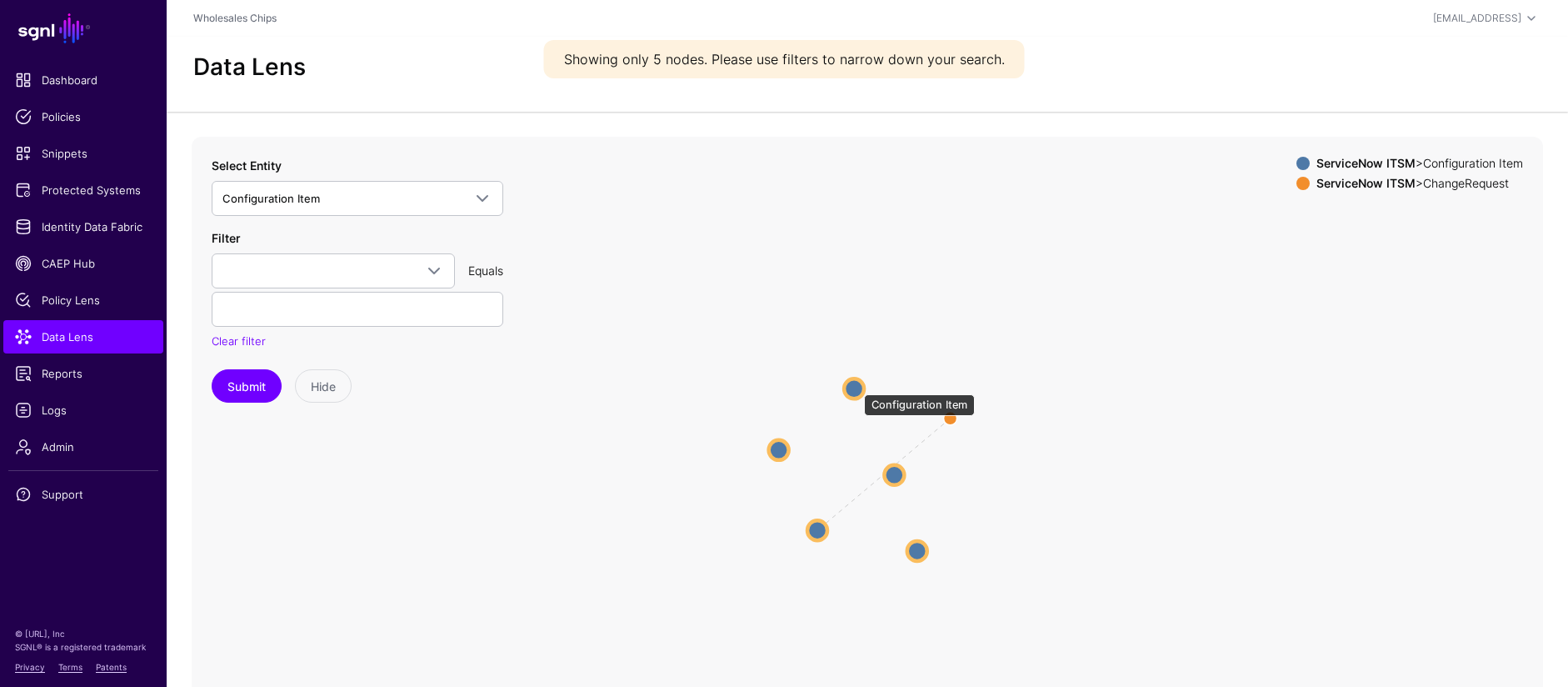
click at [856, 386] on circle at bounding box center [854, 389] width 20 height 20
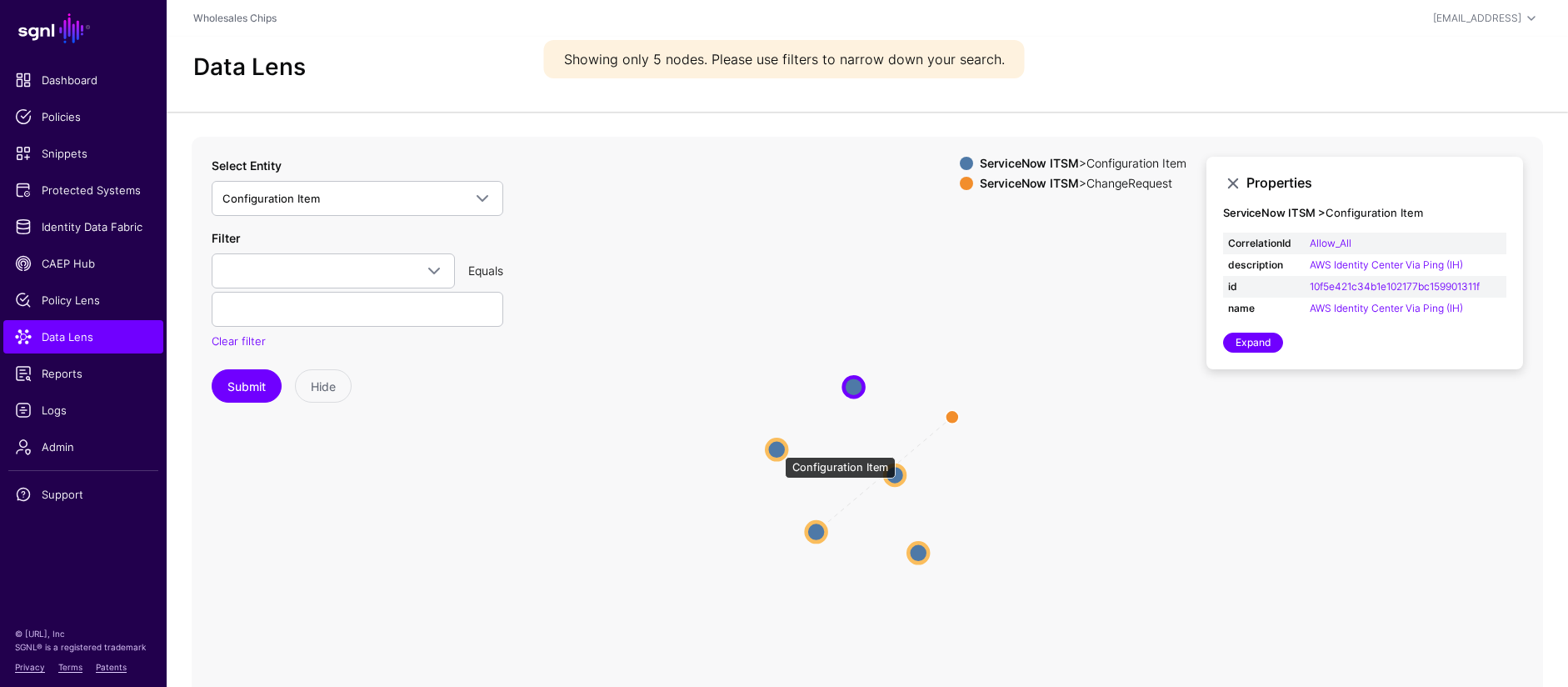
click at [777, 448] on circle at bounding box center [777, 449] width 20 height 20
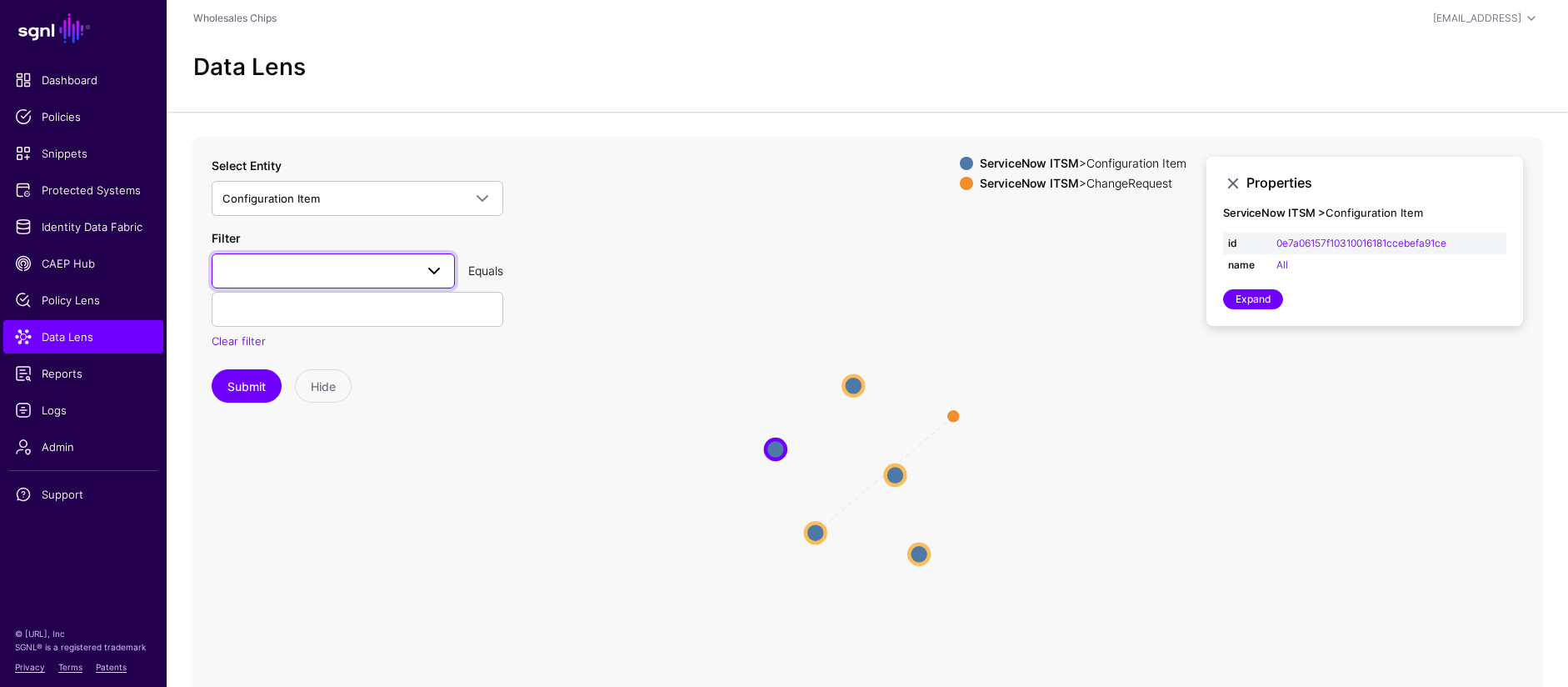
click at [358, 273] on span at bounding box center [332, 271] width 221 height 20
click at [313, 399] on button "Category" at bounding box center [333, 391] width 243 height 27
click at [317, 321] on input "text" at bounding box center [357, 309] width 292 height 35
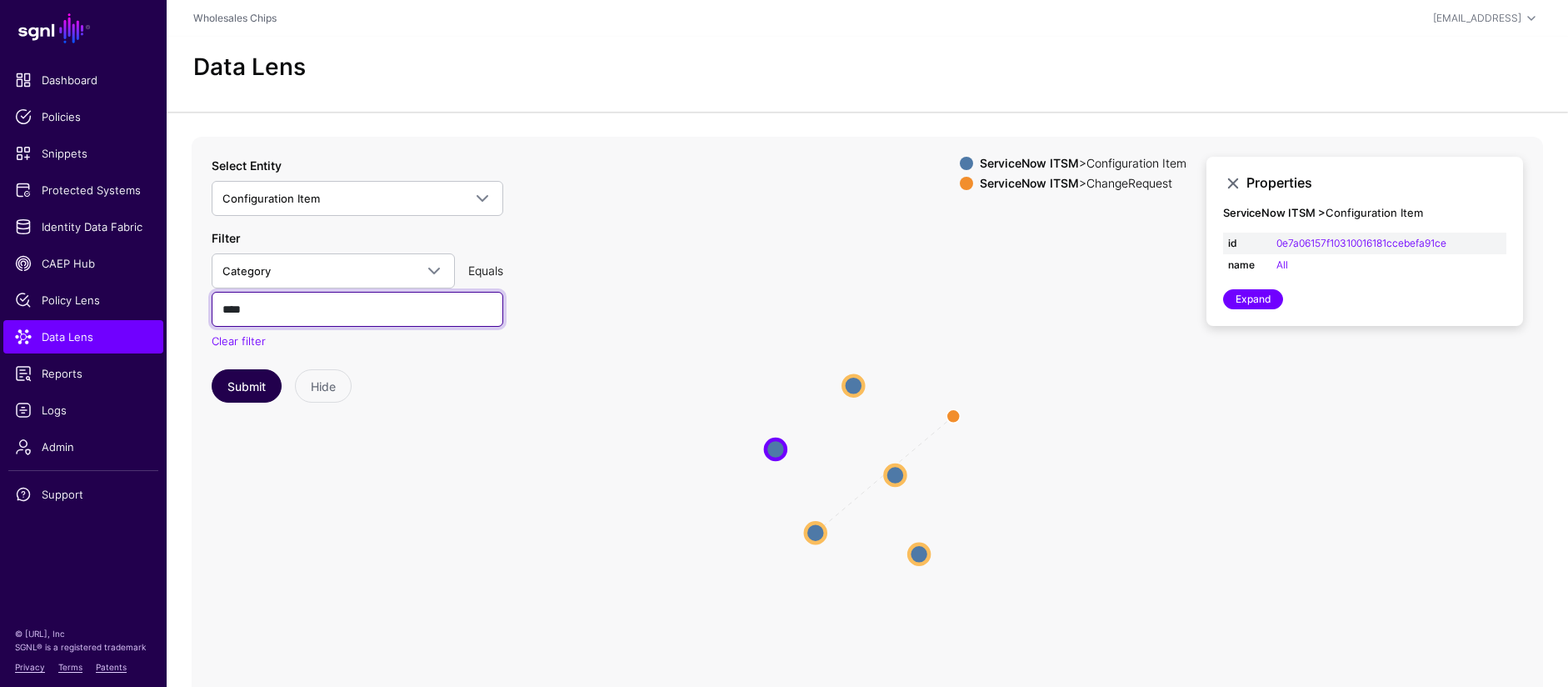
type input "****"
click at [249, 387] on button "Submit" at bounding box center [247, 386] width 70 height 33
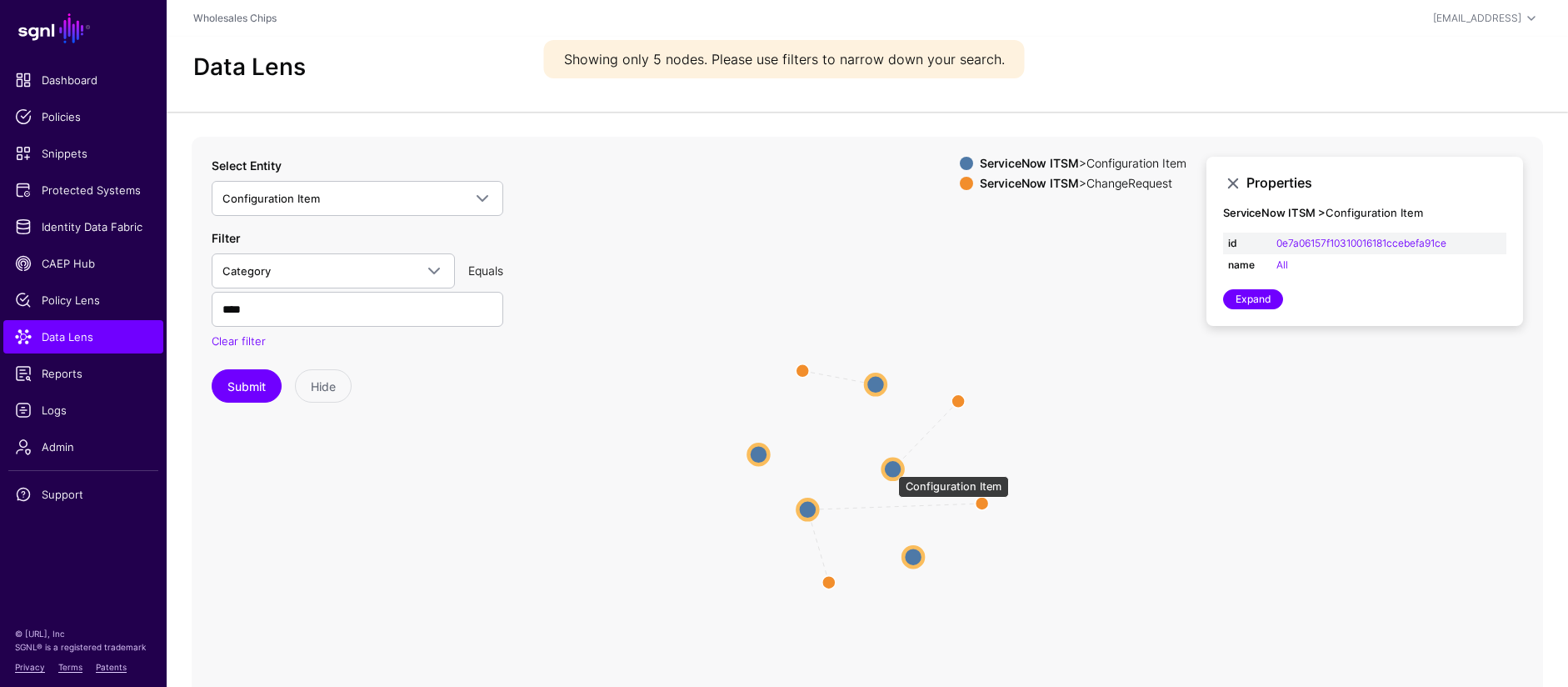
click at [890, 467] on circle at bounding box center [893, 468] width 20 height 20
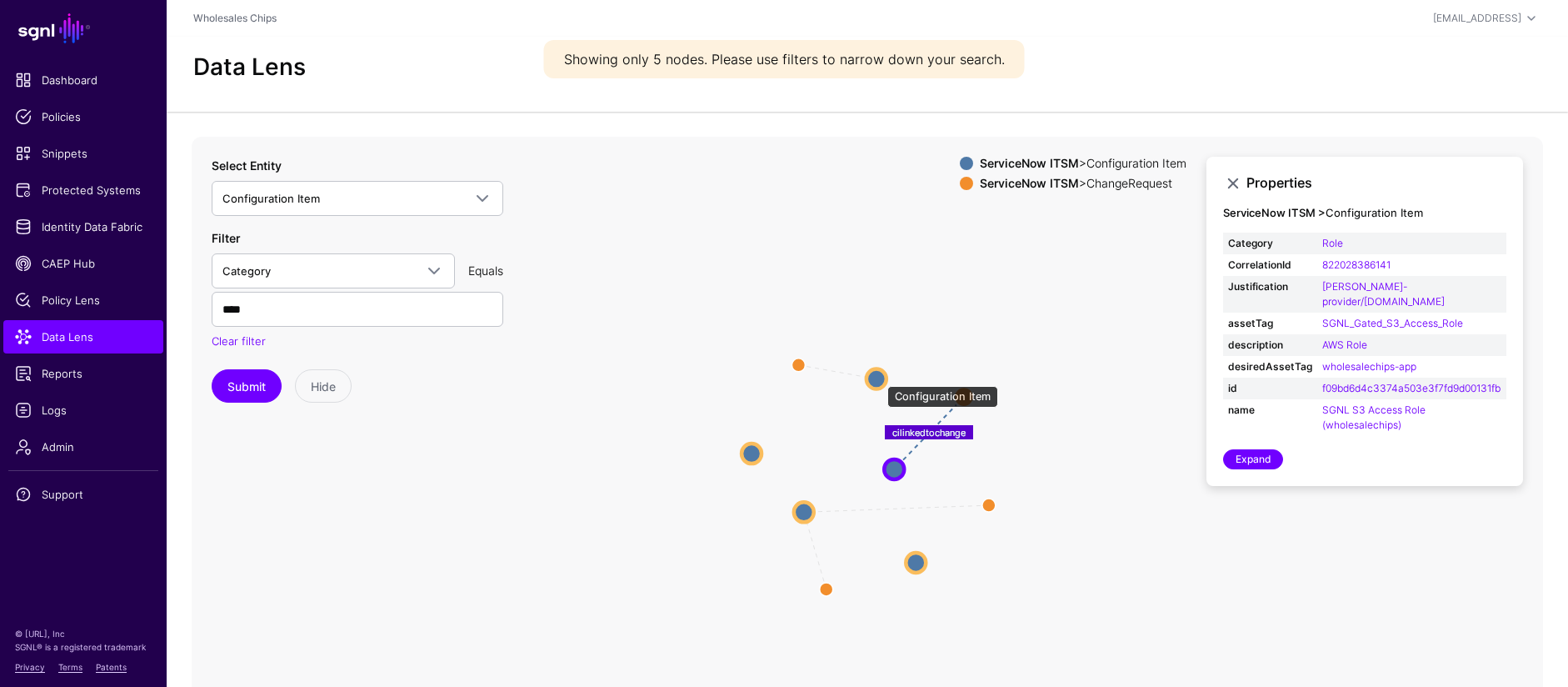
click at [879, 378] on circle at bounding box center [877, 379] width 20 height 20
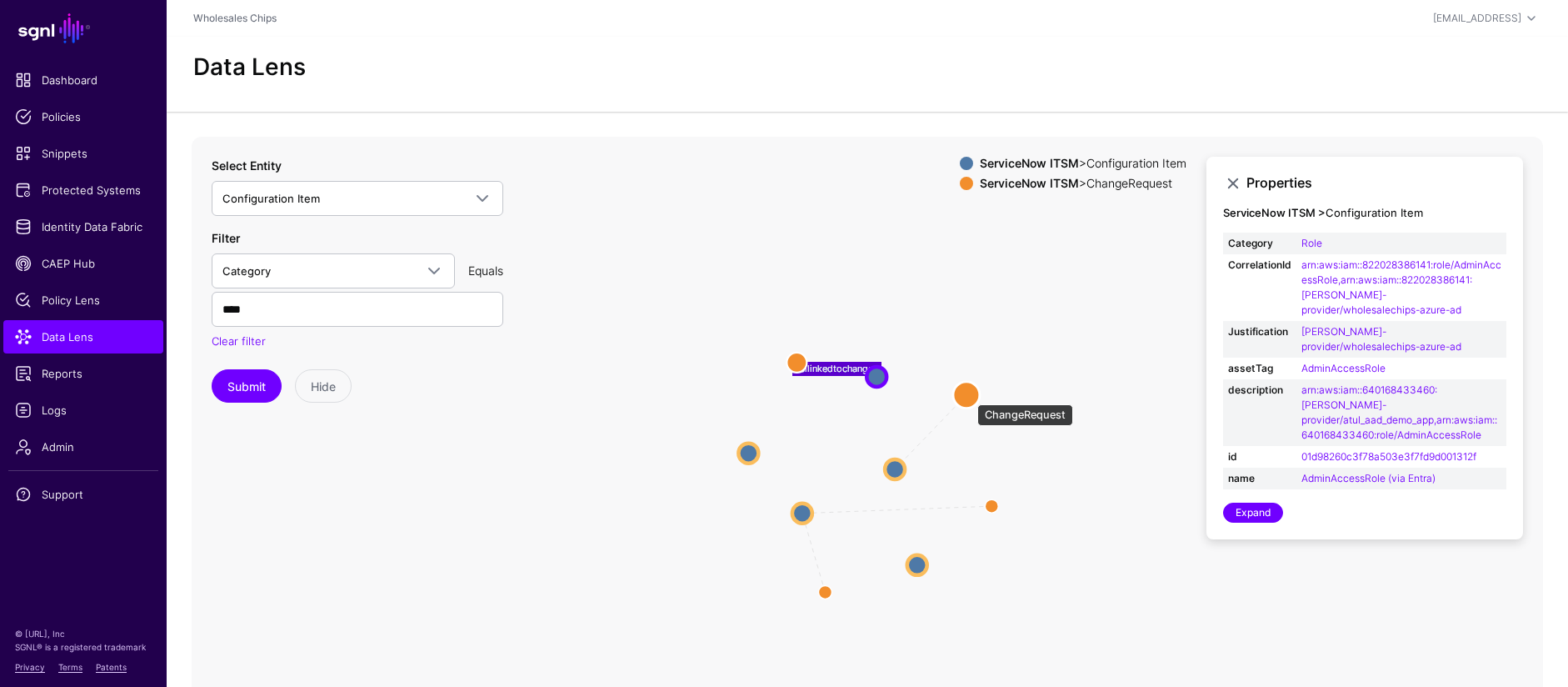
click at [969, 396] on circle at bounding box center [966, 393] width 27 height 27
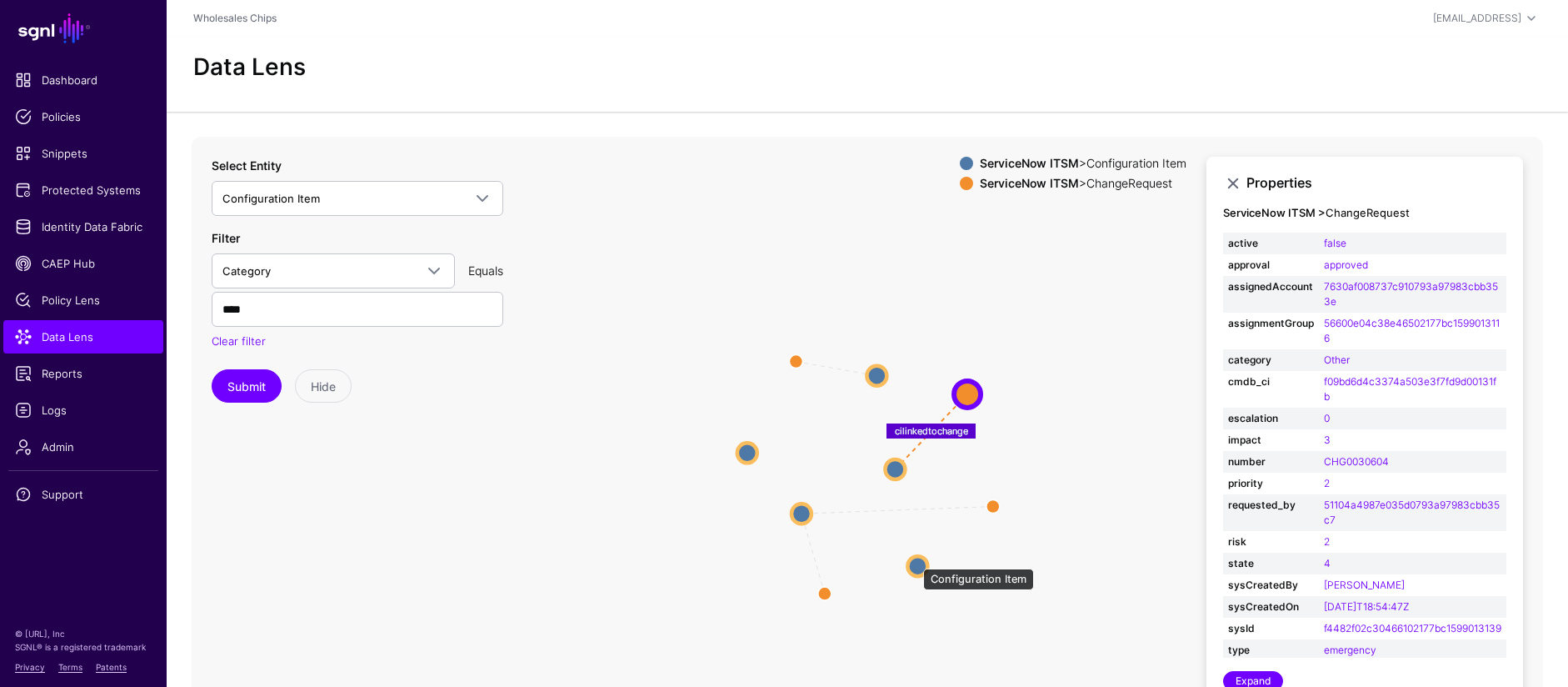
click at [917, 566] on circle at bounding box center [917, 566] width 20 height 20
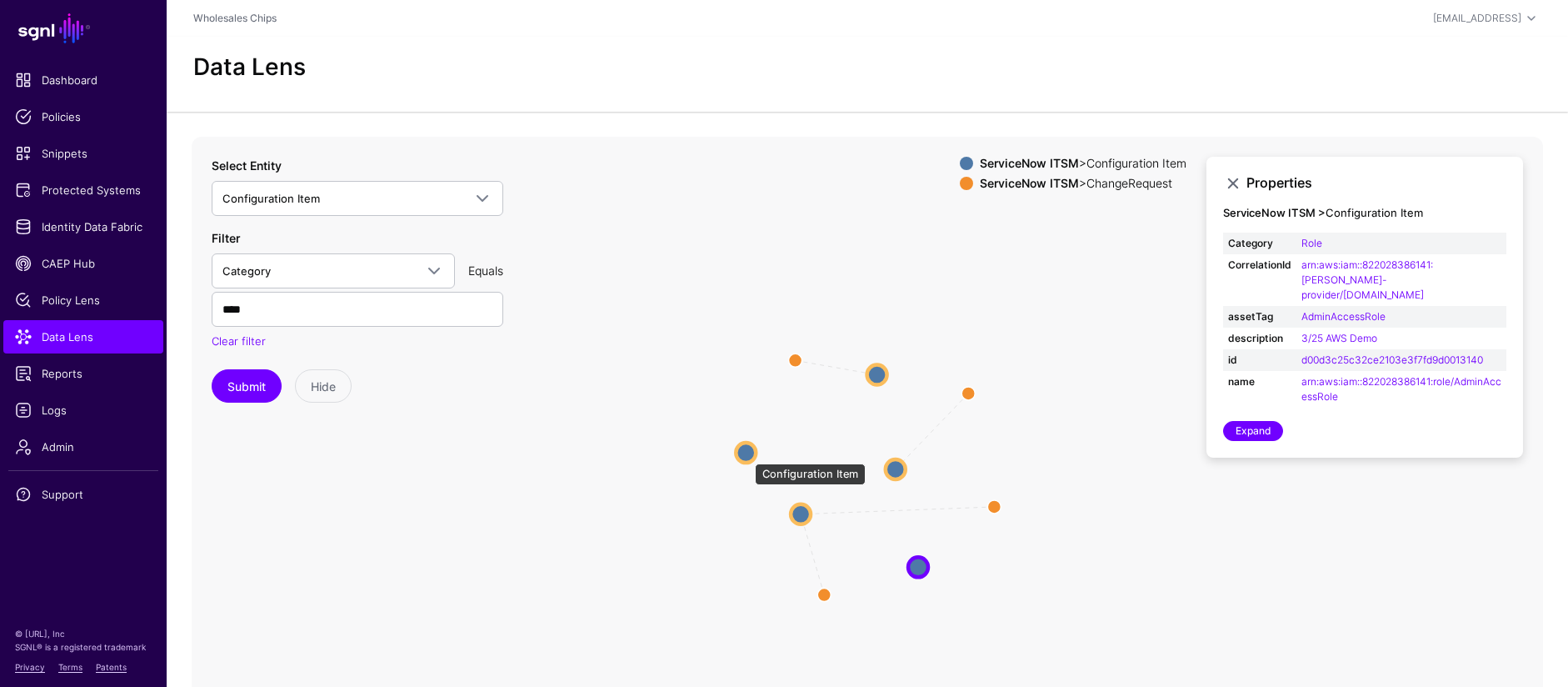
click at [747, 456] on circle at bounding box center [746, 453] width 20 height 20
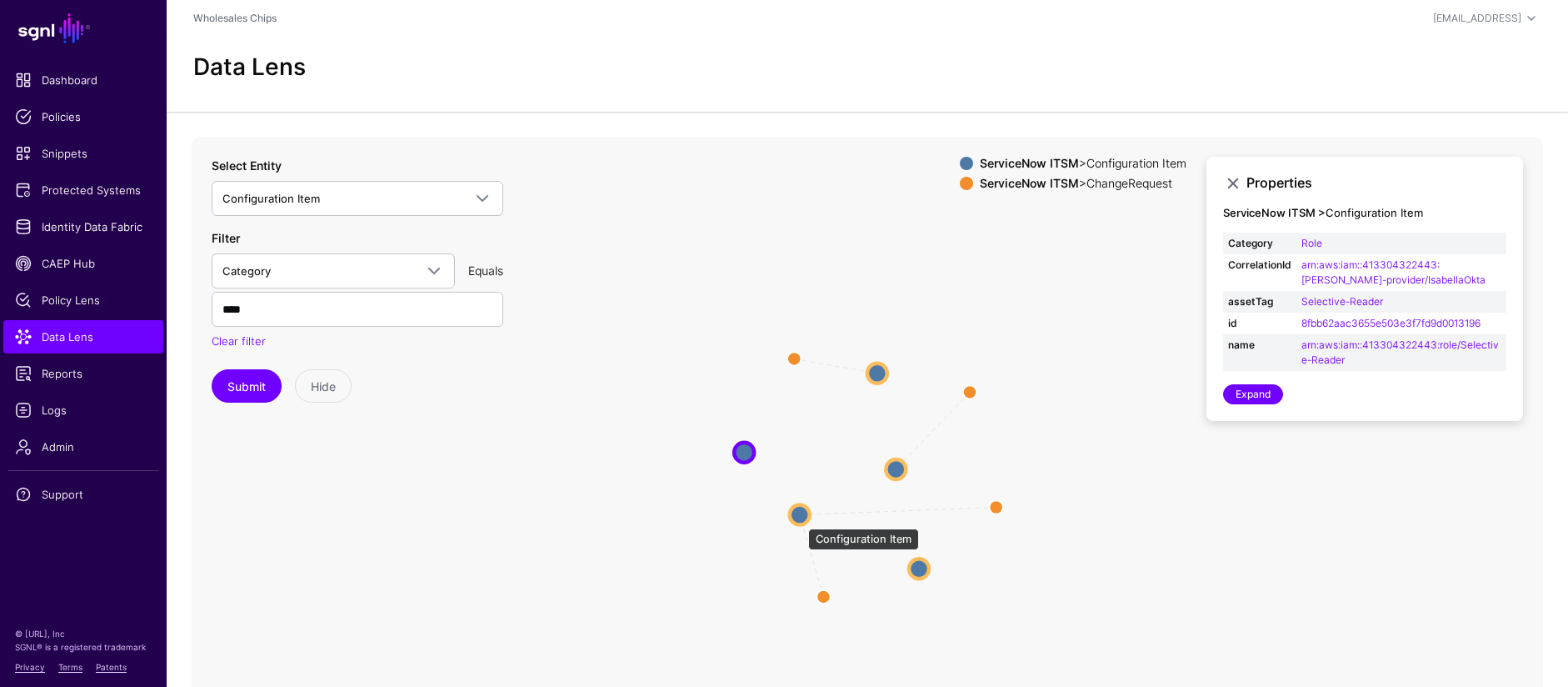
click at [800, 520] on circle at bounding box center [800, 515] width 20 height 20
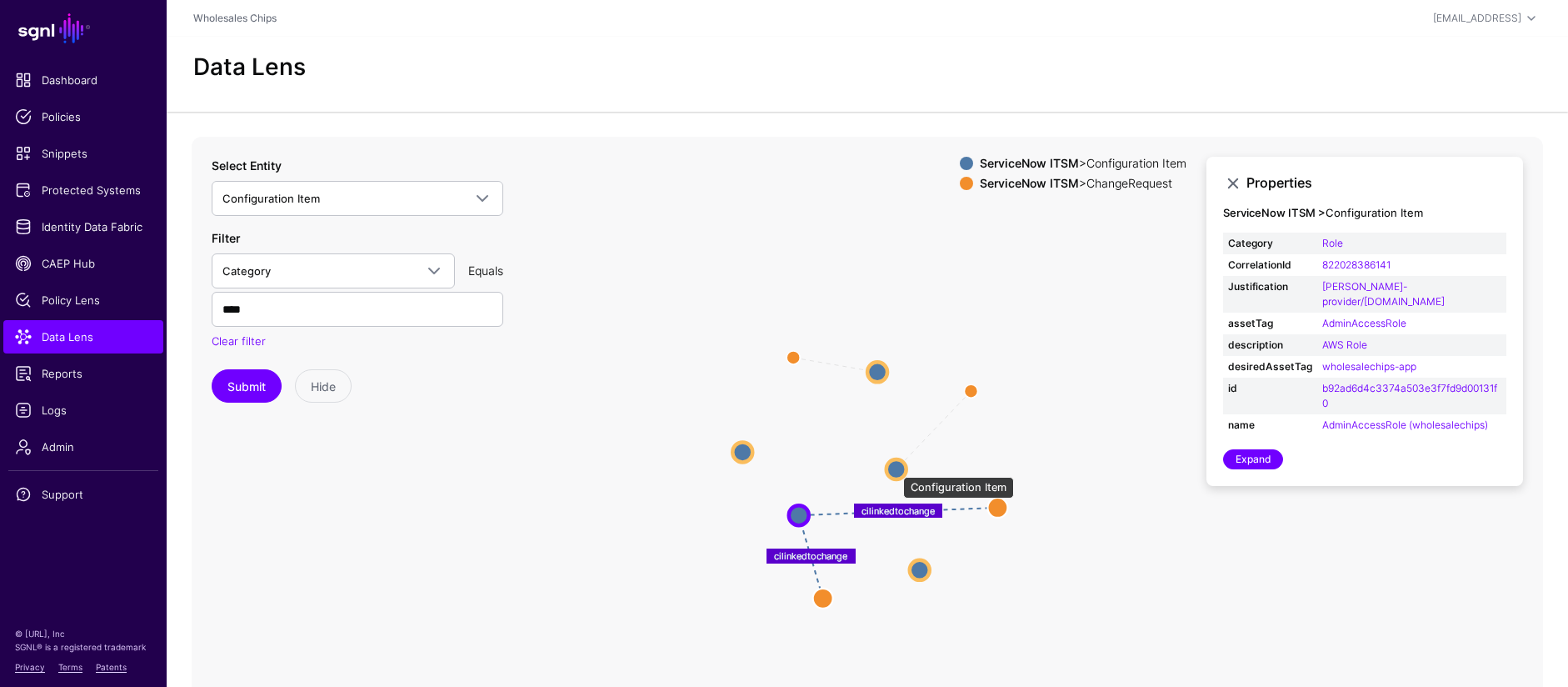
click at [895, 468] on circle at bounding box center [897, 469] width 20 height 20
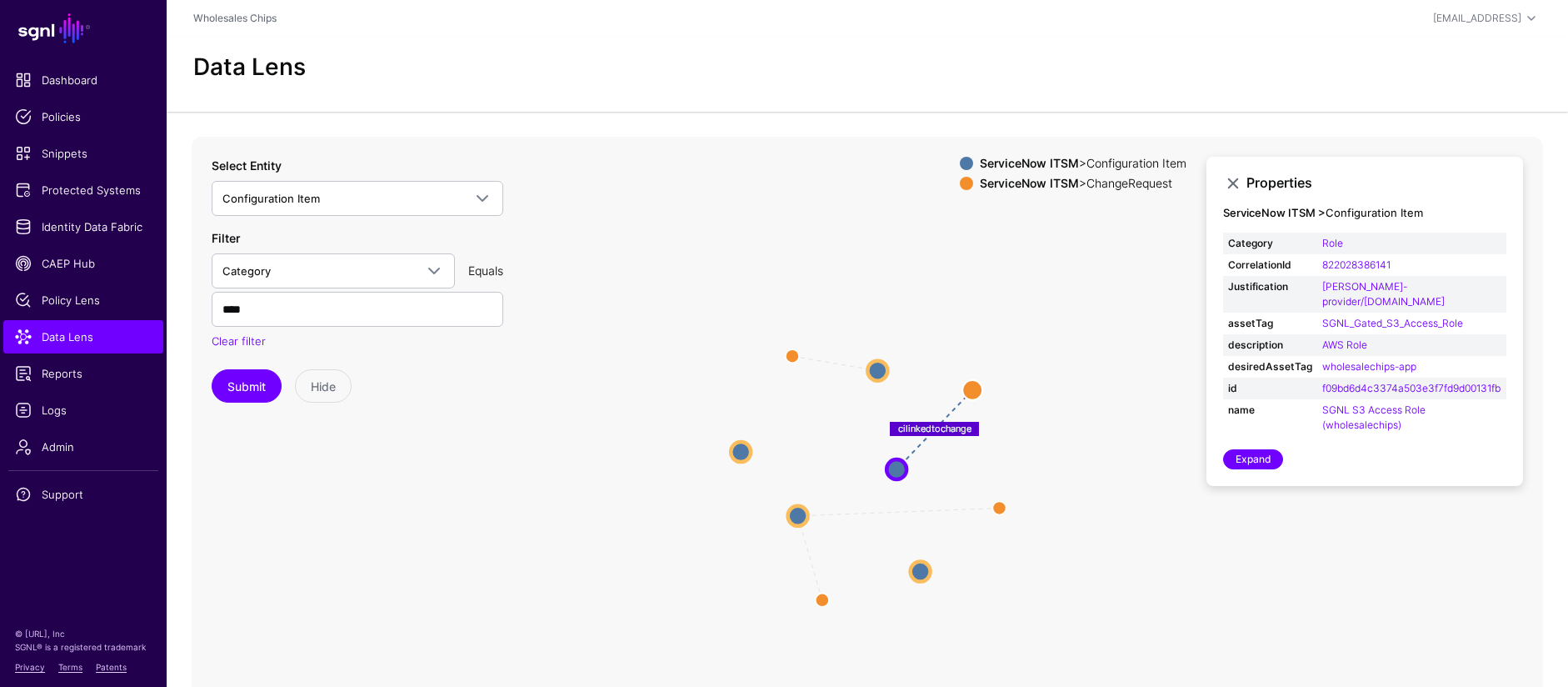
click at [731, 458] on icon "cilinkedtochange cilinkedtochange cilinkedtochange cilinkedtochange ChangeReque…" at bounding box center [867, 470] width 1351 height 667
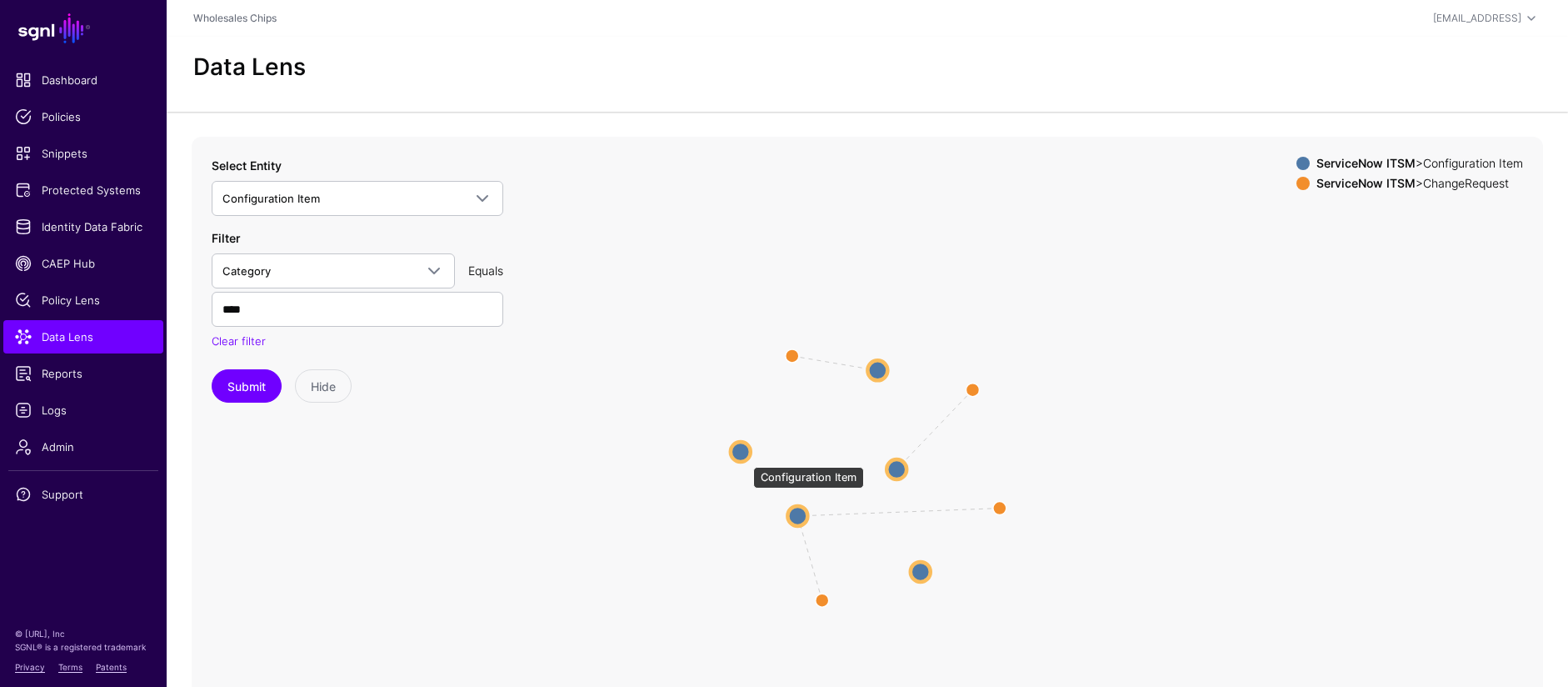
click at [743, 452] on circle at bounding box center [741, 452] width 20 height 20
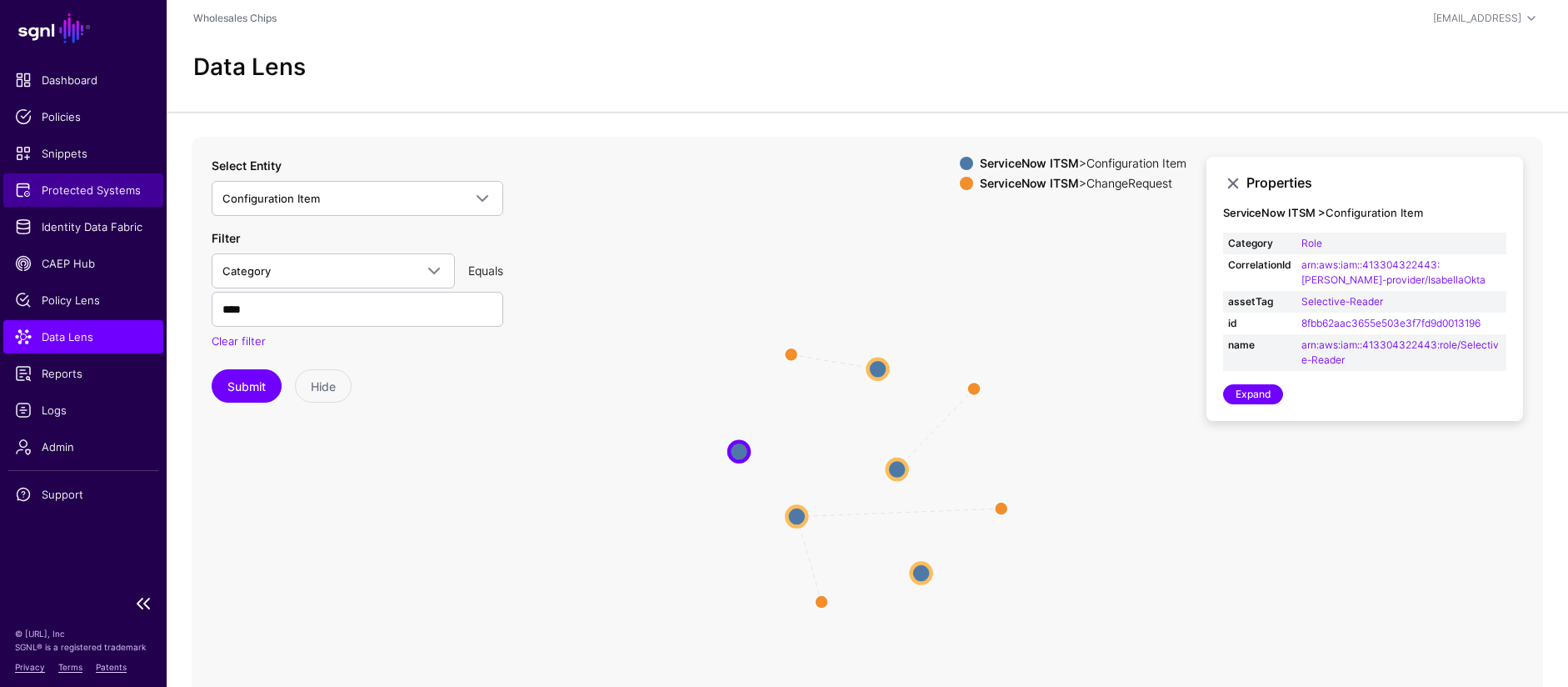
click at [106, 185] on span "Protected Systems" at bounding box center [83, 190] width 137 height 17
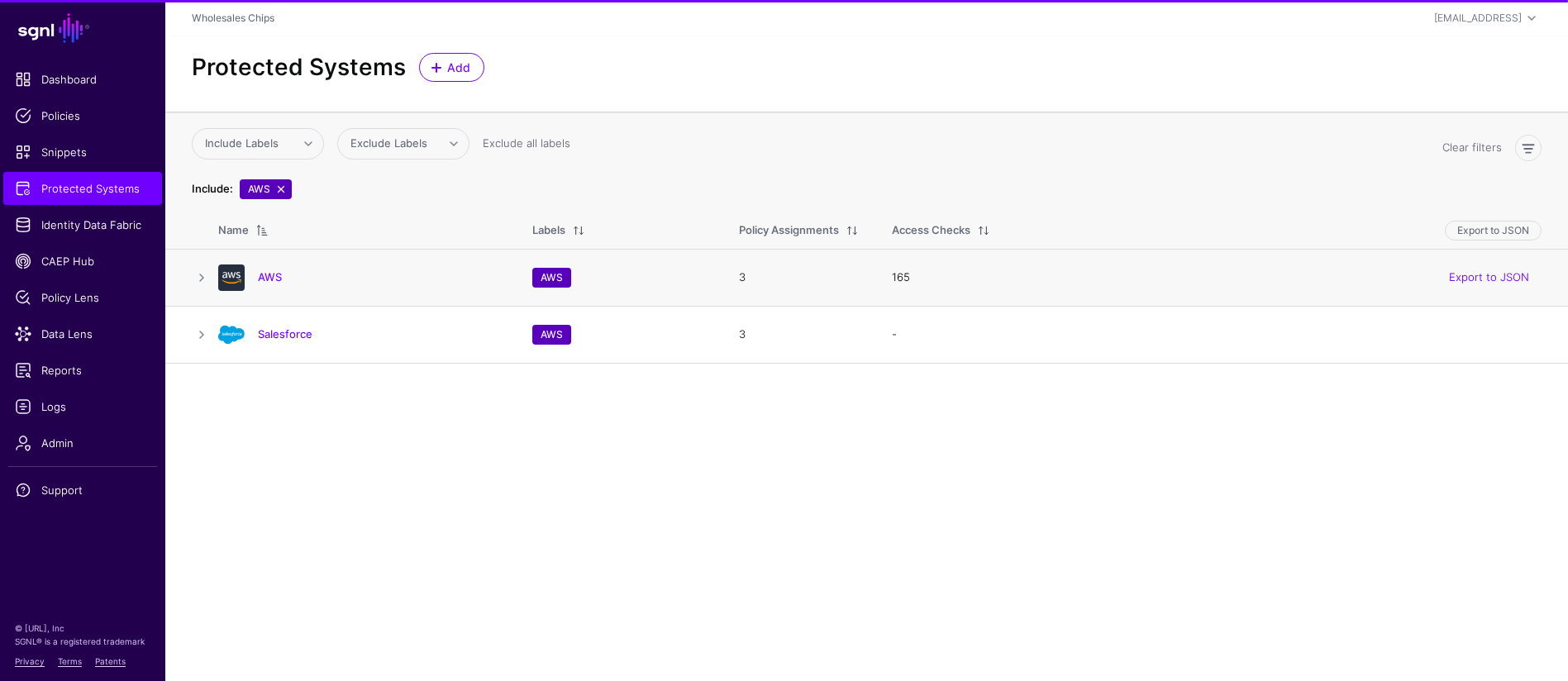
click at [267, 269] on div "AWS" at bounding box center [358, 277] width 294 height 27
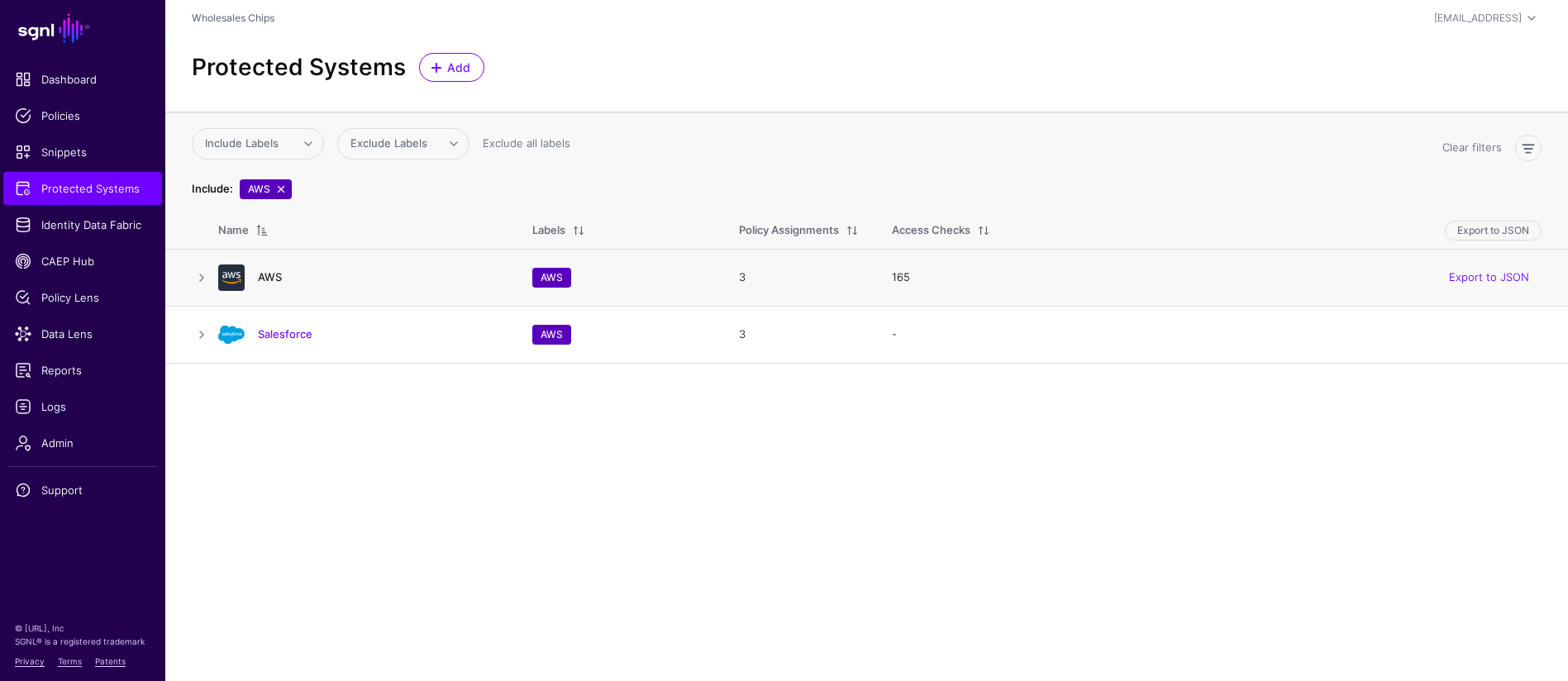
click at [270, 277] on link "AWS" at bounding box center [270, 276] width 24 height 13
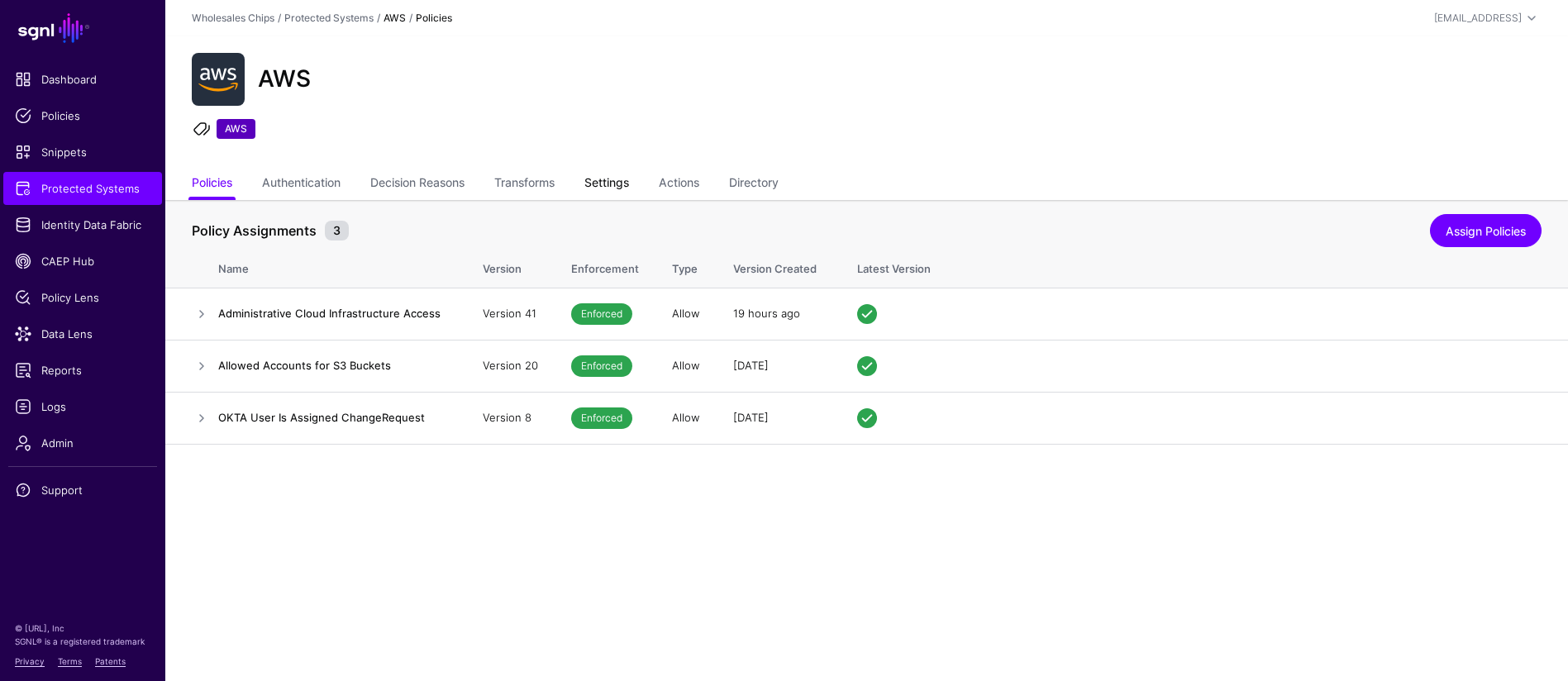
click at [628, 188] on link "Settings" at bounding box center [606, 184] width 45 height 31
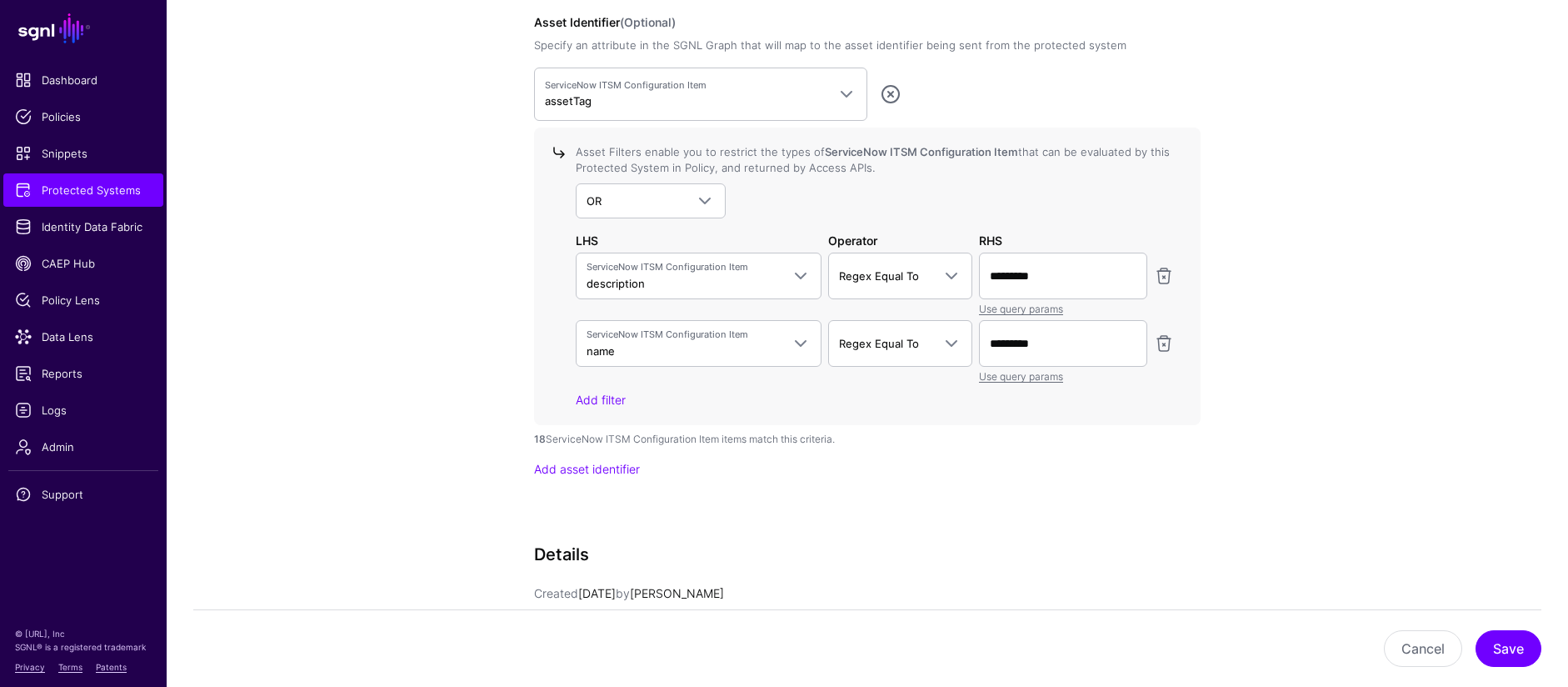
scroll to position [1658, 0]
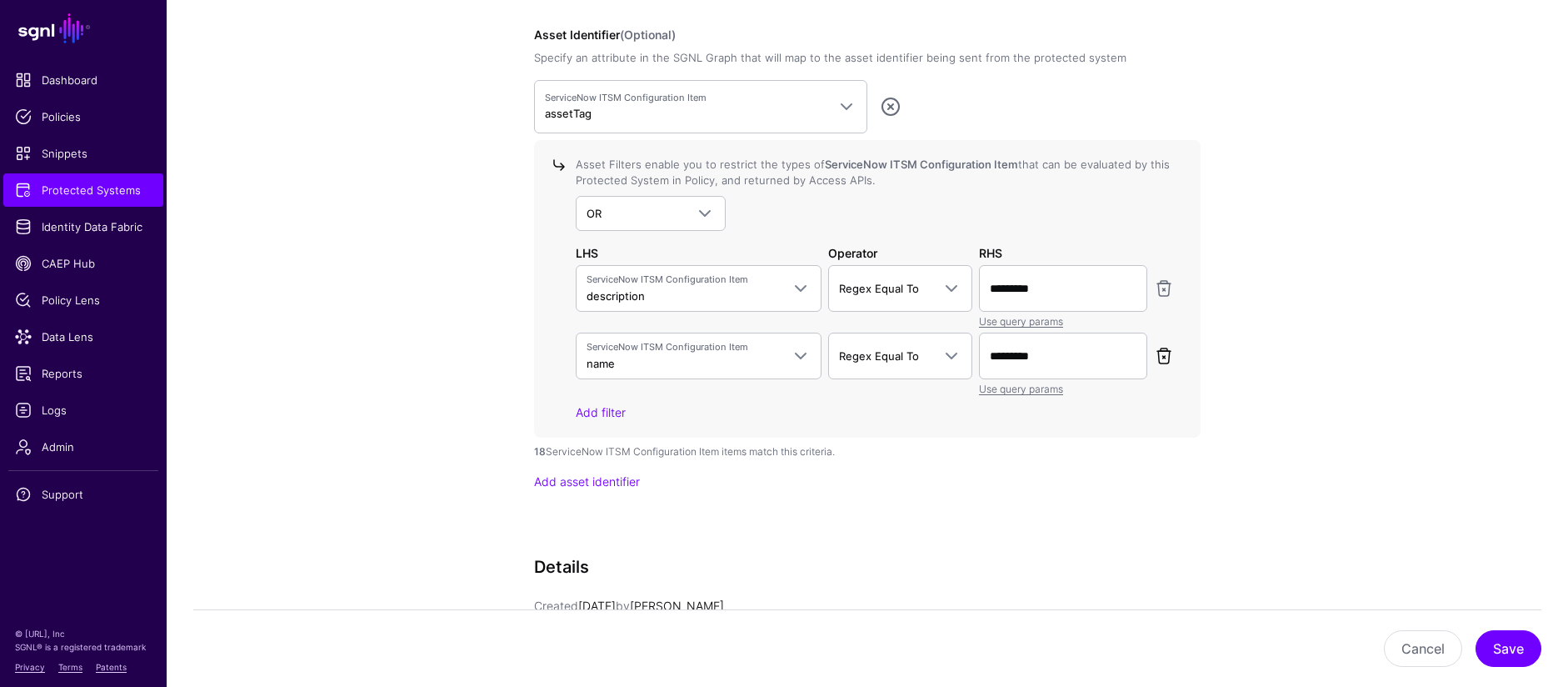
click at [1164, 358] on link at bounding box center [1164, 356] width 20 height 20
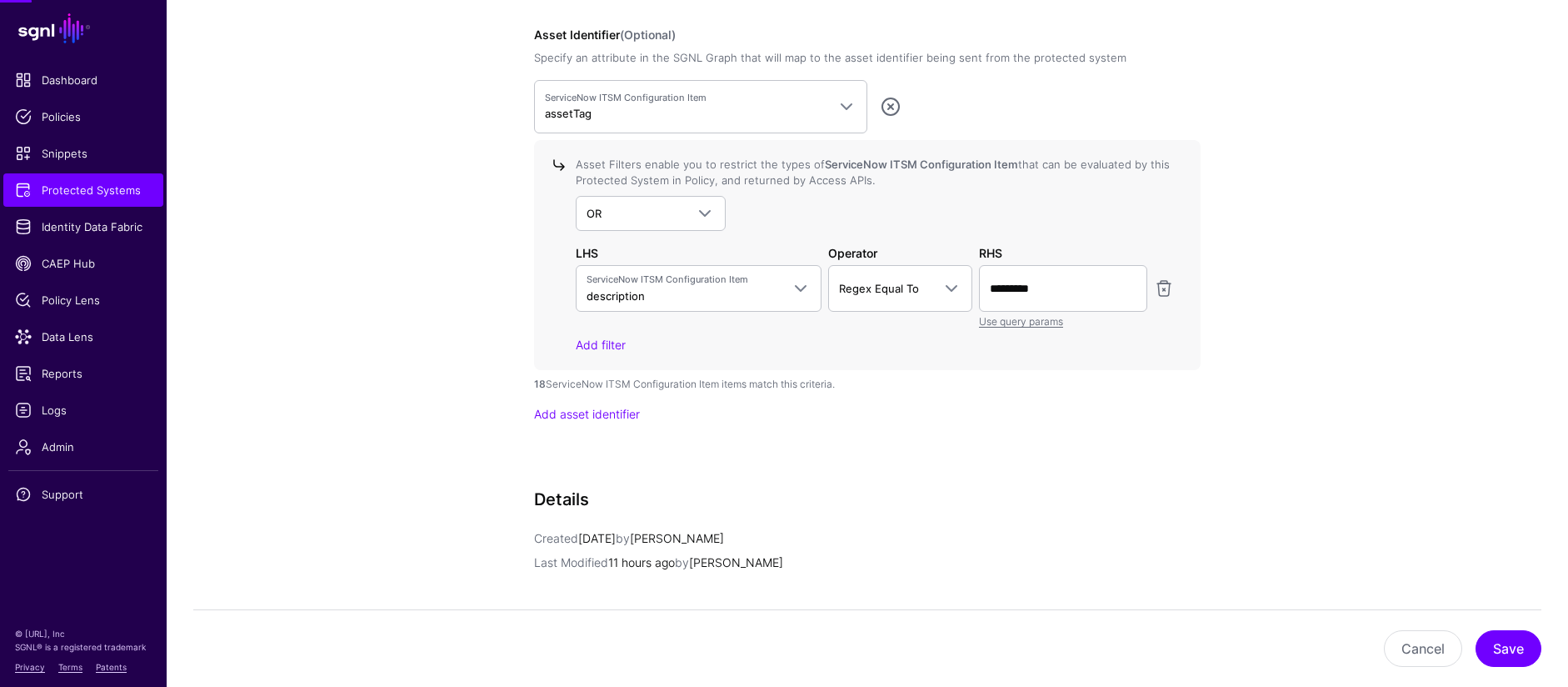
click at [1166, 300] on div at bounding box center [1164, 296] width 27 height 64
click at [1165, 294] on link at bounding box center [1164, 289] width 20 height 20
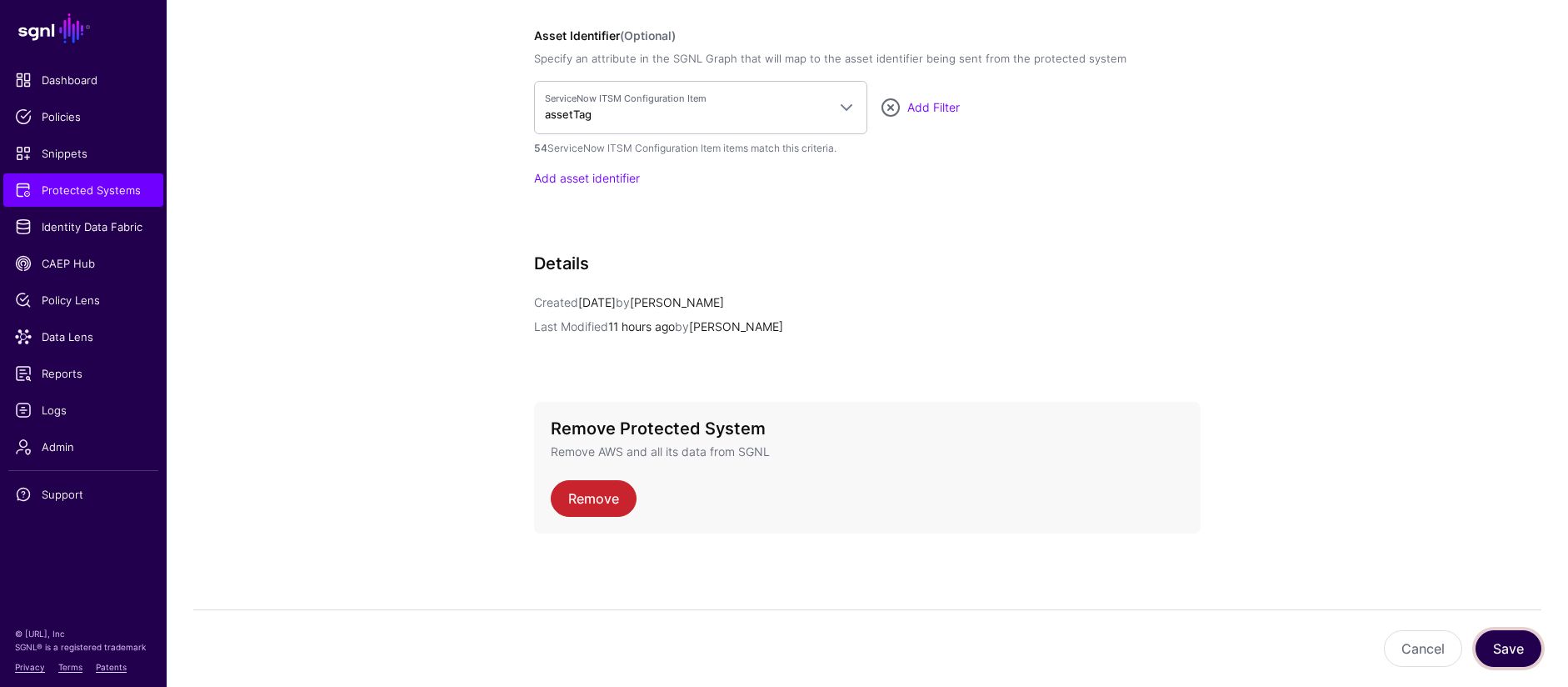
click at [1501, 644] on button "Save" at bounding box center [1508, 649] width 66 height 37
click at [936, 107] on link "Add Filter" at bounding box center [933, 106] width 53 height 14
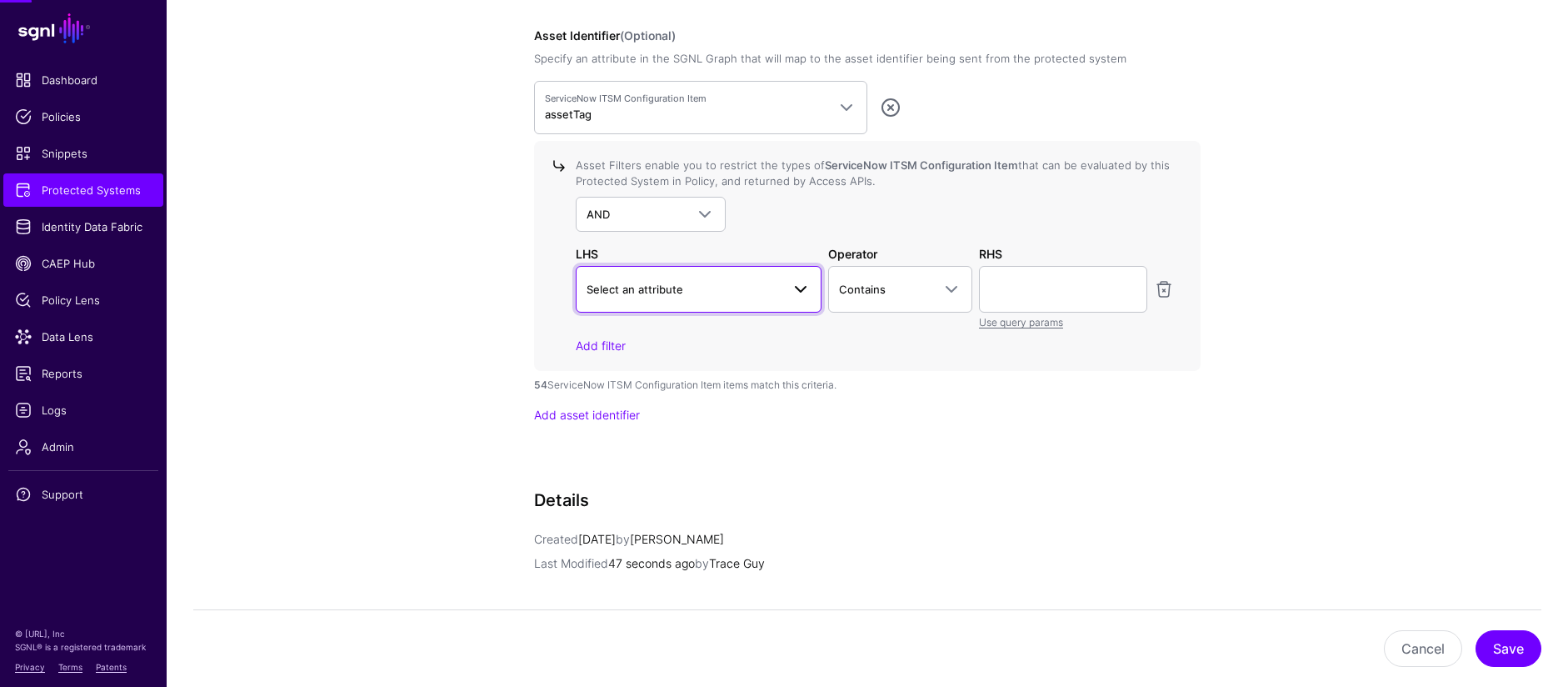
click at [740, 296] on span "Select an attribute" at bounding box center [684, 289] width 194 height 19
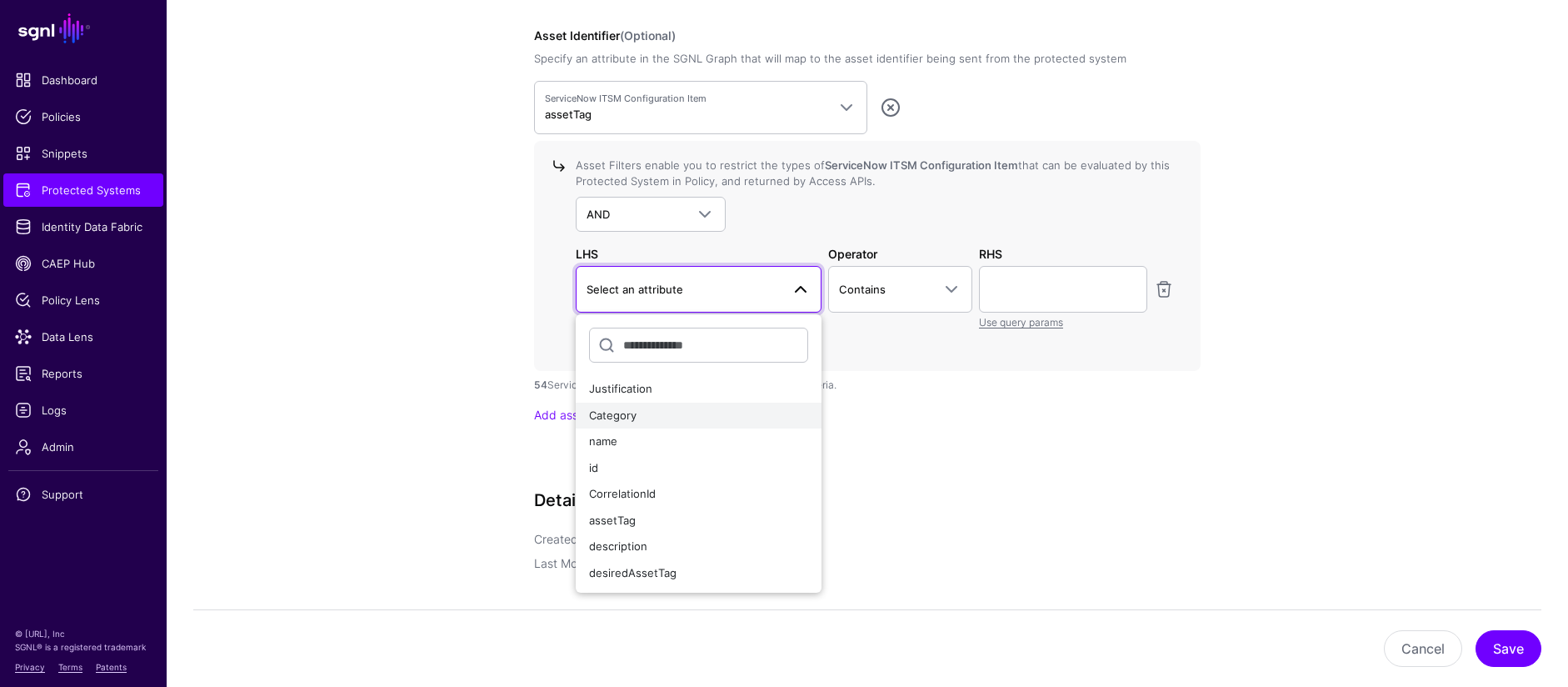
click at [716, 419] on div "Category" at bounding box center [698, 416] width 219 height 17
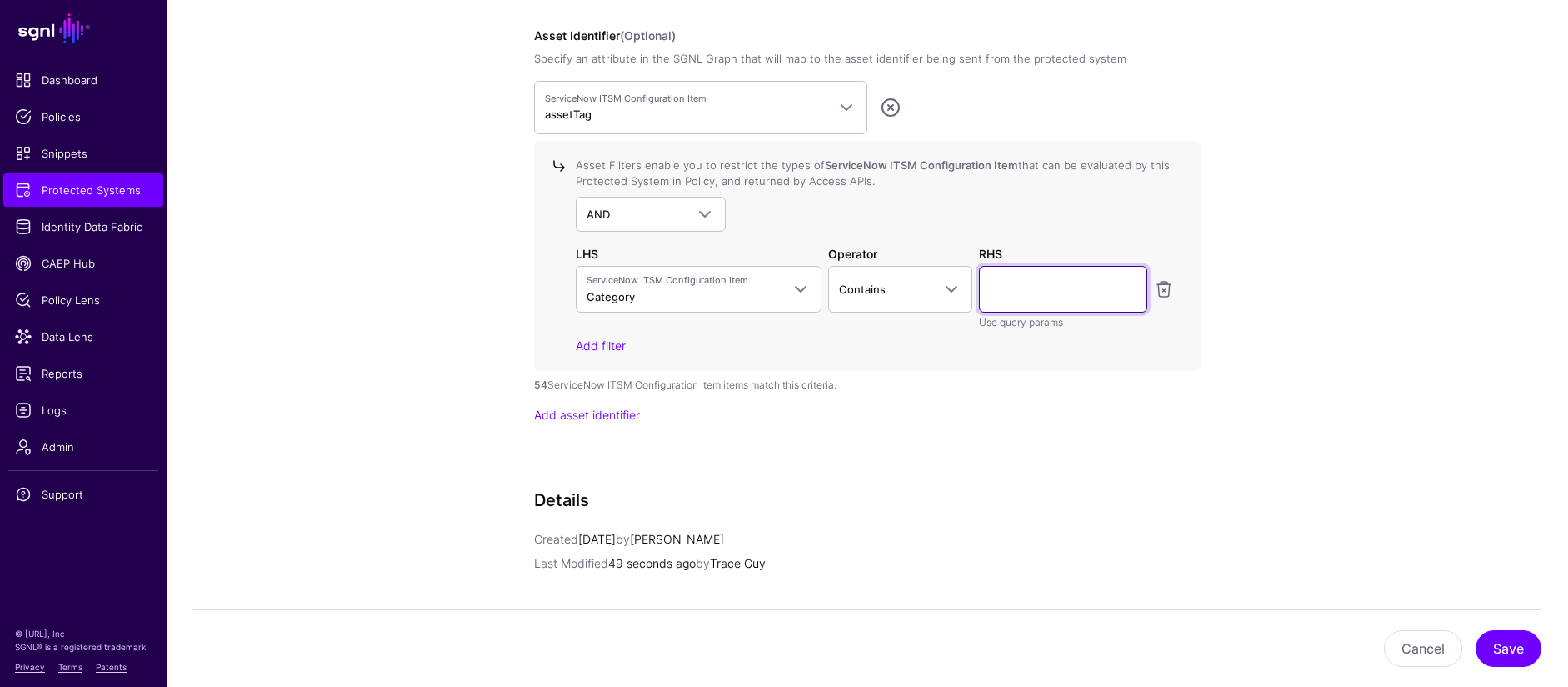
click at [1039, 294] on input "text" at bounding box center [1064, 289] width 168 height 46
click at [968, 292] on link "Contains" at bounding box center [901, 289] width 145 height 46
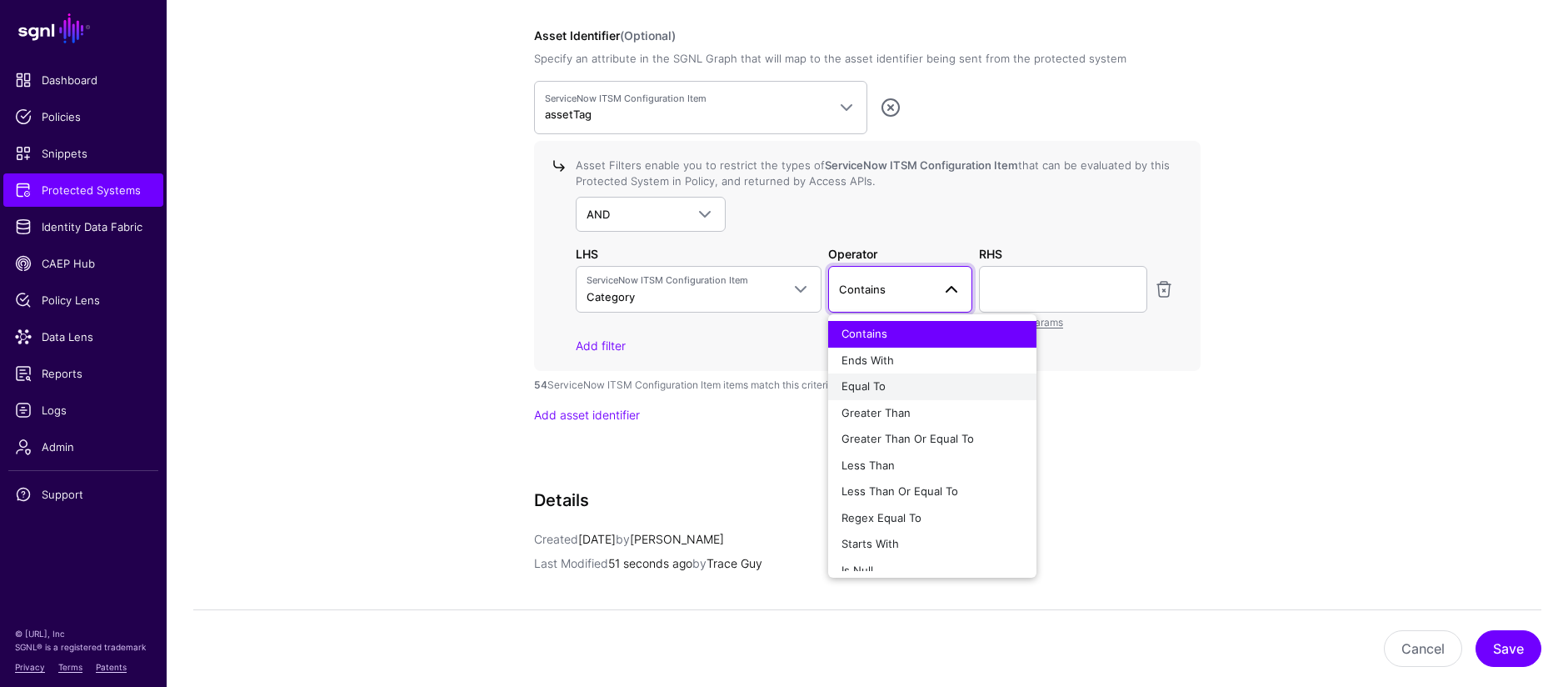
click at [906, 388] on div "Equal To" at bounding box center [932, 387] width 181 height 17
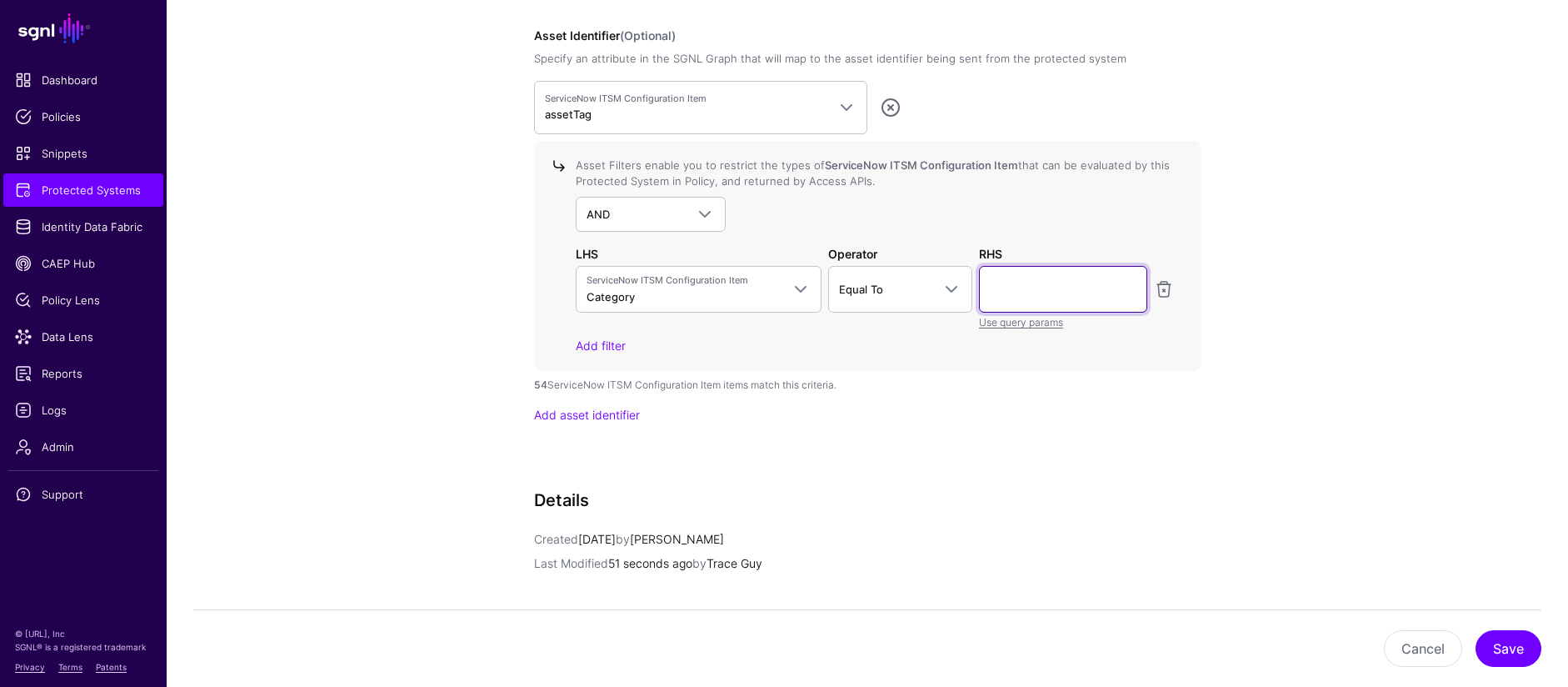
click at [1027, 287] on input "text" at bounding box center [1064, 289] width 168 height 46
type input "****"
click at [1523, 647] on button "Save" at bounding box center [1508, 649] width 66 height 37
click at [689, 219] on span at bounding box center [700, 215] width 30 height 20
